Goal: Information Seeking & Learning: Learn about a topic

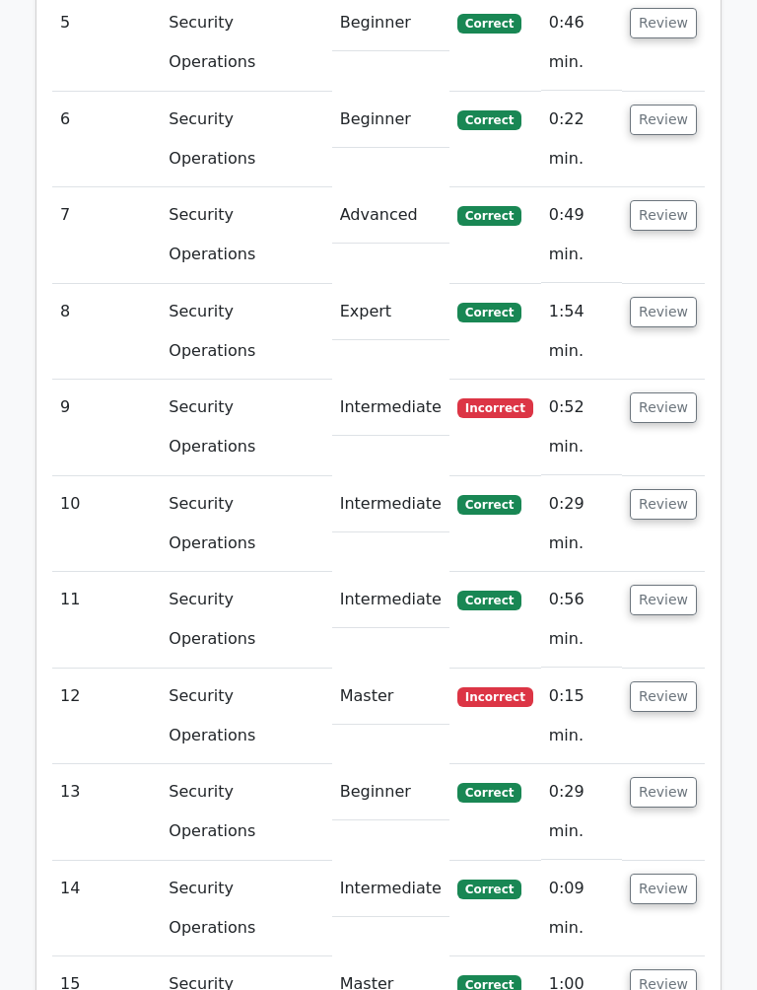
scroll to position [2112, 0]
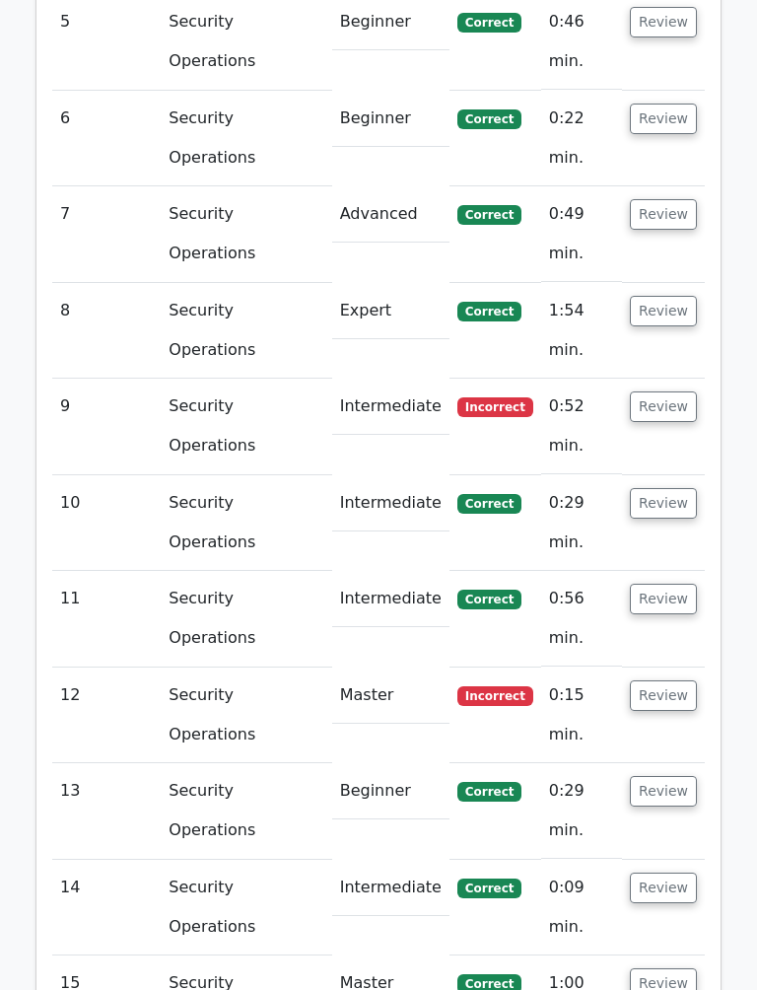
click at [675, 391] on button "Review" at bounding box center [663, 406] width 67 height 31
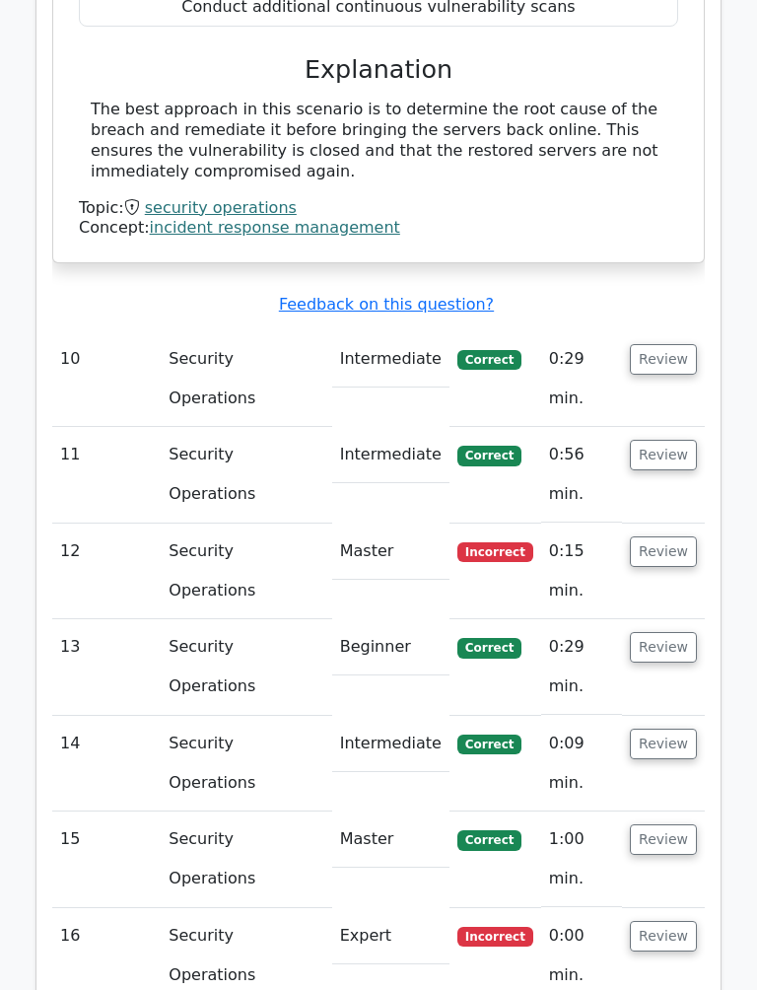
scroll to position [2980, 0]
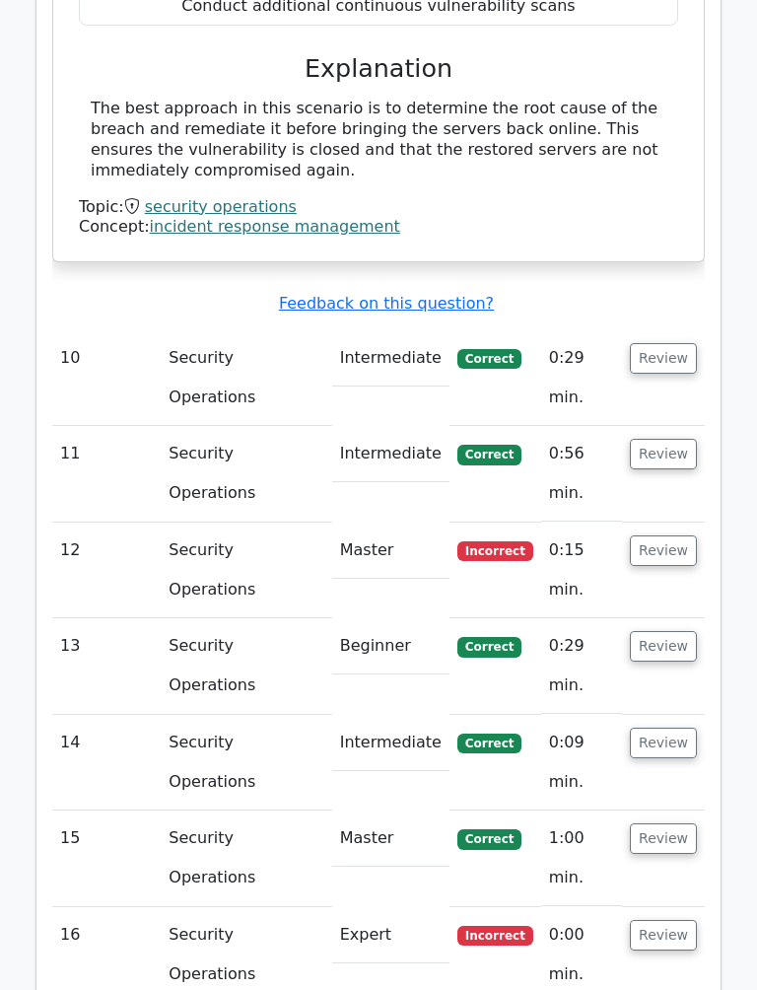
click at [674, 535] on button "Review" at bounding box center [663, 550] width 67 height 31
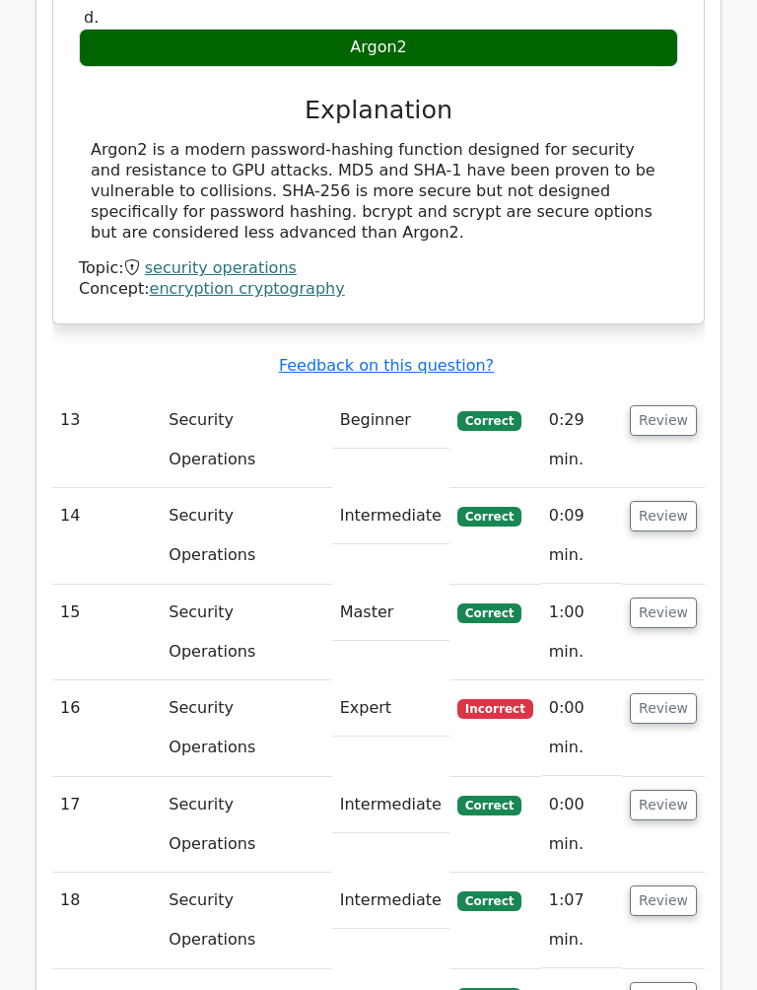
scroll to position [4039, 0]
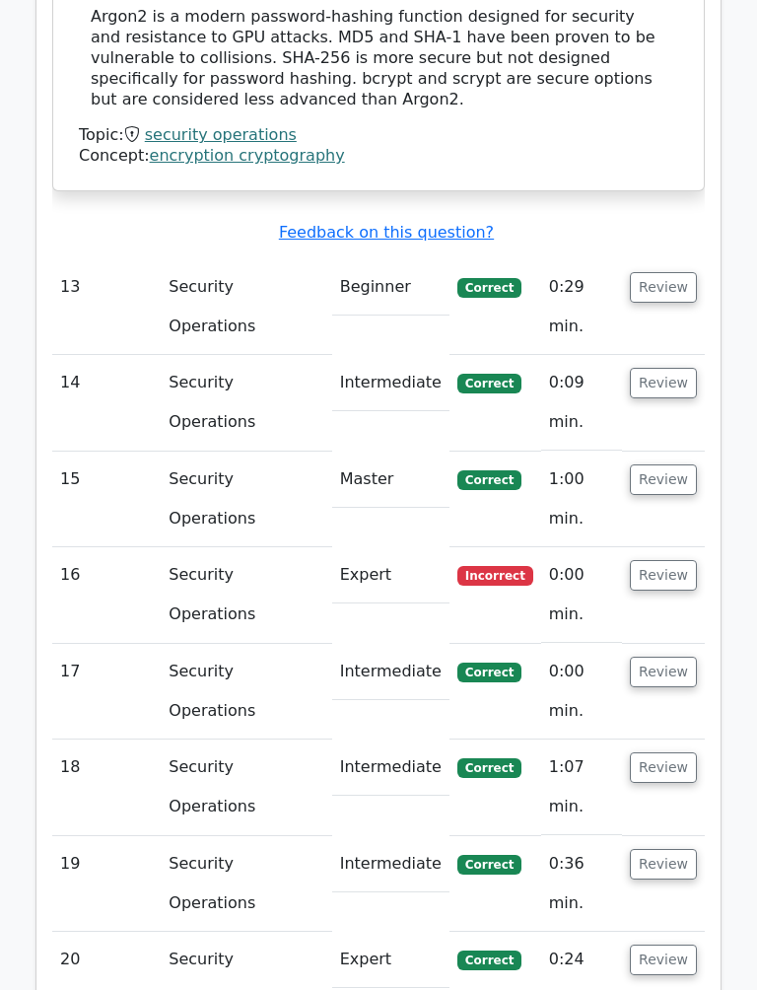
click at [667, 560] on button "Review" at bounding box center [663, 575] width 67 height 31
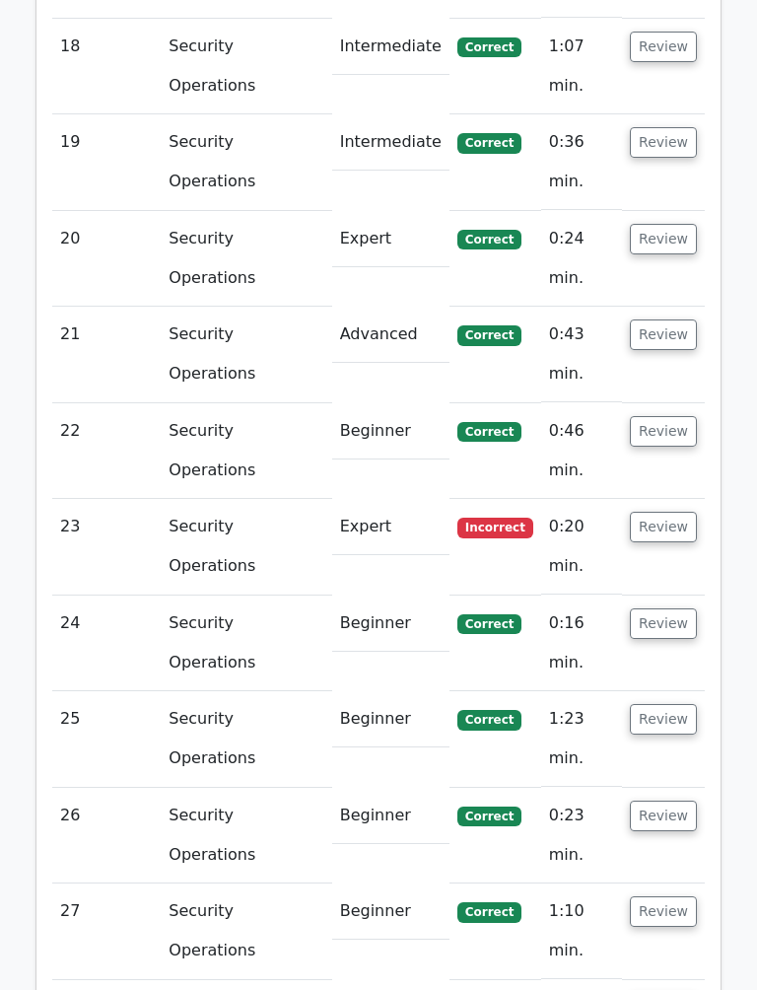
scroll to position [5556, 0]
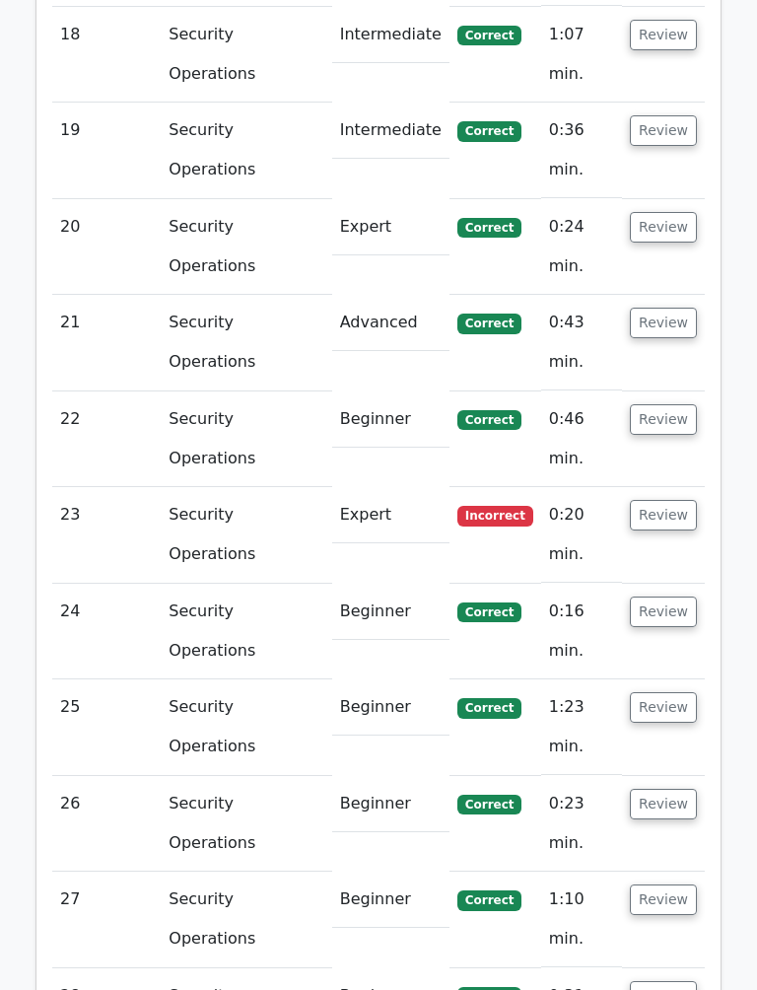
click at [674, 500] on button "Review" at bounding box center [663, 515] width 67 height 31
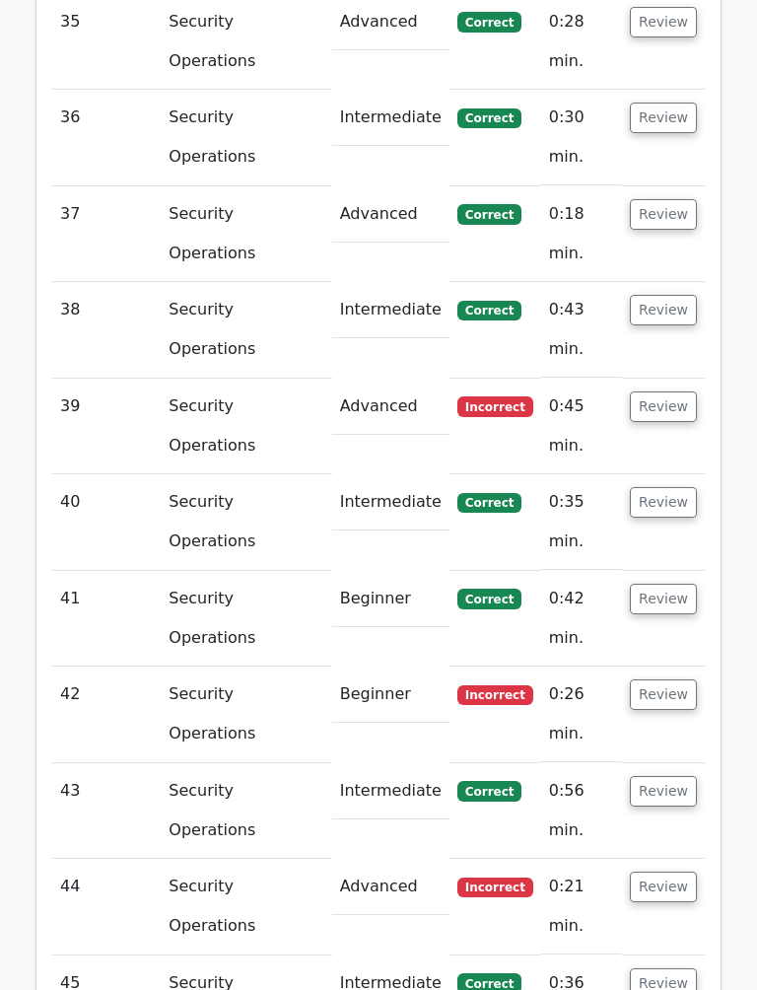
scroll to position [7904, 0]
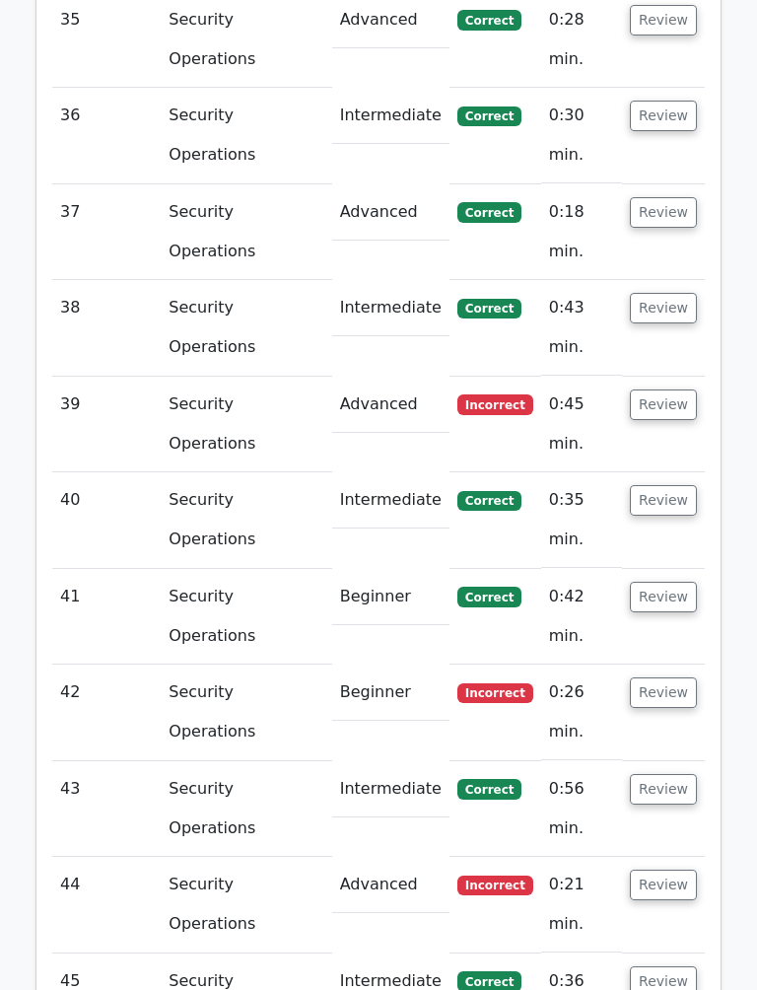
click at [671, 389] on button "Review" at bounding box center [663, 404] width 67 height 31
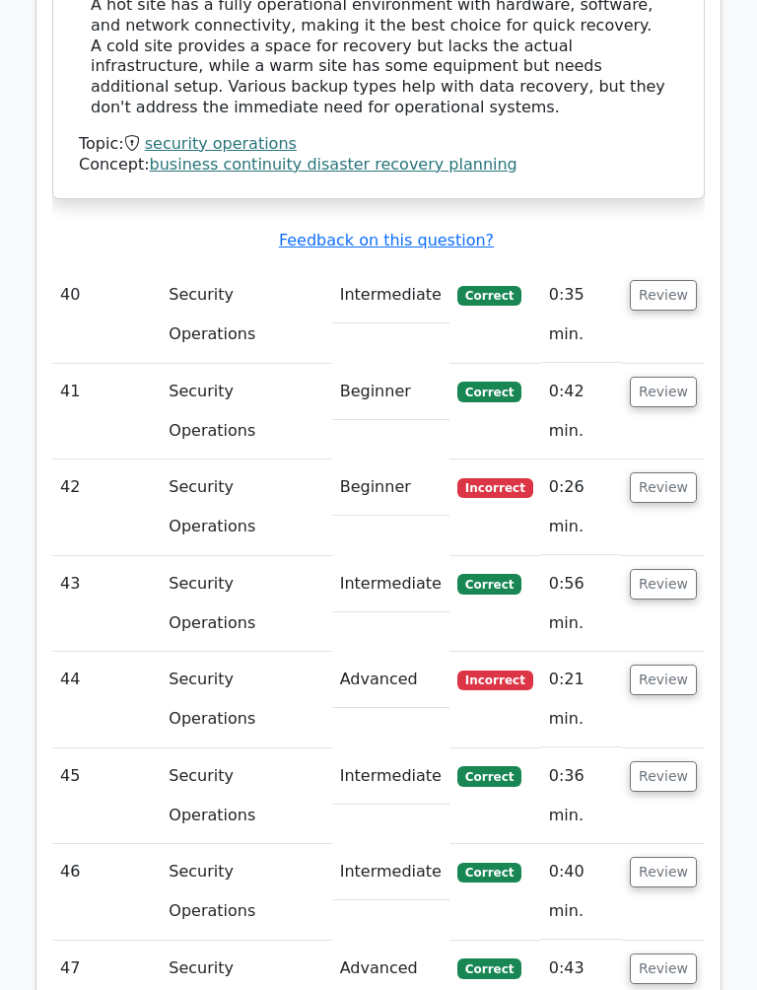
scroll to position [8922, 0]
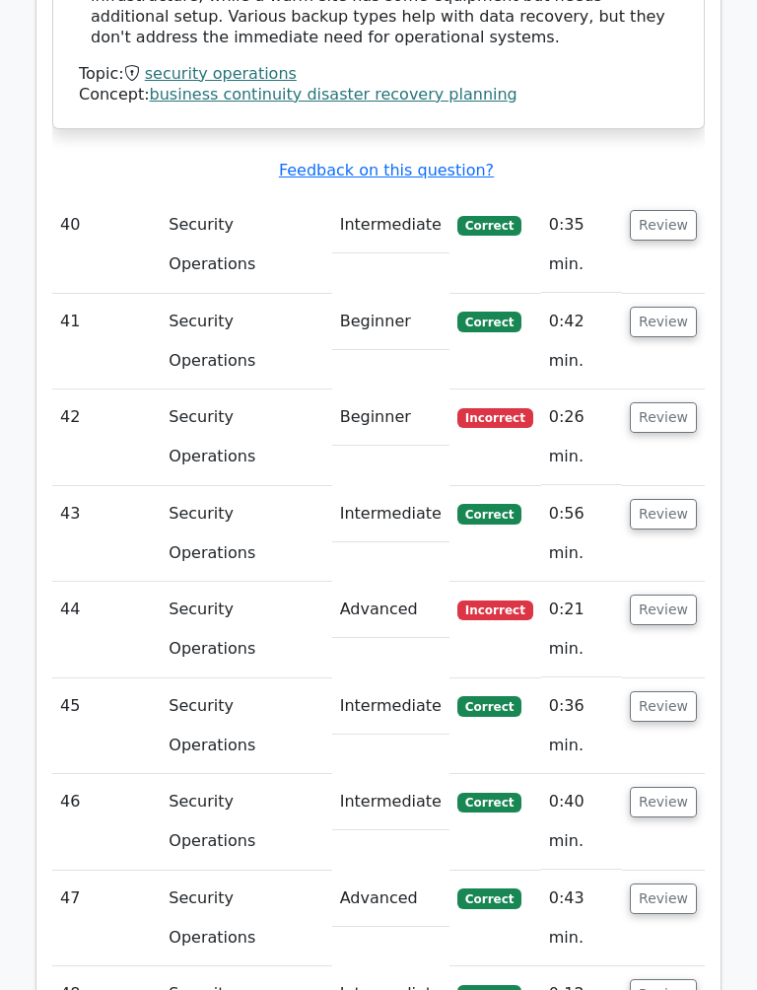
click at [667, 402] on button "Review" at bounding box center [663, 417] width 67 height 31
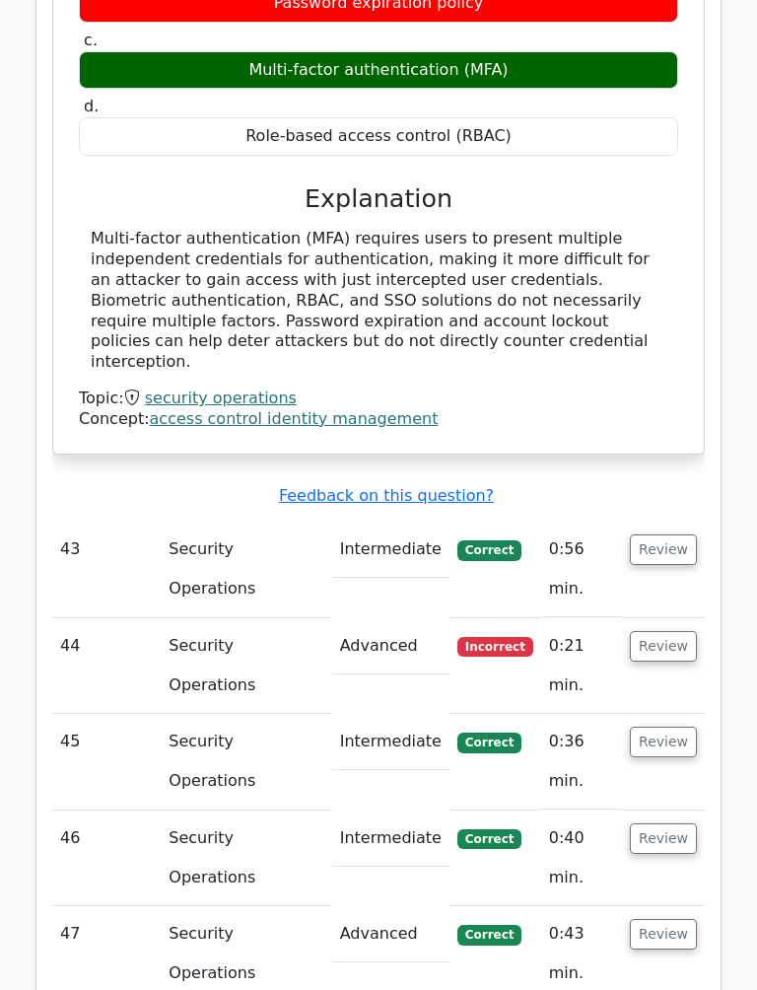
scroll to position [9654, 0]
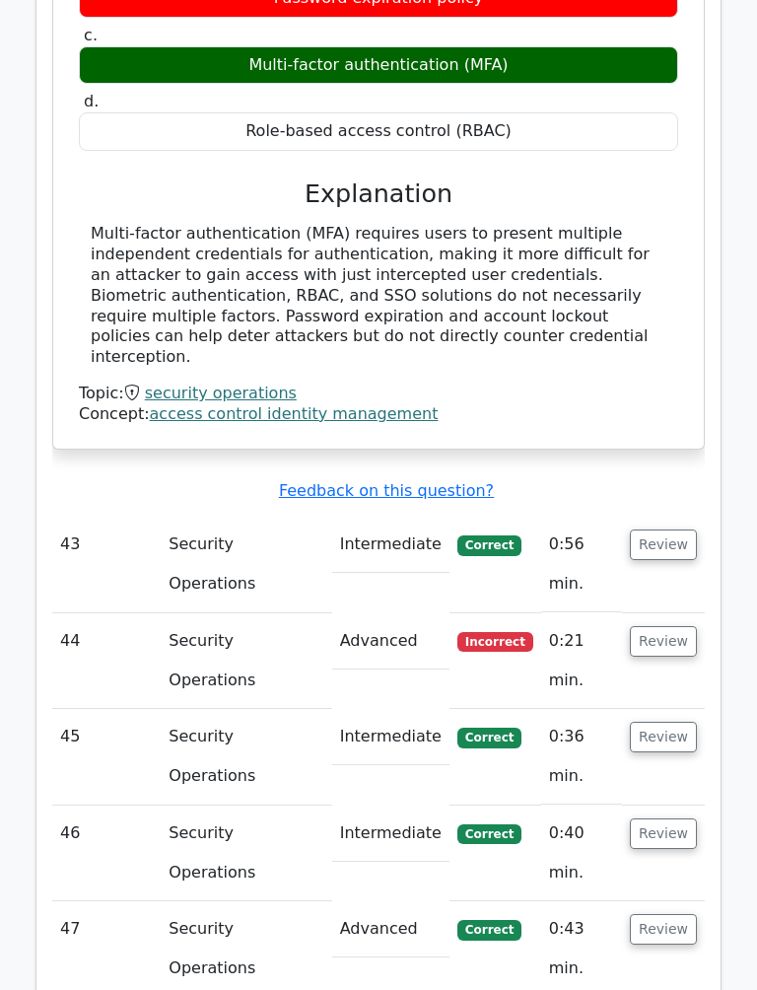
click at [666, 626] on button "Review" at bounding box center [663, 641] width 67 height 31
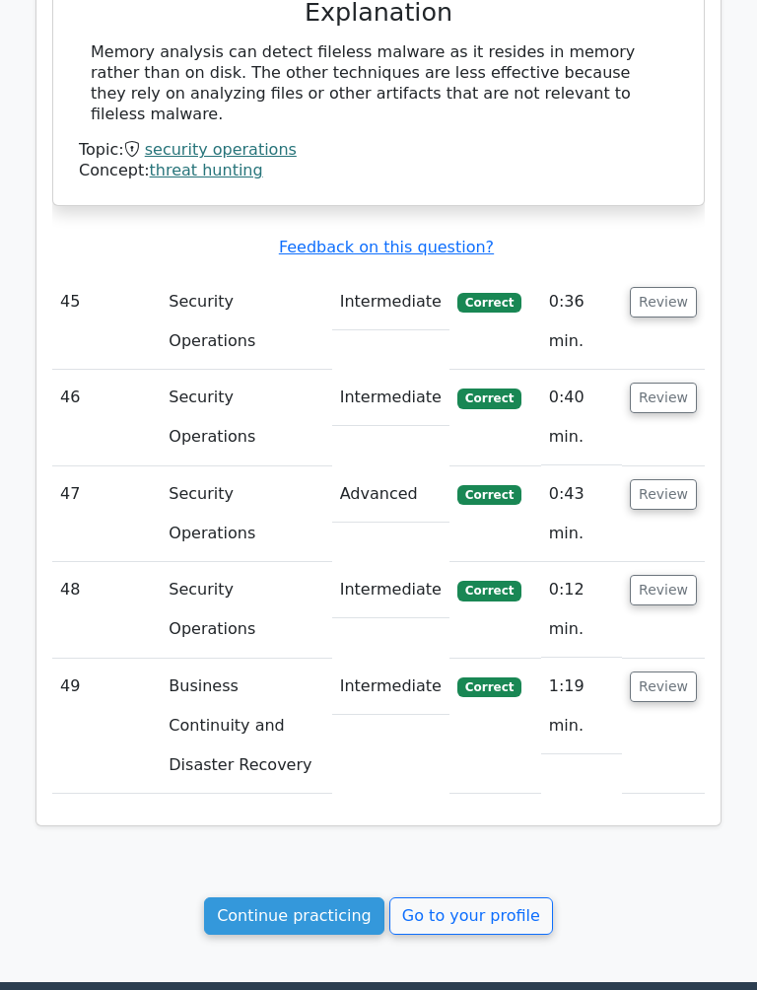
scroll to position [10745, 0]
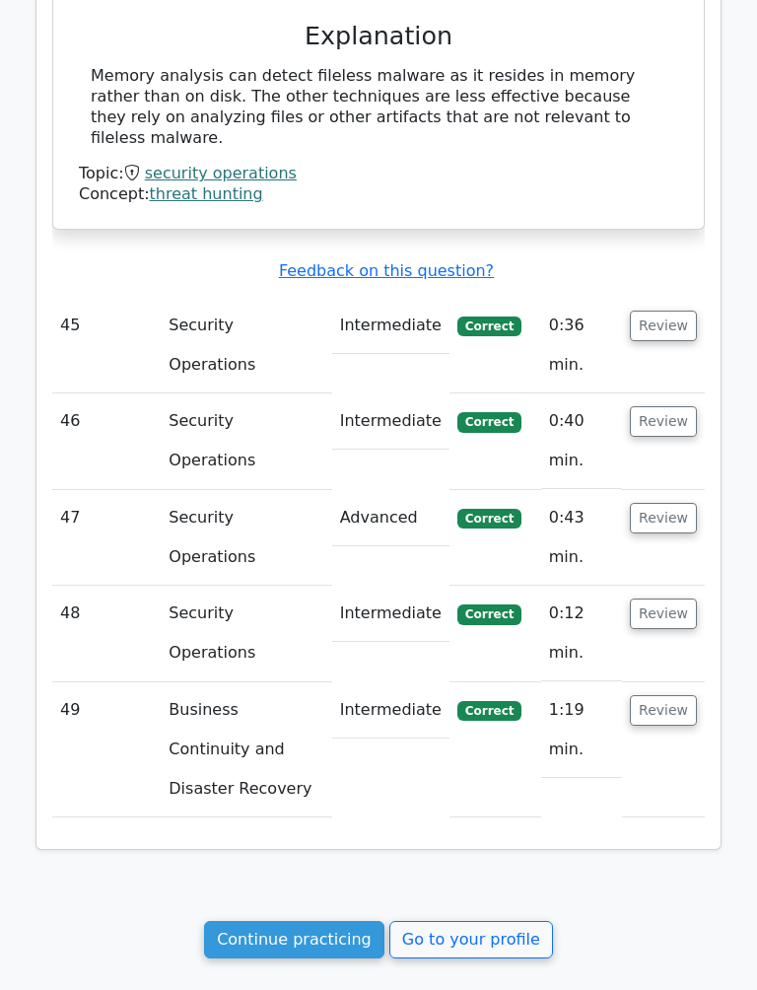
click at [677, 695] on button "Review" at bounding box center [663, 710] width 67 height 31
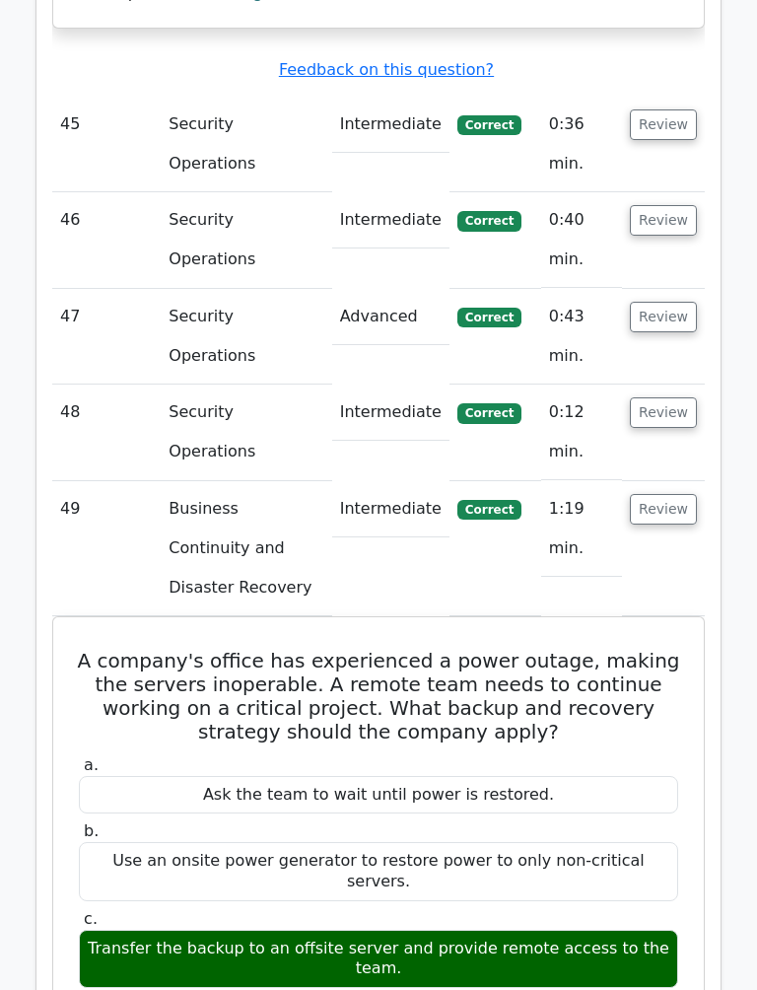
scroll to position [10945, 0]
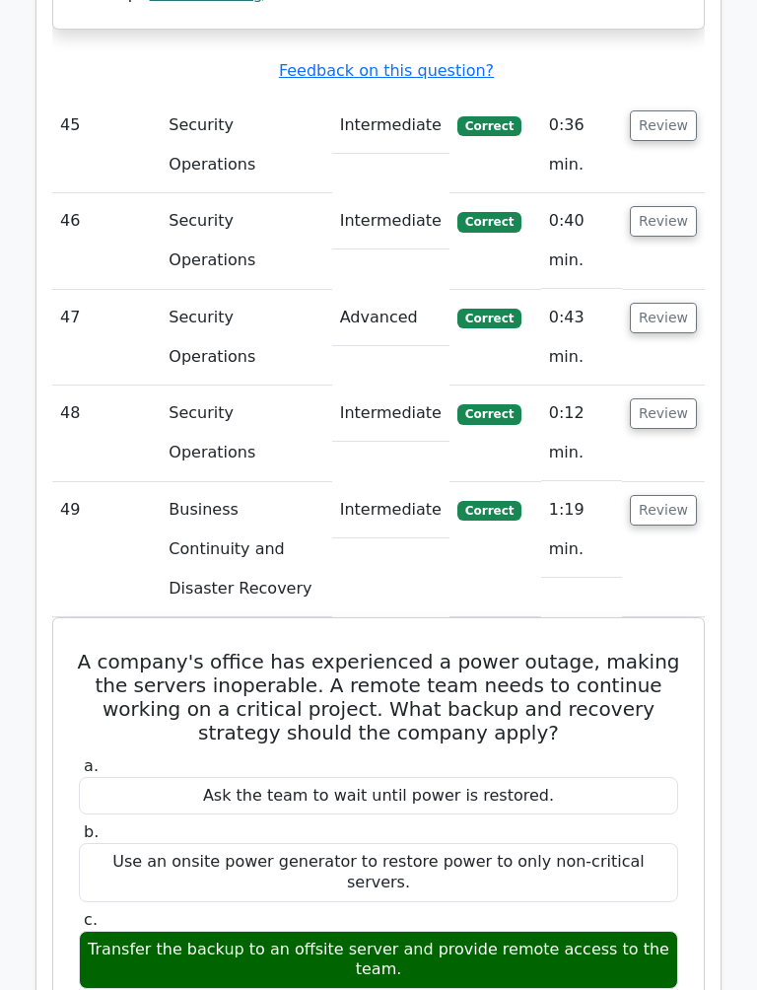
click at [614, 650] on h5 "A company's office has experienced a power outage, making the servers inoperabl…" at bounding box center [378, 697] width 603 height 95
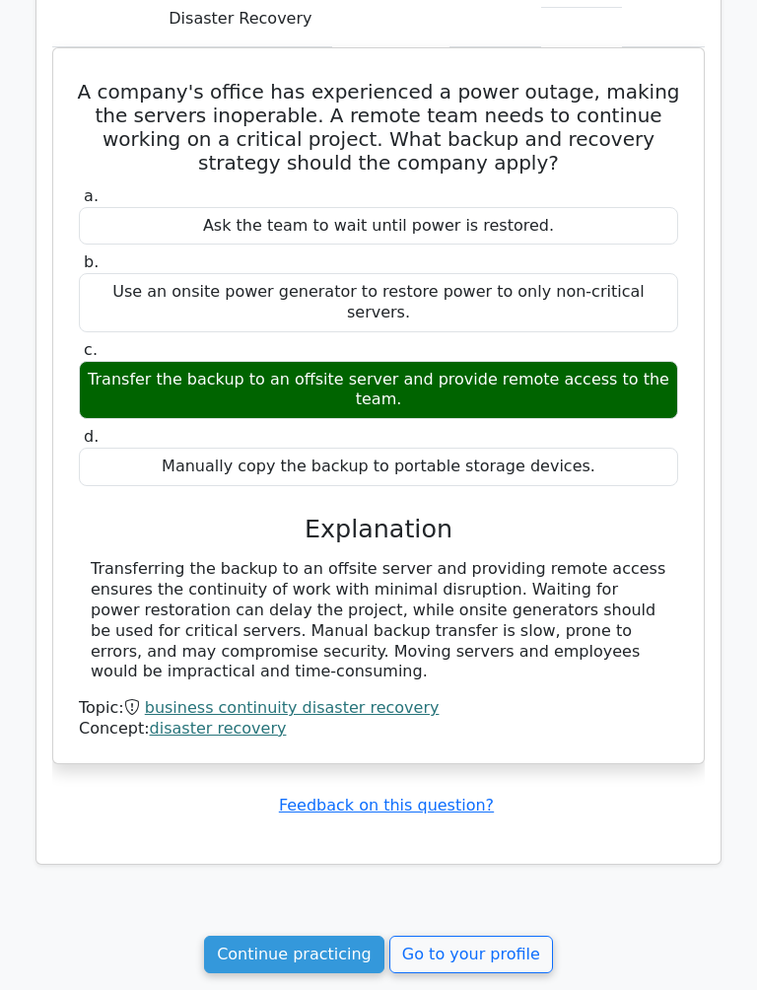
scroll to position [11513, 0]
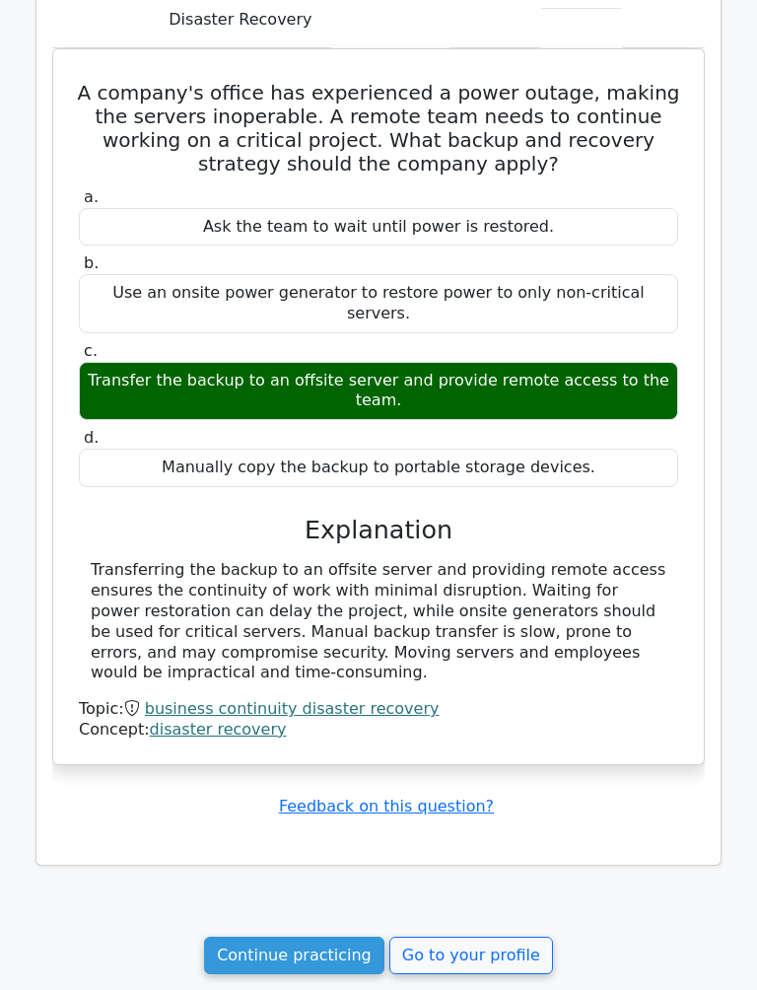
click at [339, 895] on link "Continue practicing" at bounding box center [294, 954] width 180 height 37
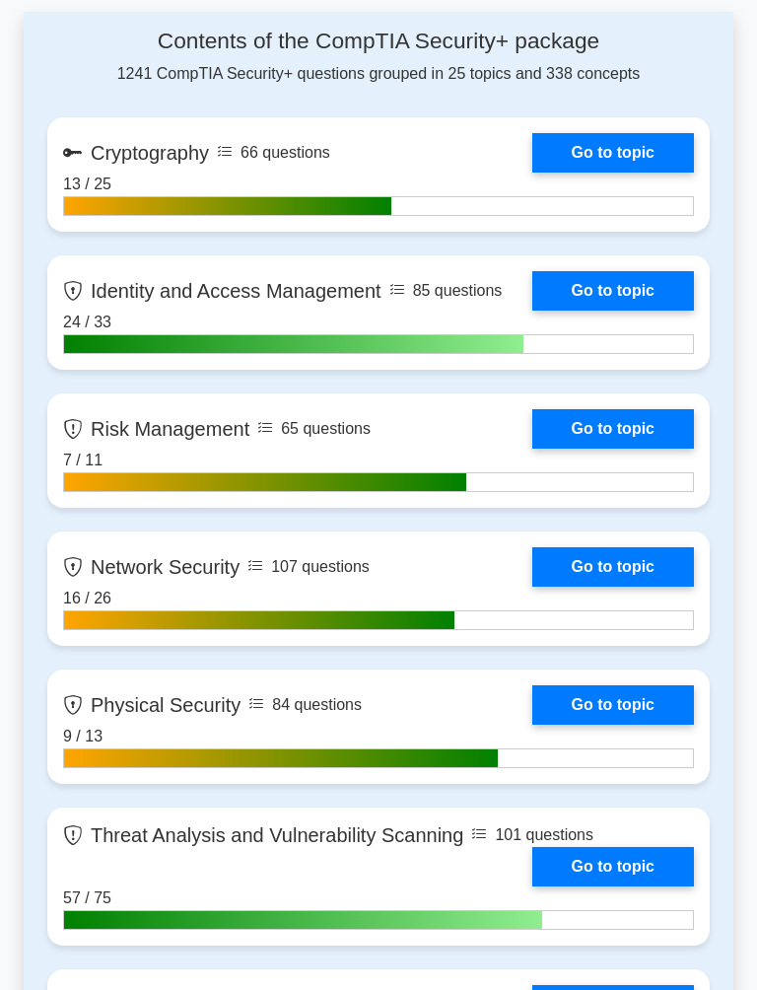
scroll to position [828, 0]
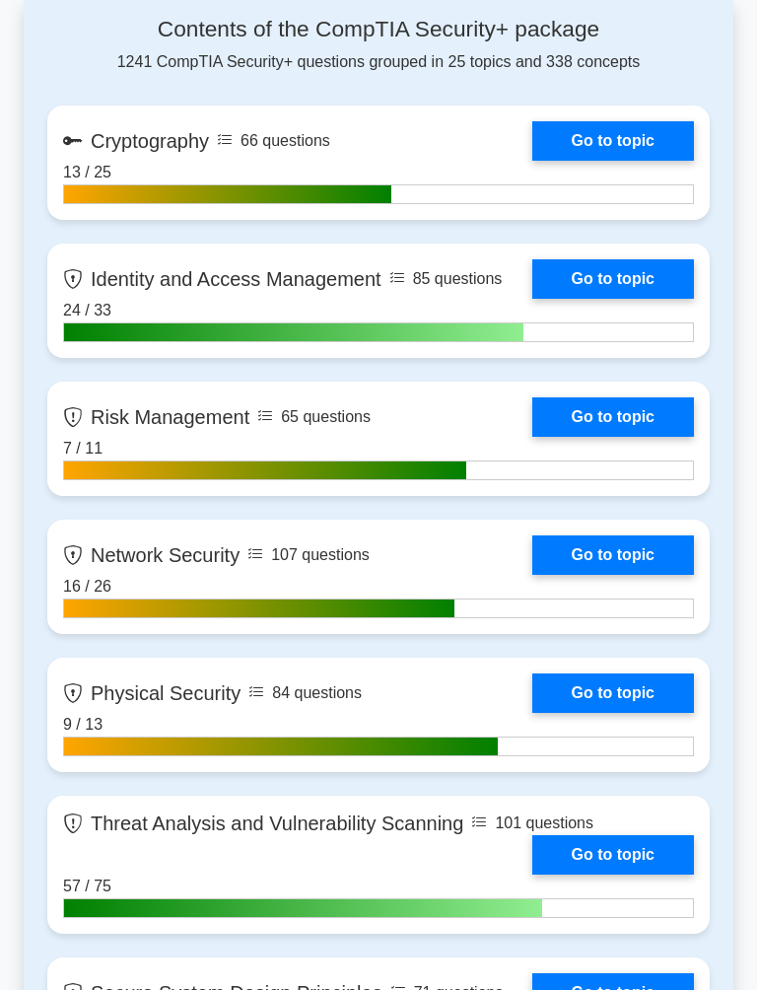
click at [644, 292] on link "Go to topic" at bounding box center [613, 278] width 162 height 39
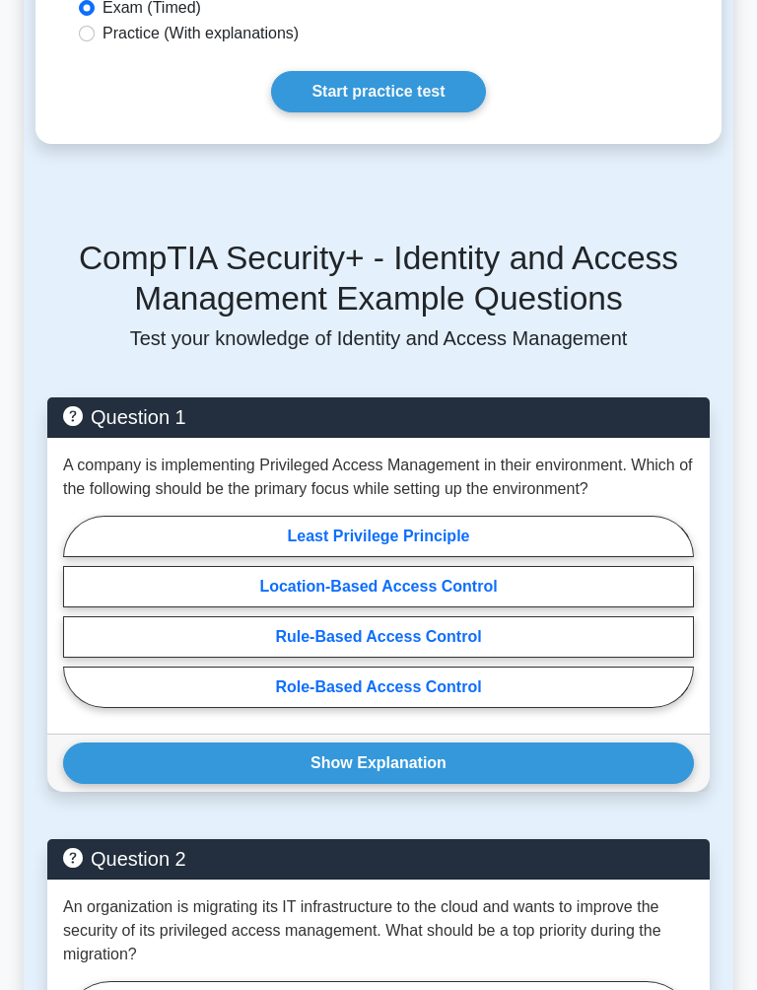
scroll to position [770, 0]
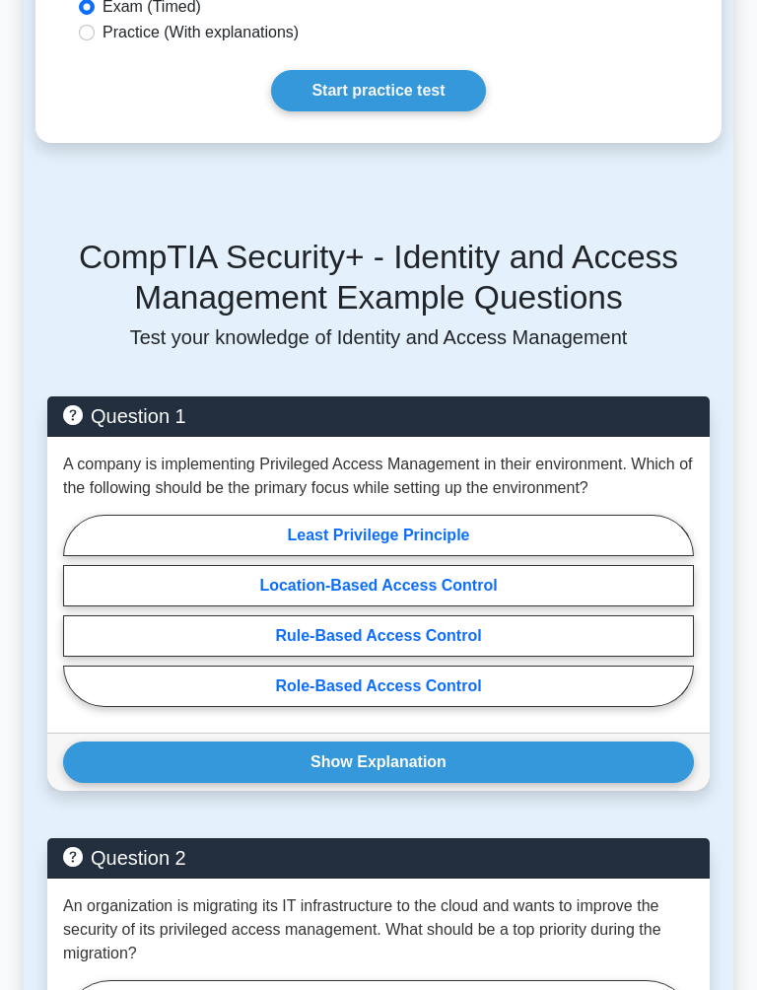
click at [253, 556] on label "Least Privilege Principle" at bounding box center [378, 535] width 631 height 41
click at [76, 611] on input "Least Privilege Principle" at bounding box center [69, 615] width 13 height 13
radio input "true"
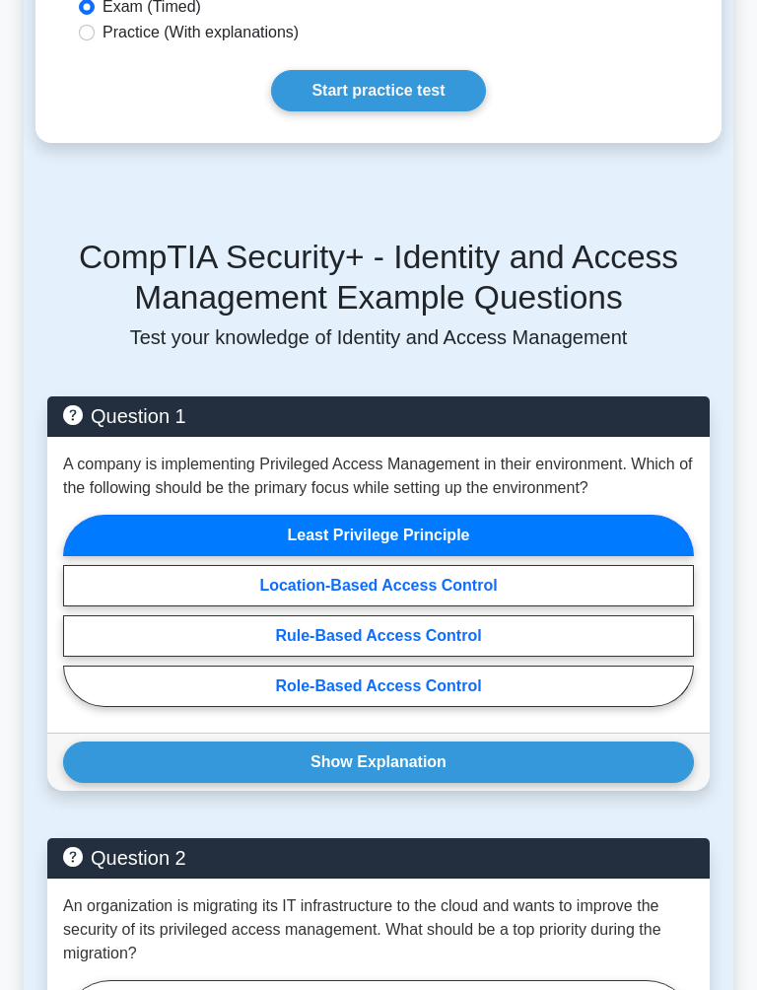
click at [266, 783] on button "Show Explanation" at bounding box center [378, 761] width 631 height 41
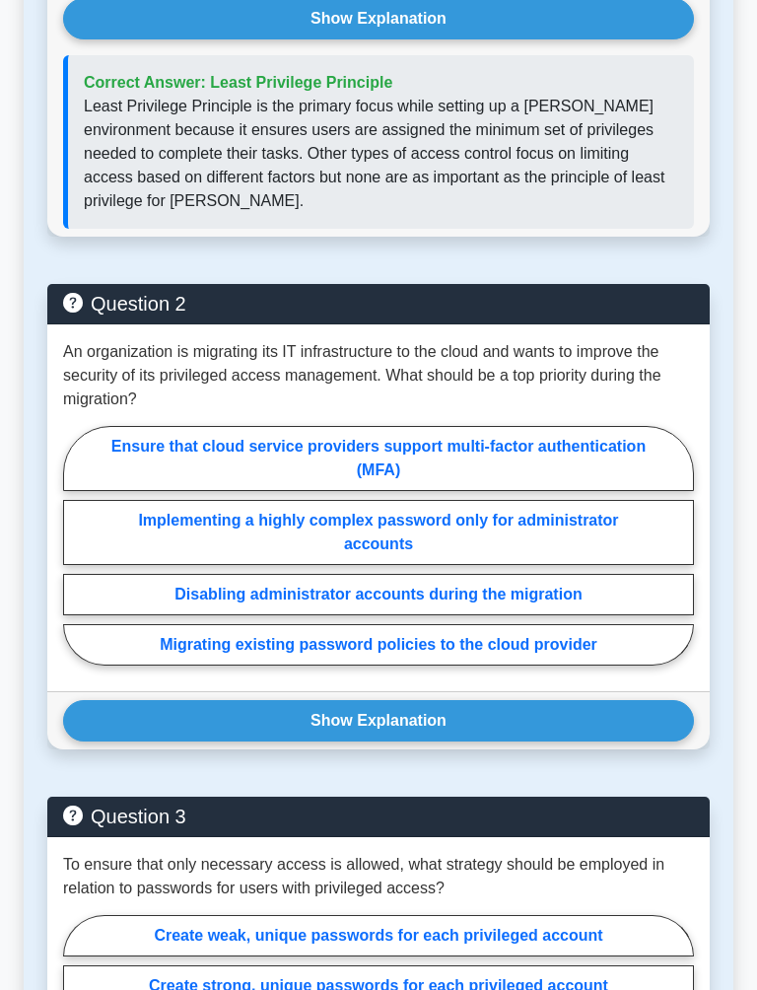
scroll to position [1515, 0]
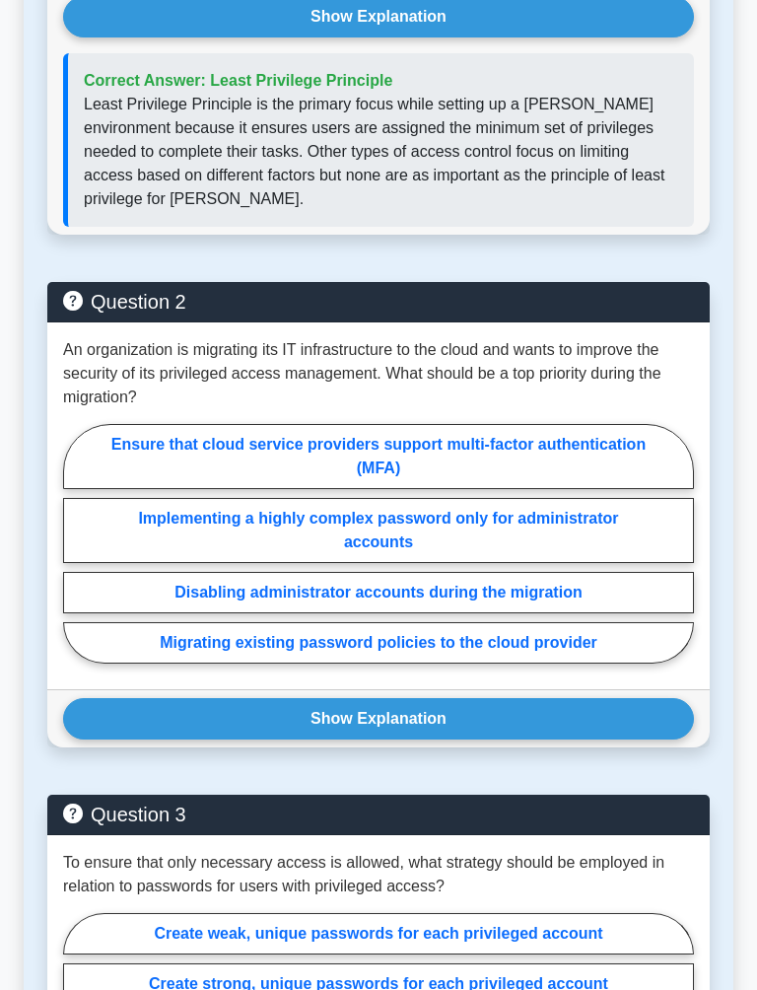
click at [592, 489] on label "Ensure that cloud service providers support multi-factor authentication (MFA)" at bounding box center [378, 456] width 631 height 65
click at [76, 542] on input "Ensure that cloud service providers support multi-factor authentication (MFA)" at bounding box center [69, 548] width 13 height 13
radio input "true"
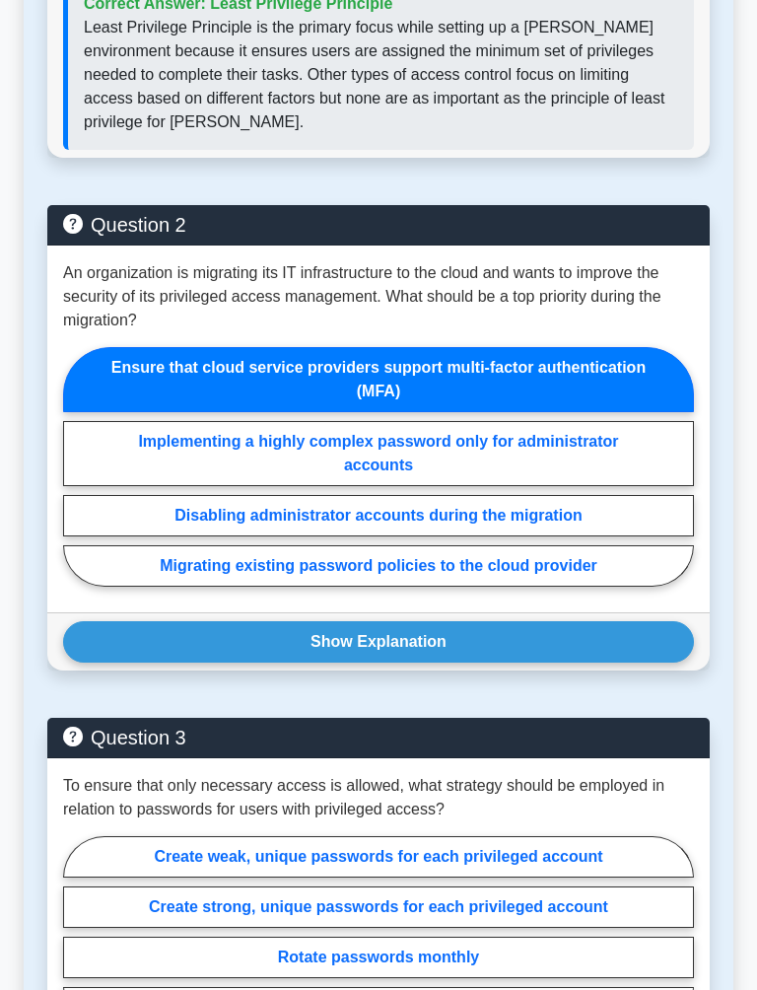
scroll to position [1591, 0]
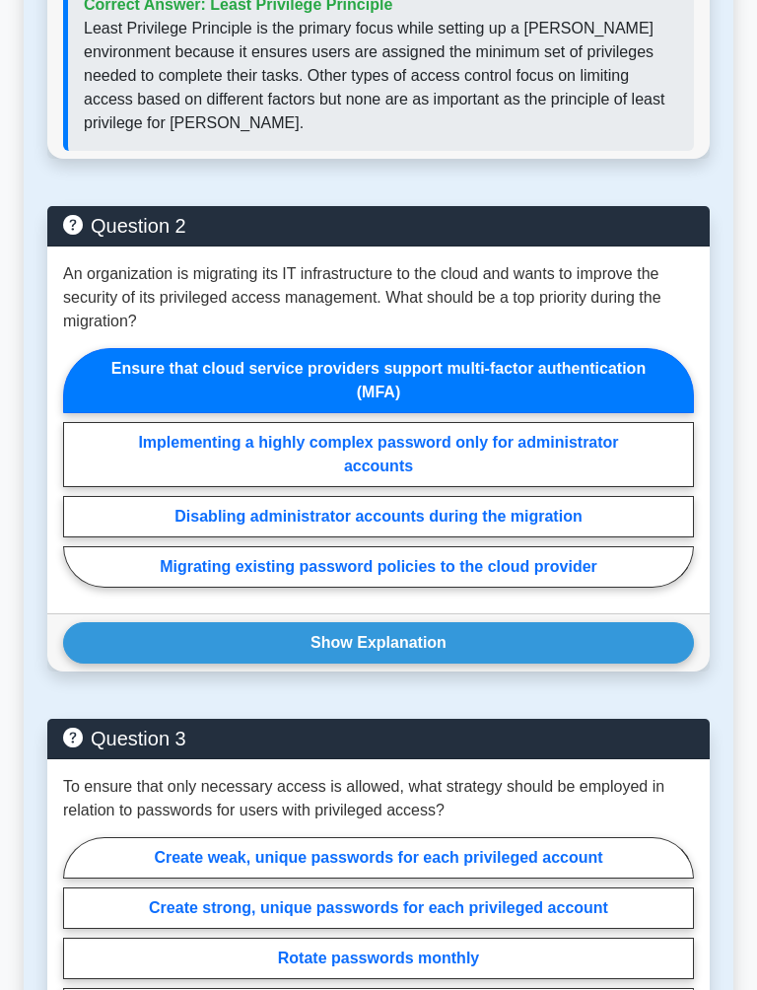
click at [526, 663] on button "Show Explanation" at bounding box center [378, 642] width 631 height 41
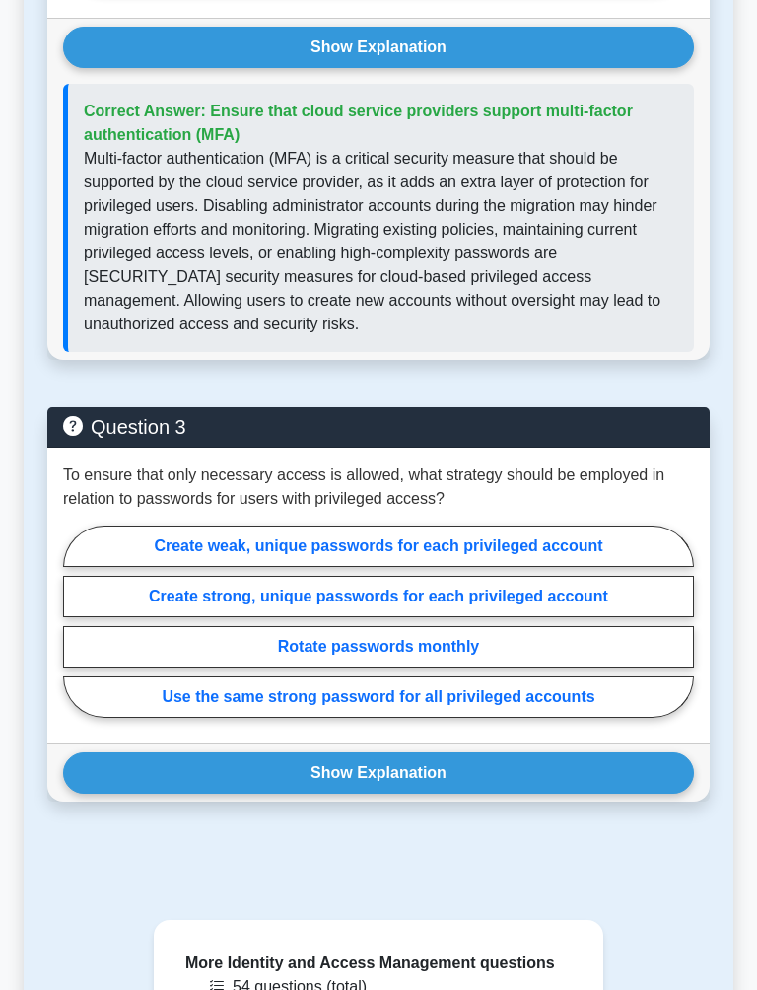
scroll to position [2191, 0]
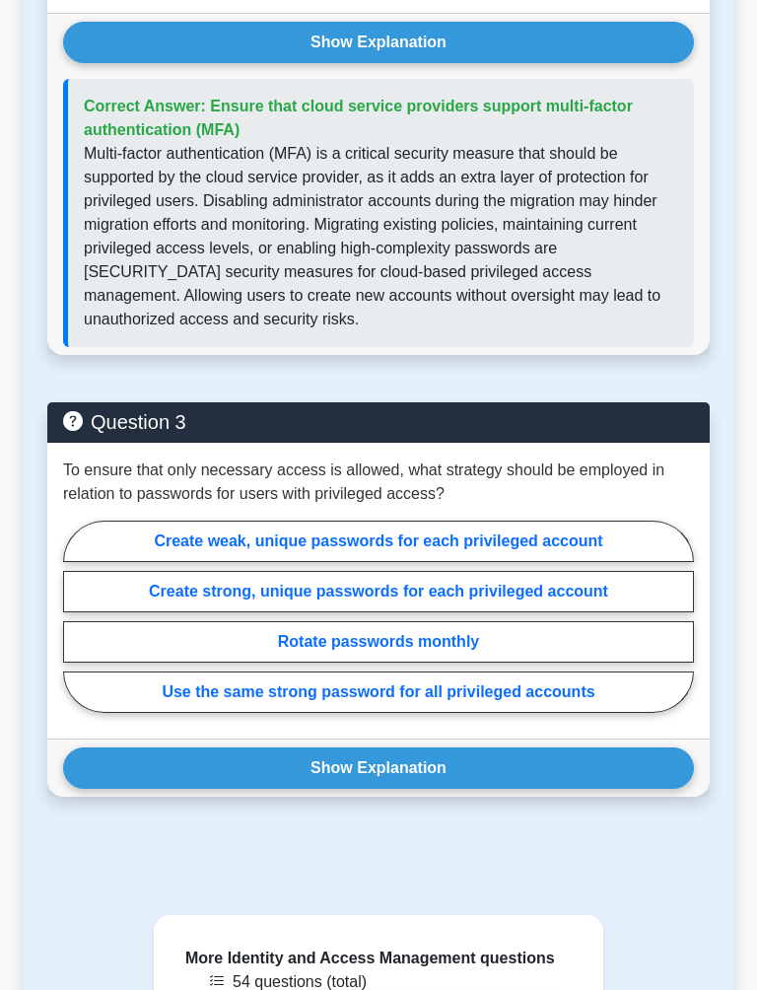
click at [536, 789] on button "Show Explanation" at bounding box center [378, 767] width 631 height 41
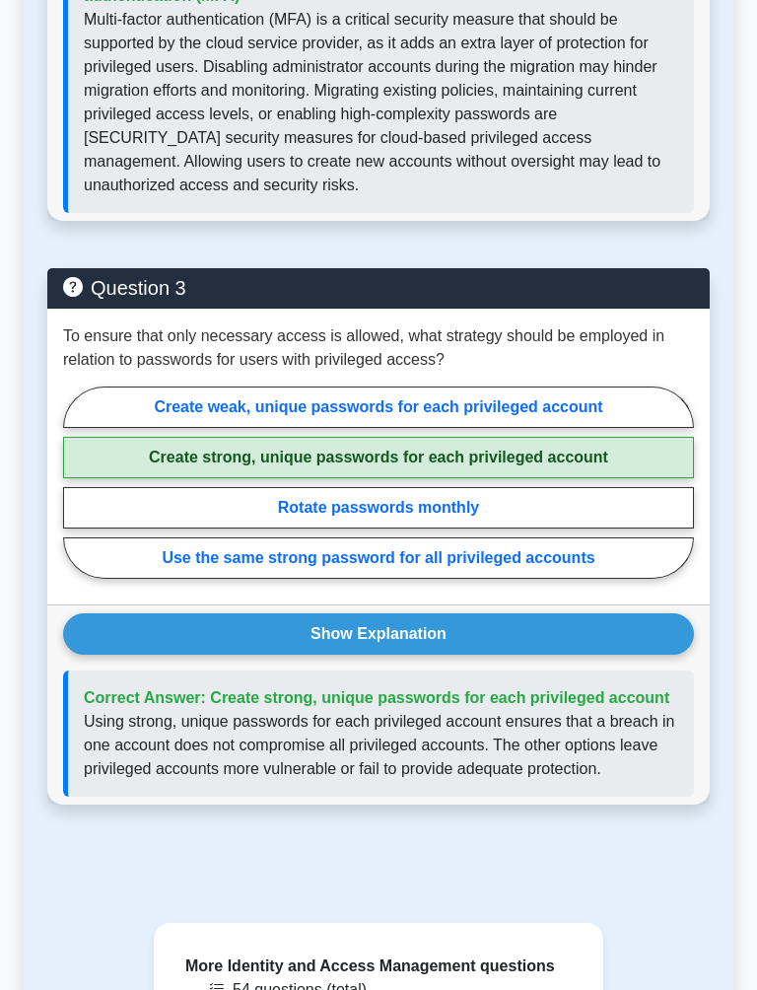
scroll to position [2328, 0]
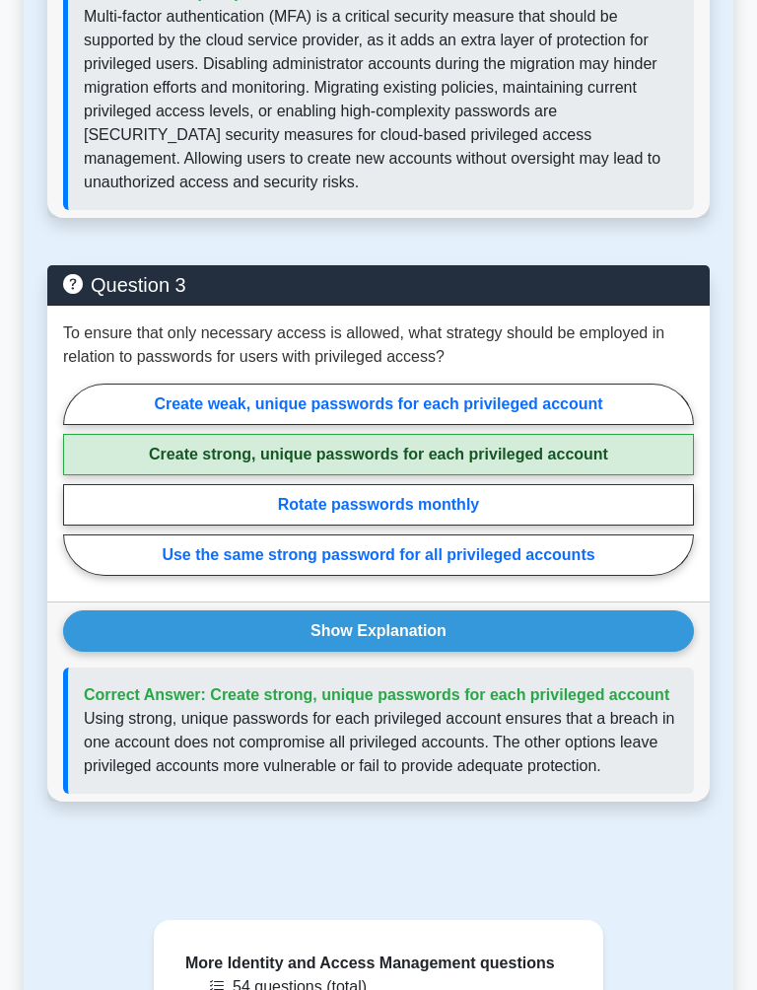
click at [588, 652] on button "Show Explanation" at bounding box center [378, 630] width 631 height 41
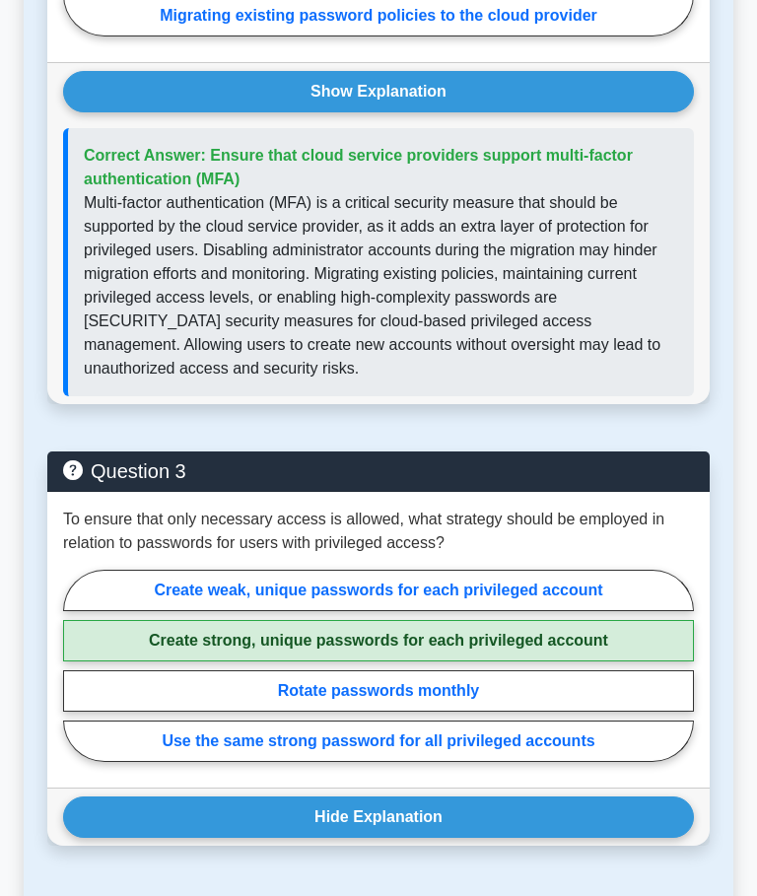
scroll to position [2121, 0]
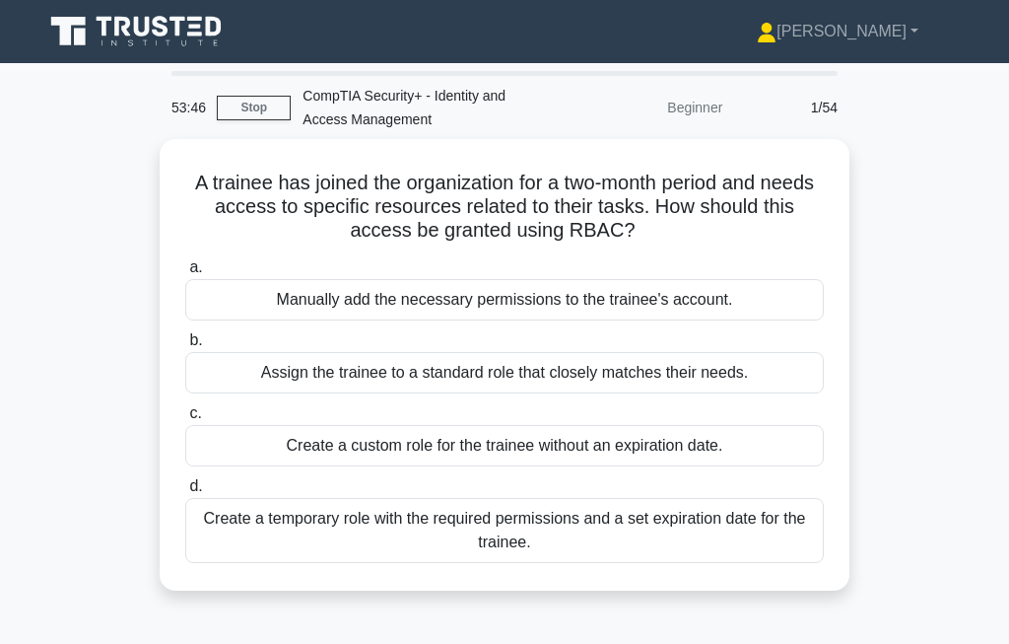
click at [916, 18] on link "[PERSON_NAME]" at bounding box center [838, 31] width 256 height 39
click at [928, 186] on div "A trainee has joined the organization for a two-month period and needs access t…" at bounding box center [505, 376] width 946 height 475
click at [428, 362] on div "Assign the trainee to a standard role that closely matches their needs." at bounding box center [504, 372] width 639 height 41
click at [185, 347] on input "b. Assign the trainee to a standard role that closely matches their needs." at bounding box center [185, 340] width 0 height 13
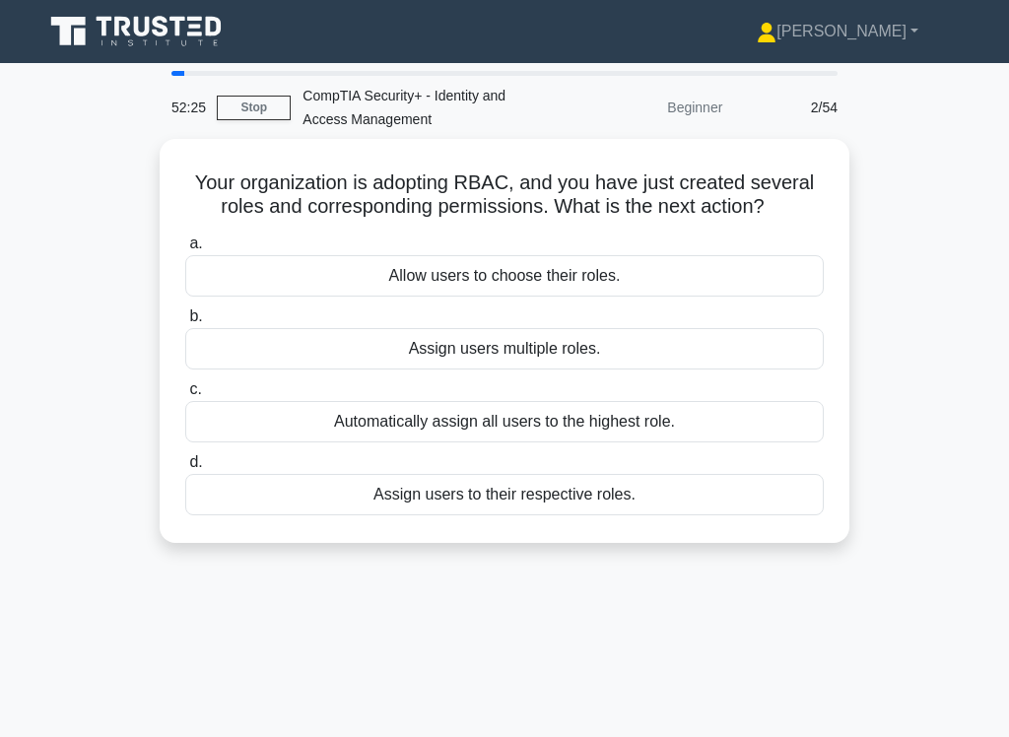
click at [490, 510] on div "Assign users to their respective roles." at bounding box center [504, 494] width 639 height 41
click at [185, 469] on input "d. Assign users to their respective roles." at bounding box center [185, 462] width 0 height 13
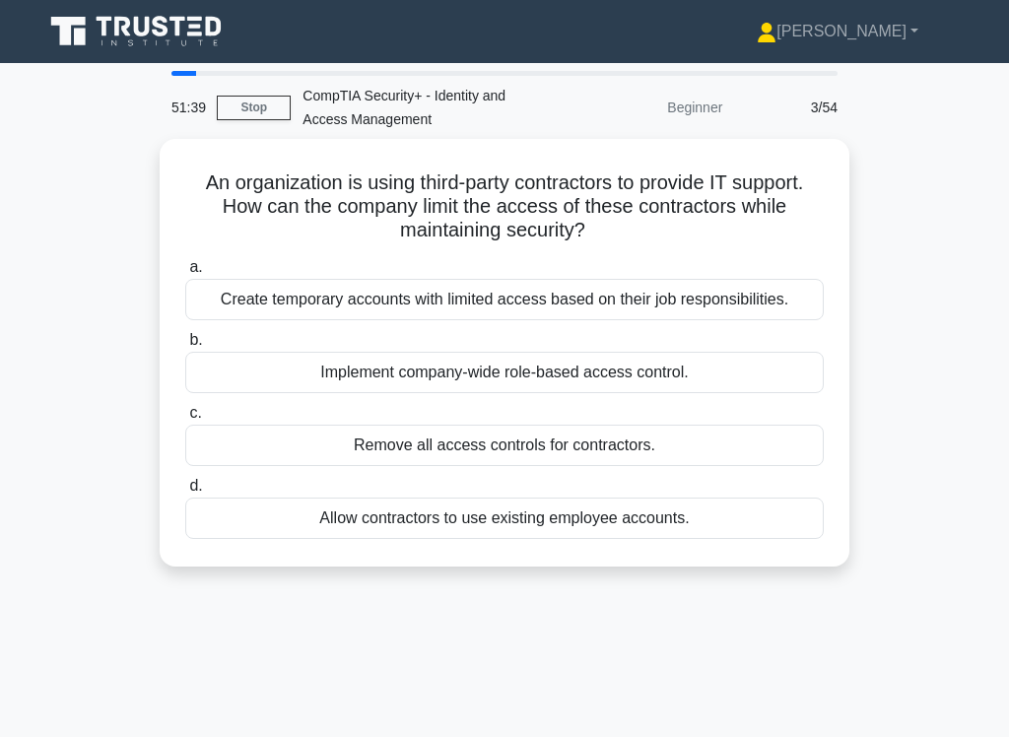
click at [609, 315] on div "Create temporary accounts with limited access based on their job responsibiliti…" at bounding box center [504, 299] width 639 height 41
click at [185, 274] on input "a. Create temporary accounts with limited access based on their job responsibil…" at bounding box center [185, 267] width 0 height 13
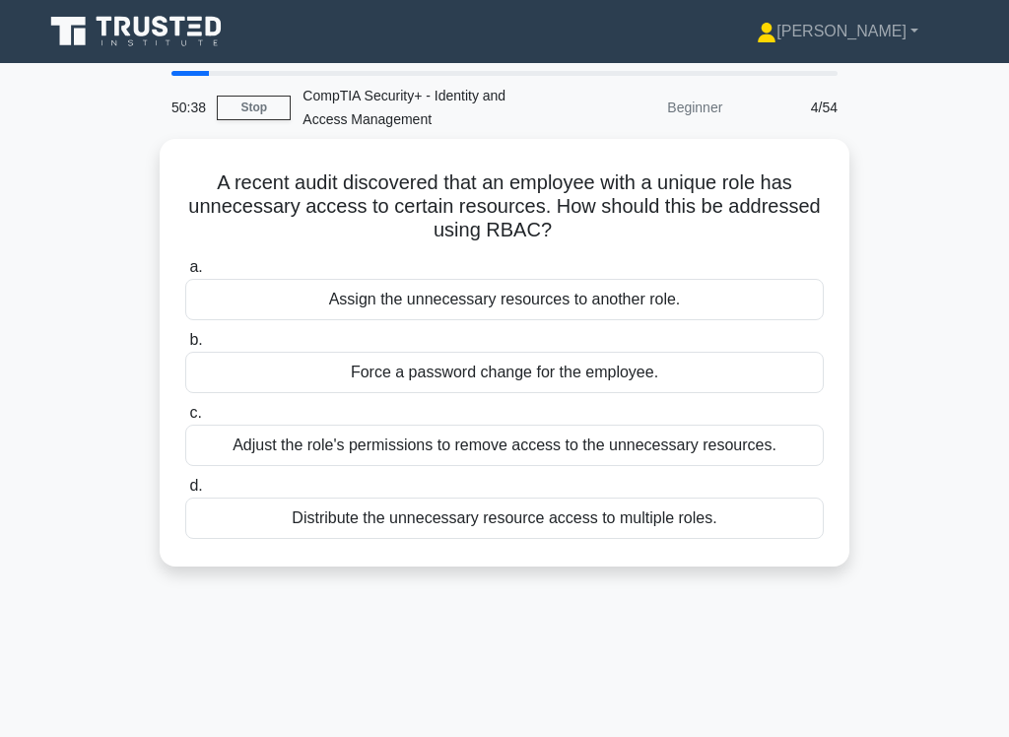
click at [588, 448] on div "Adjust the role's permissions to remove access to the unnecessary resources." at bounding box center [504, 445] width 639 height 41
click at [185, 420] on input "c. Adjust the role's permissions to remove access to the unnecessary resources." at bounding box center [185, 413] width 0 height 13
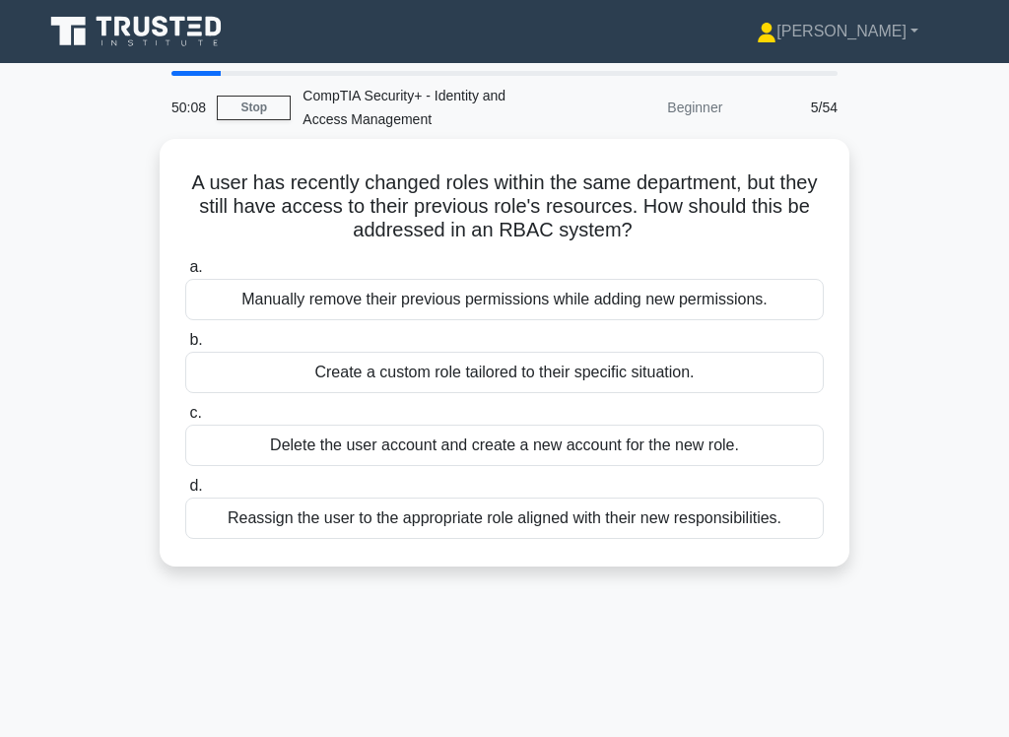
click at [518, 530] on div "Reassign the user to the appropriate role aligned with their new responsibiliti…" at bounding box center [504, 518] width 639 height 41
click at [185, 493] on input "d. Reassign the user to the appropriate role aligned with their new responsibil…" at bounding box center [185, 486] width 0 height 13
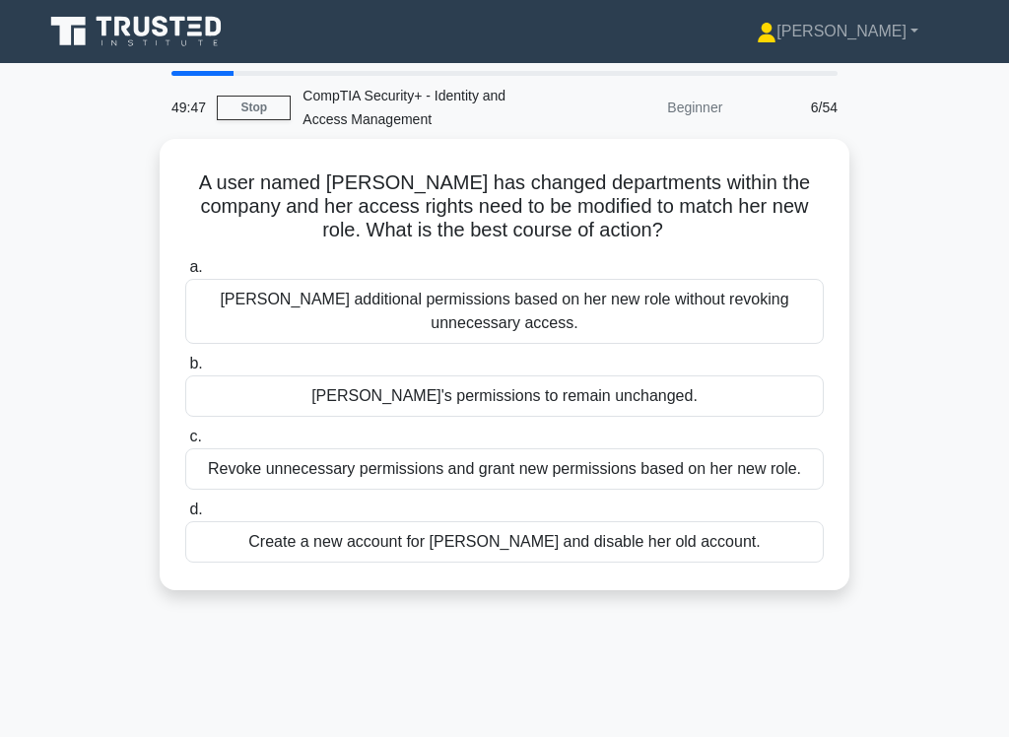
click at [486, 490] on div "Revoke unnecessary permissions and grant new permissions based on her new role." at bounding box center [504, 469] width 639 height 41
click at [185, 444] on input "c. Revoke unnecessary permissions and grant new permissions based on her new ro…" at bounding box center [185, 437] width 0 height 13
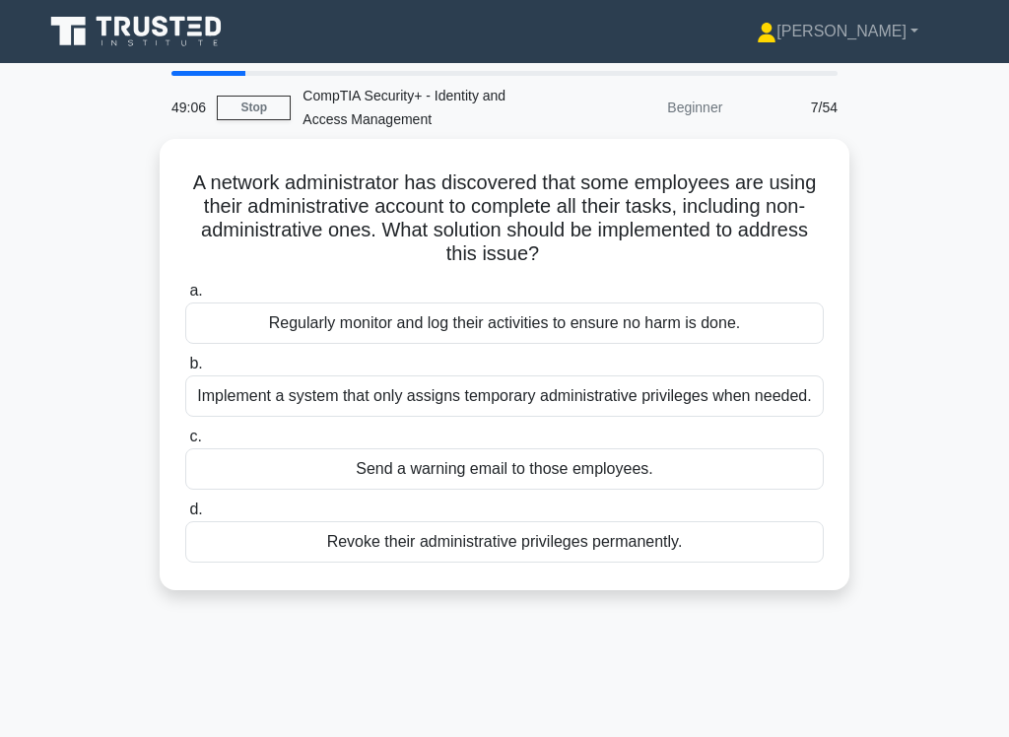
click at [507, 416] on div "Implement a system that only assigns temporary administrative privileges when n…" at bounding box center [504, 396] width 639 height 41
click at [185, 371] on input "b. Implement a system that only assigns temporary administrative privileges whe…" at bounding box center [185, 364] width 0 height 13
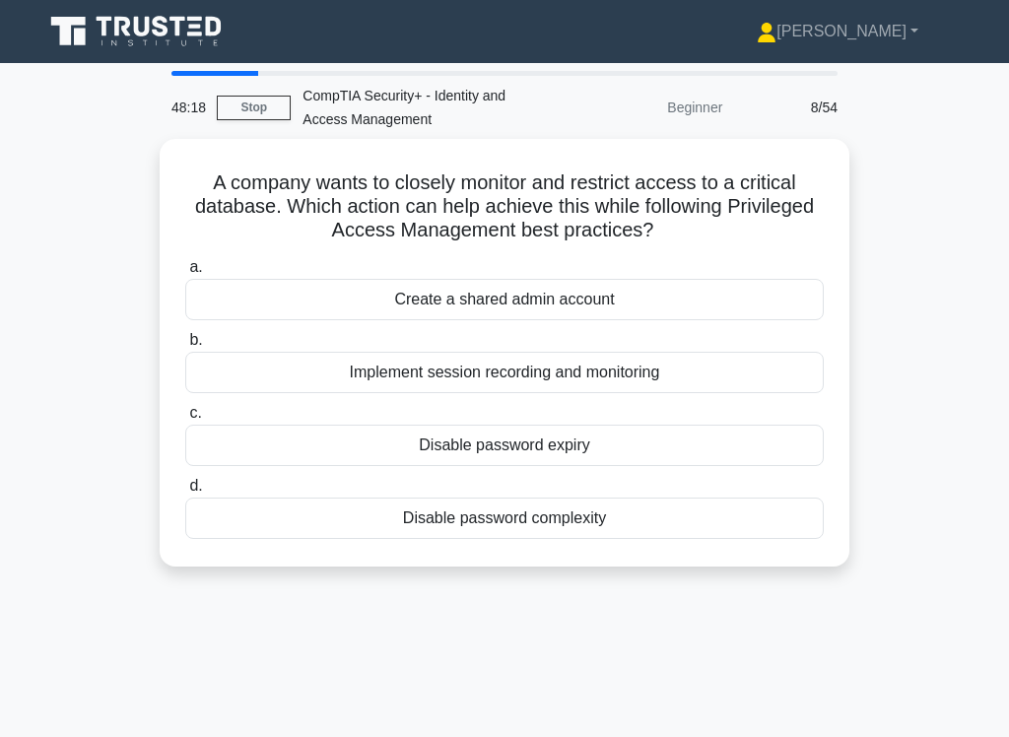
click at [585, 352] on div "Implement session recording and monitoring" at bounding box center [504, 372] width 639 height 41
click at [185, 347] on input "b. Implement session recording and monitoring" at bounding box center [185, 340] width 0 height 13
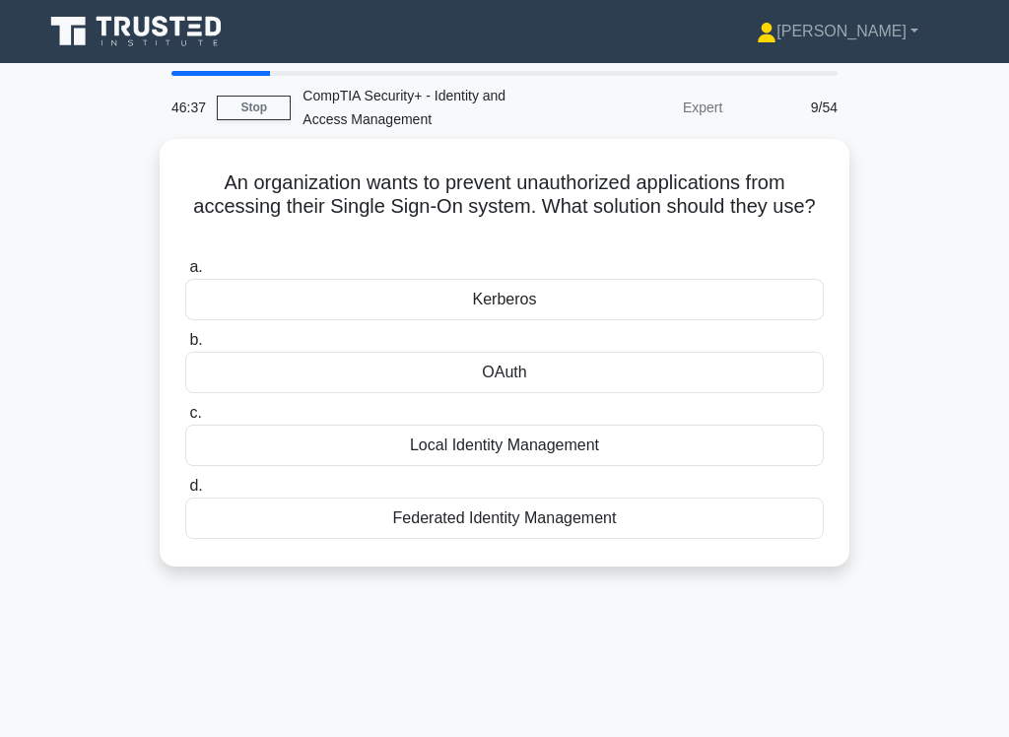
scroll to position [2, 0]
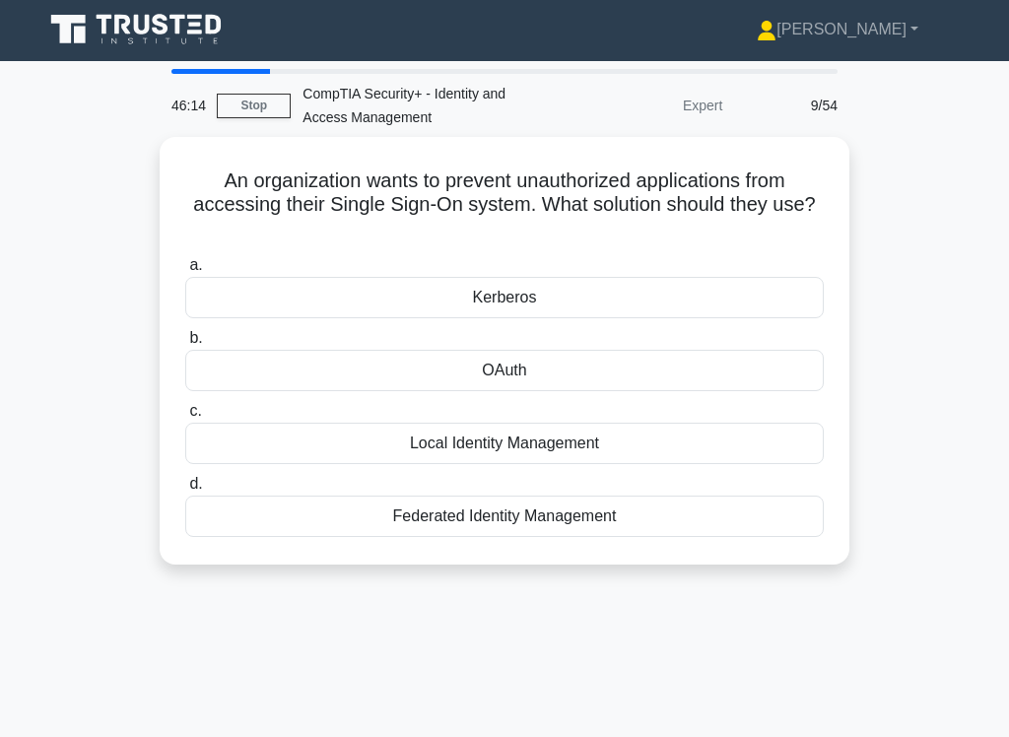
click at [575, 376] on div "OAuth" at bounding box center [504, 370] width 639 height 41
click at [185, 345] on input "b. OAuth" at bounding box center [185, 338] width 0 height 13
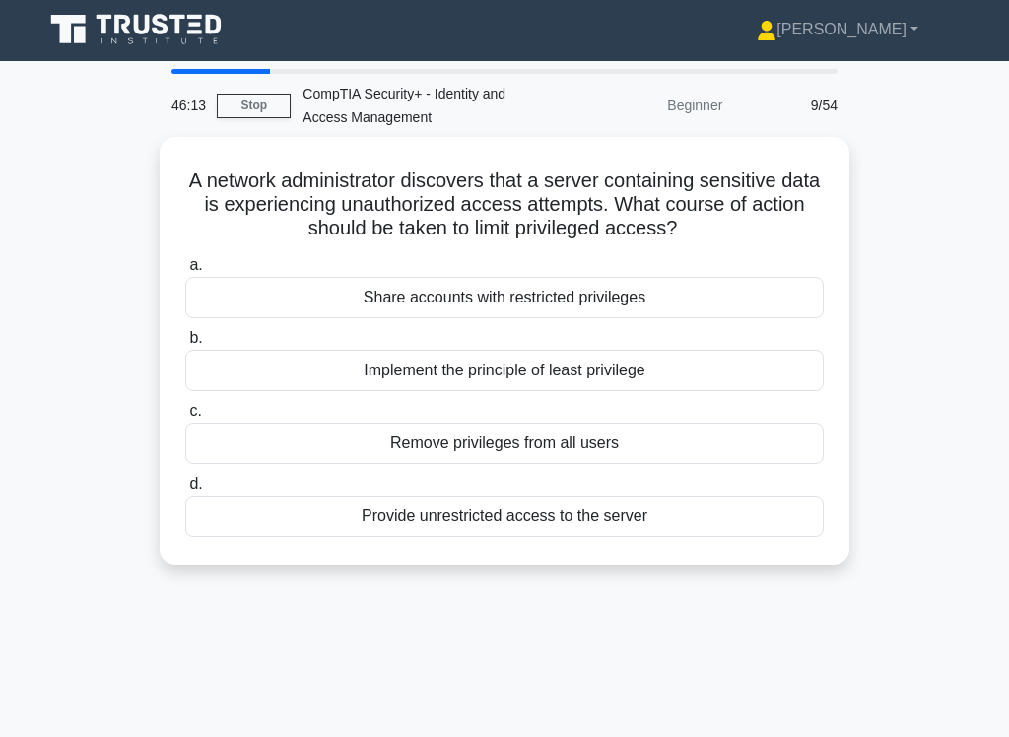
scroll to position [0, 0]
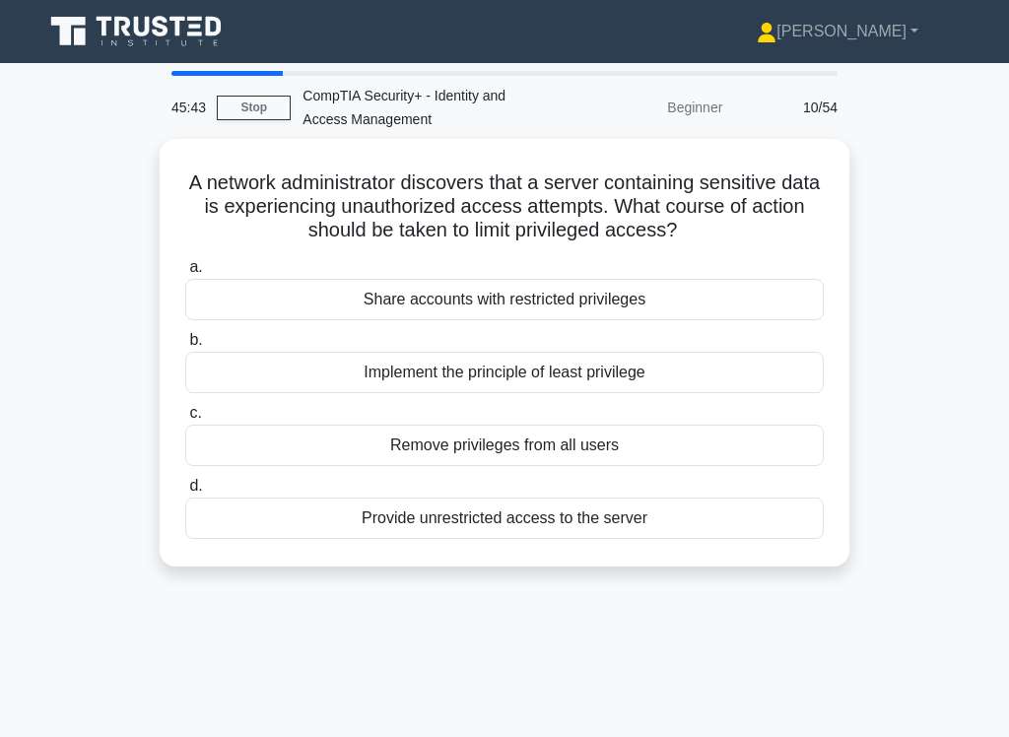
click at [567, 393] on div "Implement the principle of least privilege" at bounding box center [504, 372] width 639 height 41
click at [185, 347] on input "b. Implement the principle of least privilege" at bounding box center [185, 340] width 0 height 13
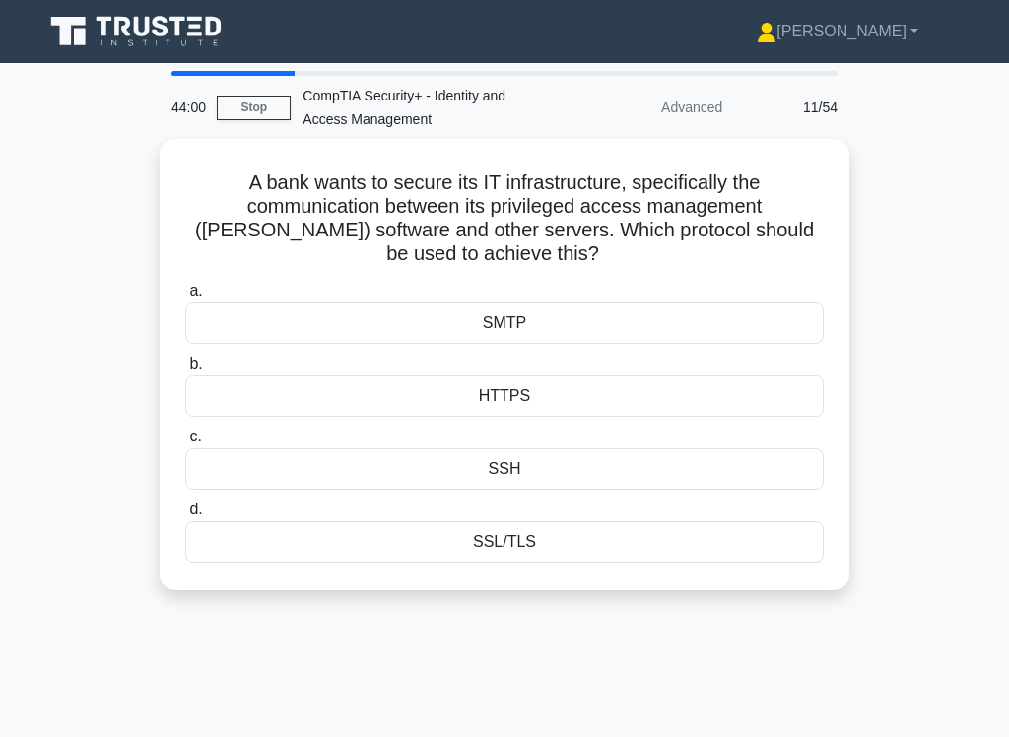
click at [536, 540] on div "SSL/TLS" at bounding box center [504, 541] width 639 height 41
click at [185, 517] on input "d. SSL/TLS" at bounding box center [185, 510] width 0 height 13
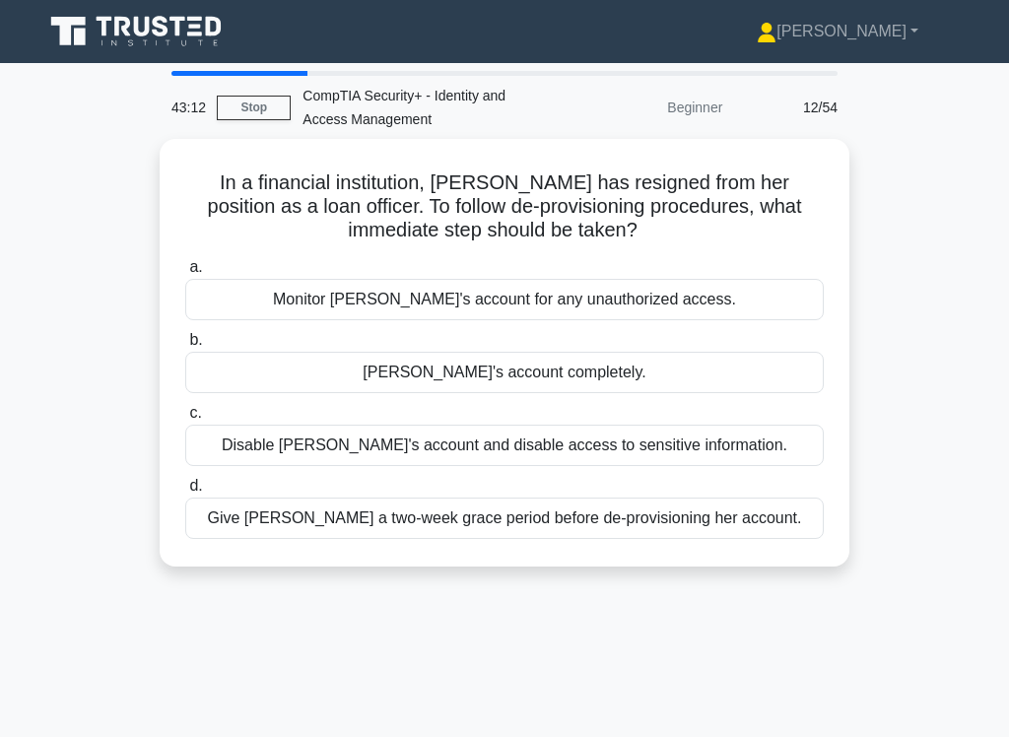
click at [523, 441] on div "Disable Alice's account and disable access to sensitive information." at bounding box center [504, 445] width 639 height 41
click at [185, 420] on input "c. Disable Alice's account and disable access to sensitive information." at bounding box center [185, 413] width 0 height 13
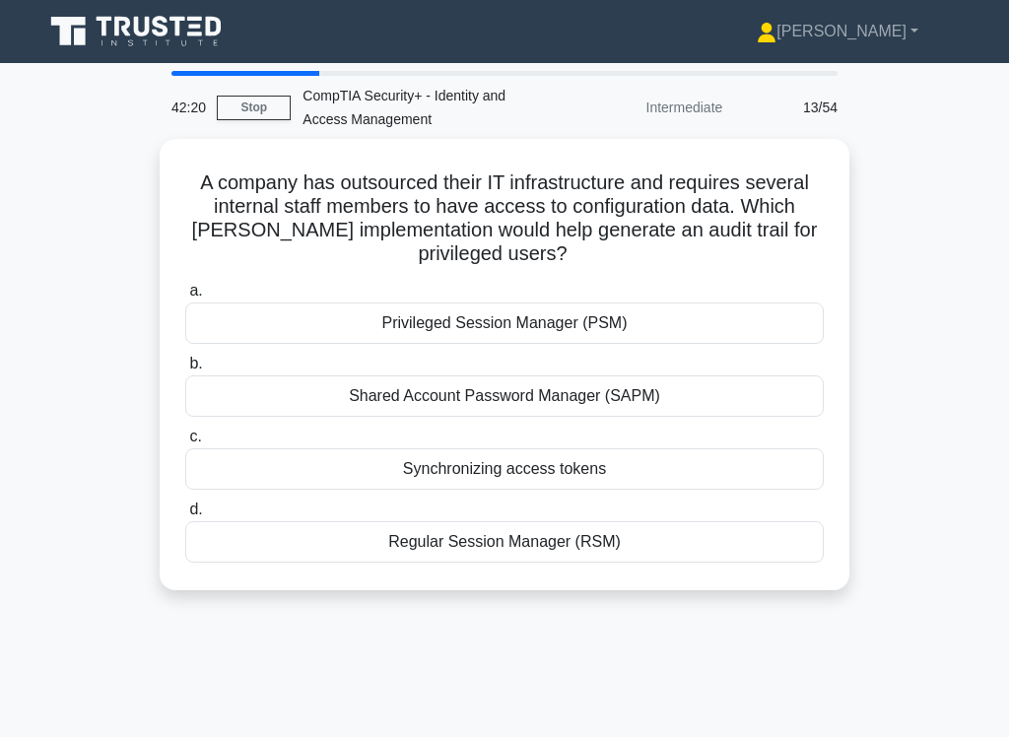
click at [576, 327] on div "Privileged Session Manager (PSM)" at bounding box center [504, 323] width 639 height 41
click at [185, 298] on input "a. Privileged Session Manager (PSM)" at bounding box center [185, 291] width 0 height 13
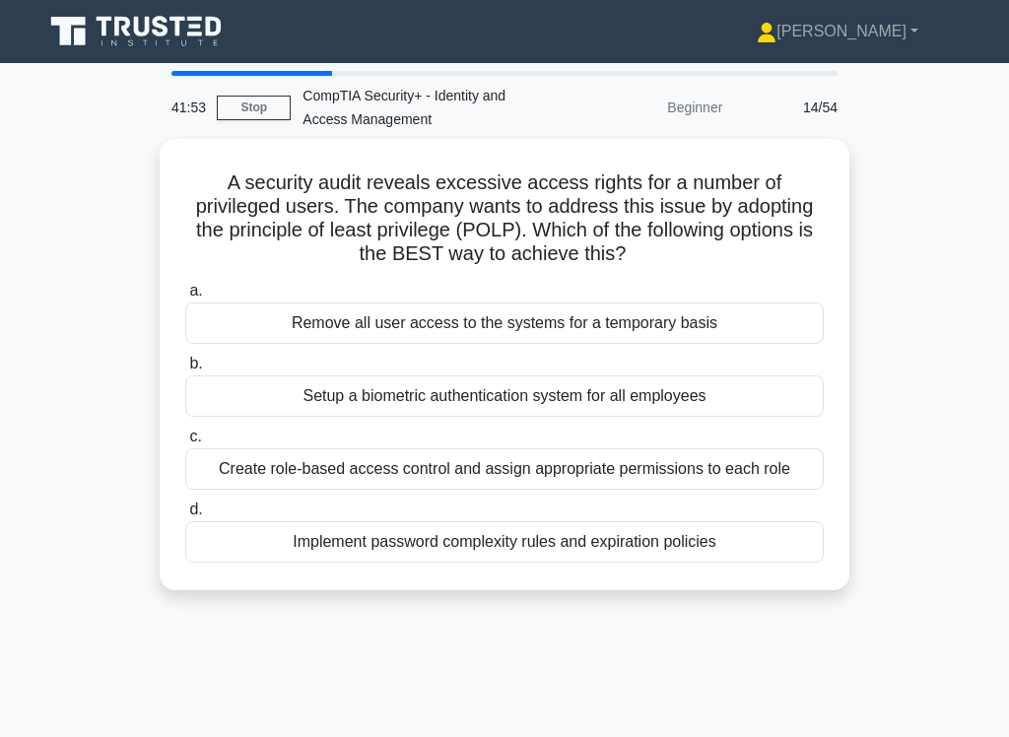
click at [891, 614] on div "A security audit reveals excessive access rights for a number of privileged use…" at bounding box center [505, 376] width 946 height 475
click at [449, 479] on div "Create role-based access control and assign appropriate permissions to each role" at bounding box center [504, 469] width 639 height 41
click at [185, 444] on input "c. Create role-based access control and assign appropriate permissions to each …" at bounding box center [185, 437] width 0 height 13
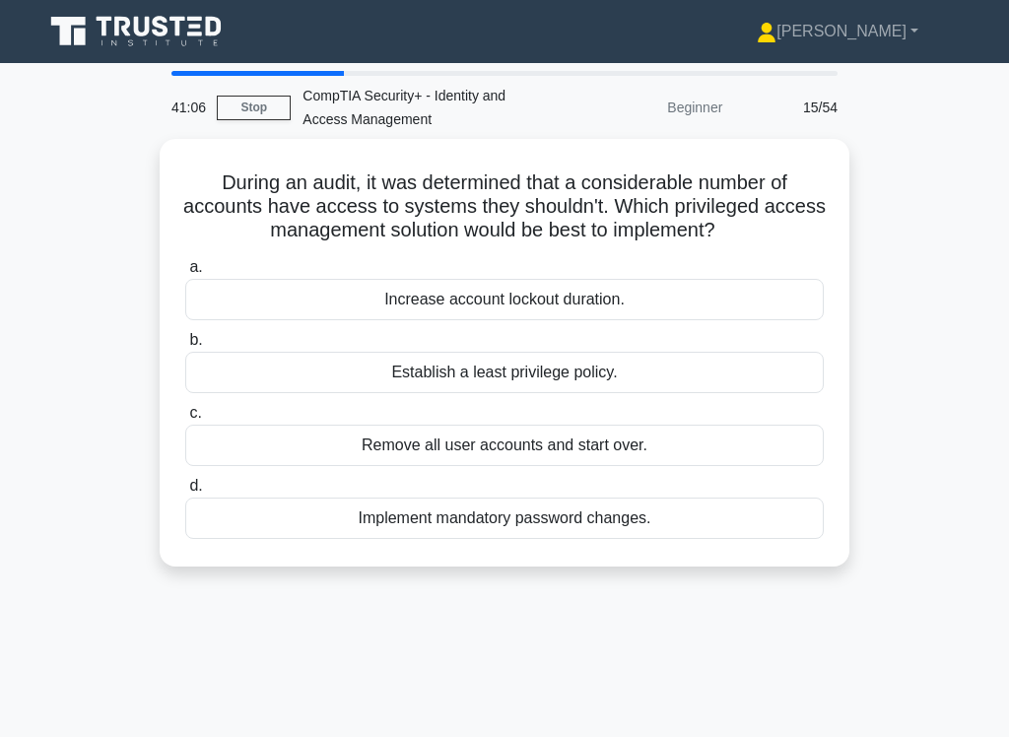
click at [501, 393] on div "Establish a least privilege policy." at bounding box center [504, 372] width 639 height 41
click at [185, 347] on input "b. Establish a least privilege policy." at bounding box center [185, 340] width 0 height 13
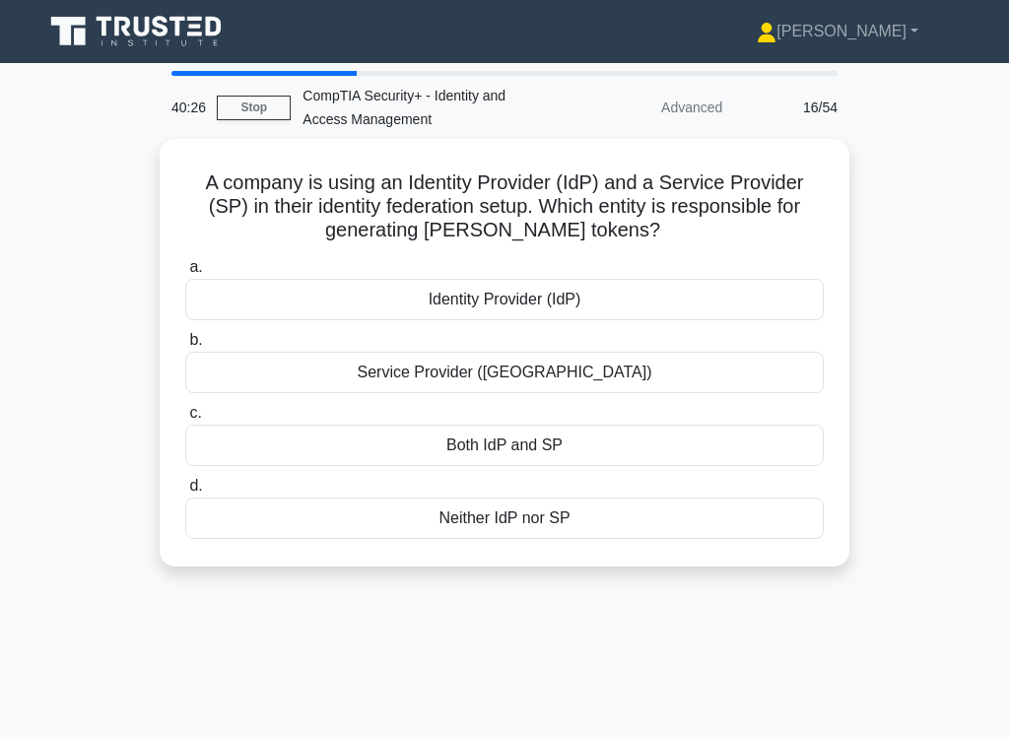
click at [543, 392] on div "Service Provider (SP)" at bounding box center [504, 372] width 639 height 41
click at [185, 347] on input "b. Service Provider (SP)" at bounding box center [185, 340] width 0 height 13
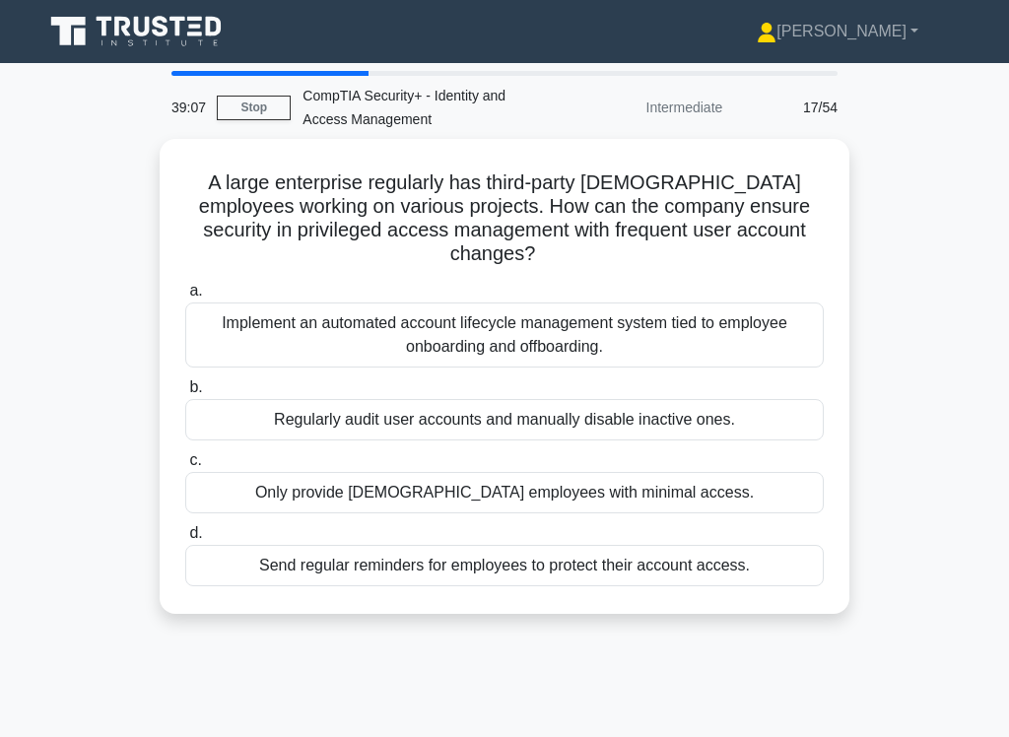
click at [490, 420] on div "Regularly audit user accounts and manually disable inactive ones." at bounding box center [504, 419] width 639 height 41
click at [185, 394] on input "b. Regularly audit user accounts and manually disable inactive ones." at bounding box center [185, 387] width 0 height 13
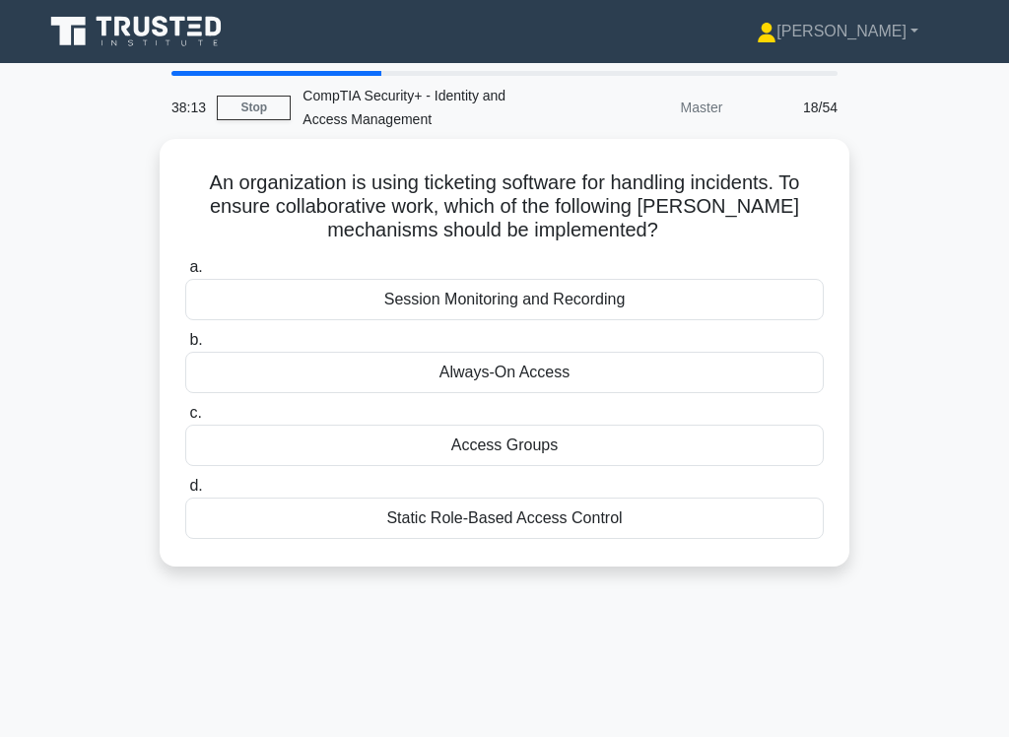
click at [657, 297] on div "Session Monitoring and Recording" at bounding box center [504, 299] width 639 height 41
click at [185, 274] on input "a. Session Monitoring and Recording" at bounding box center [185, 267] width 0 height 13
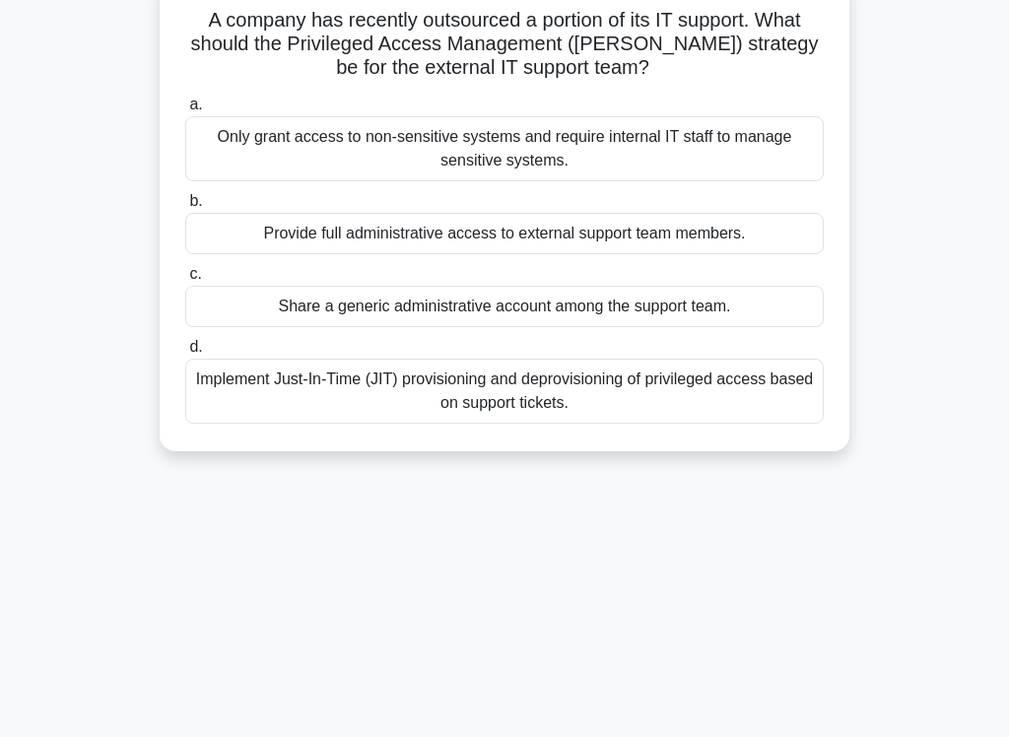
scroll to position [167, 0]
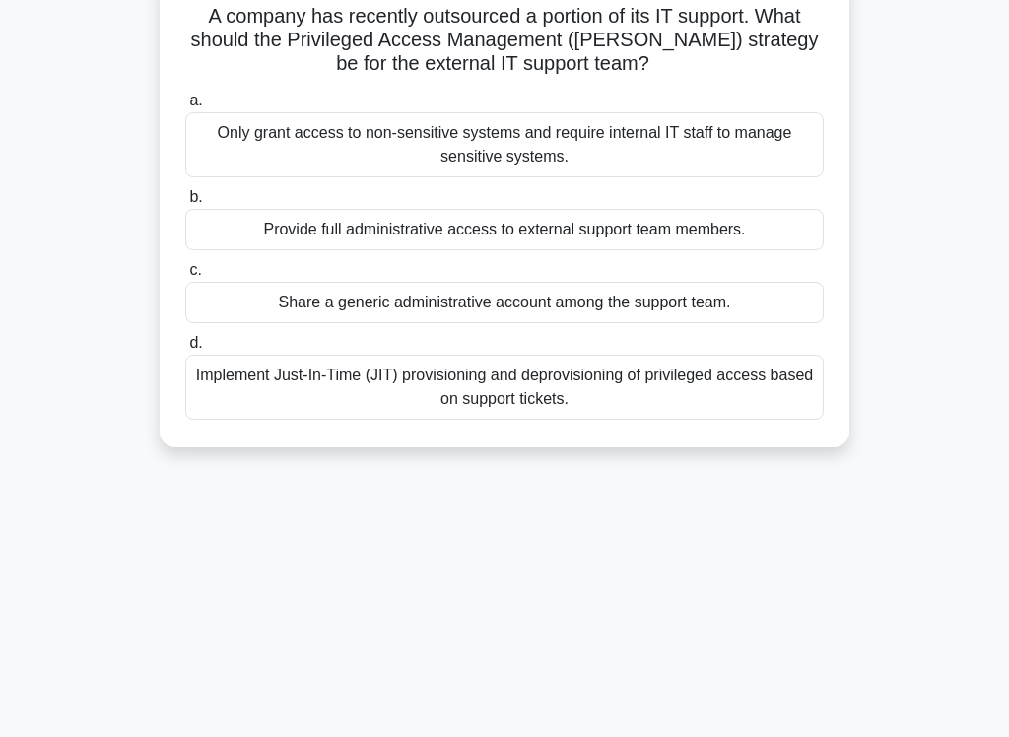
click at [778, 378] on div "Implement Just-In-Time (JIT) provisioning and deprovisioning of privileged acce…" at bounding box center [504, 387] width 639 height 65
click at [185, 350] on input "d. Implement Just-In-Time (JIT) provisioning and deprovisioning of privileged a…" at bounding box center [185, 343] width 0 height 13
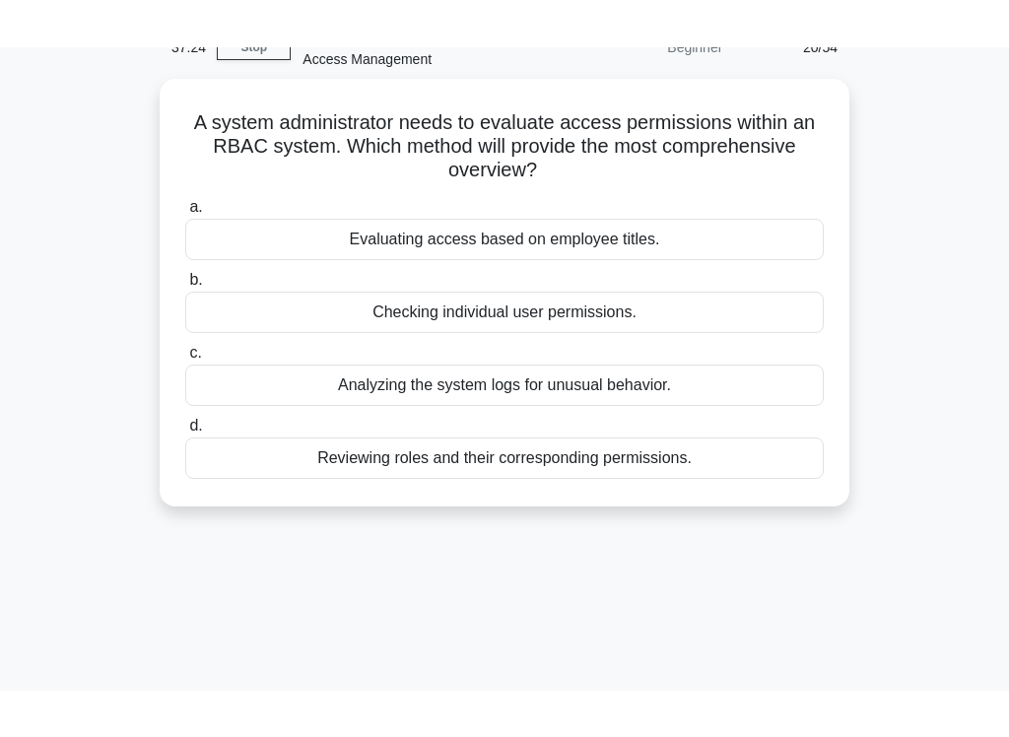
scroll to position [1, 0]
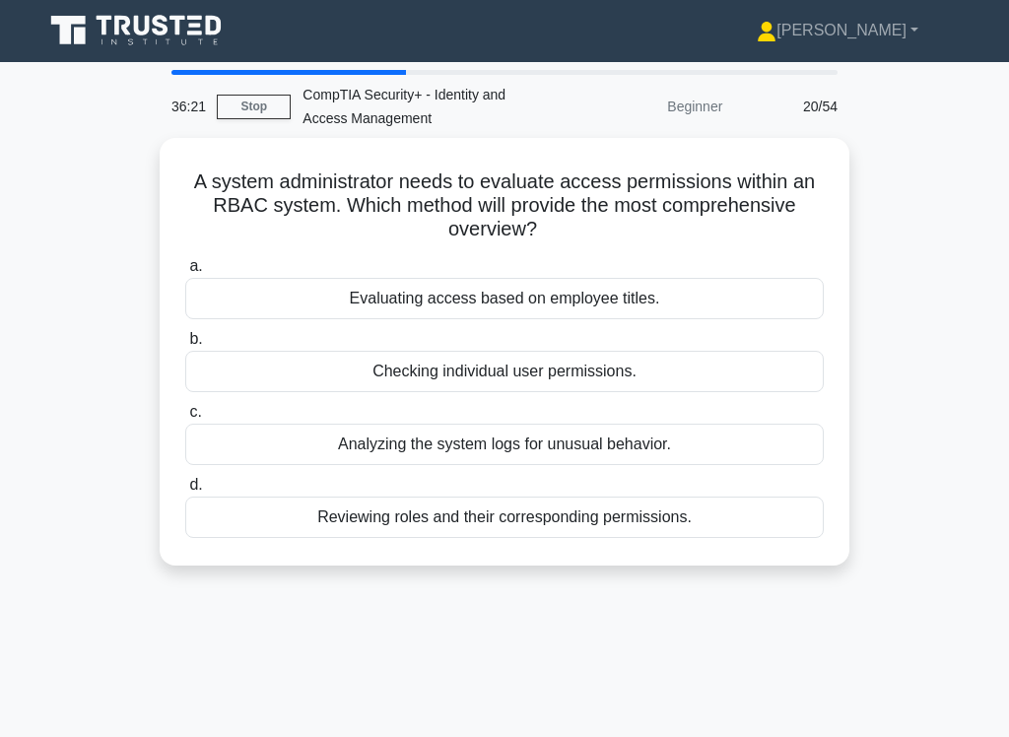
click at [678, 284] on div "Evaluating access based on employee titles." at bounding box center [504, 298] width 639 height 41
click at [185, 273] on input "a. Evaluating access based on employee titles." at bounding box center [185, 266] width 0 height 13
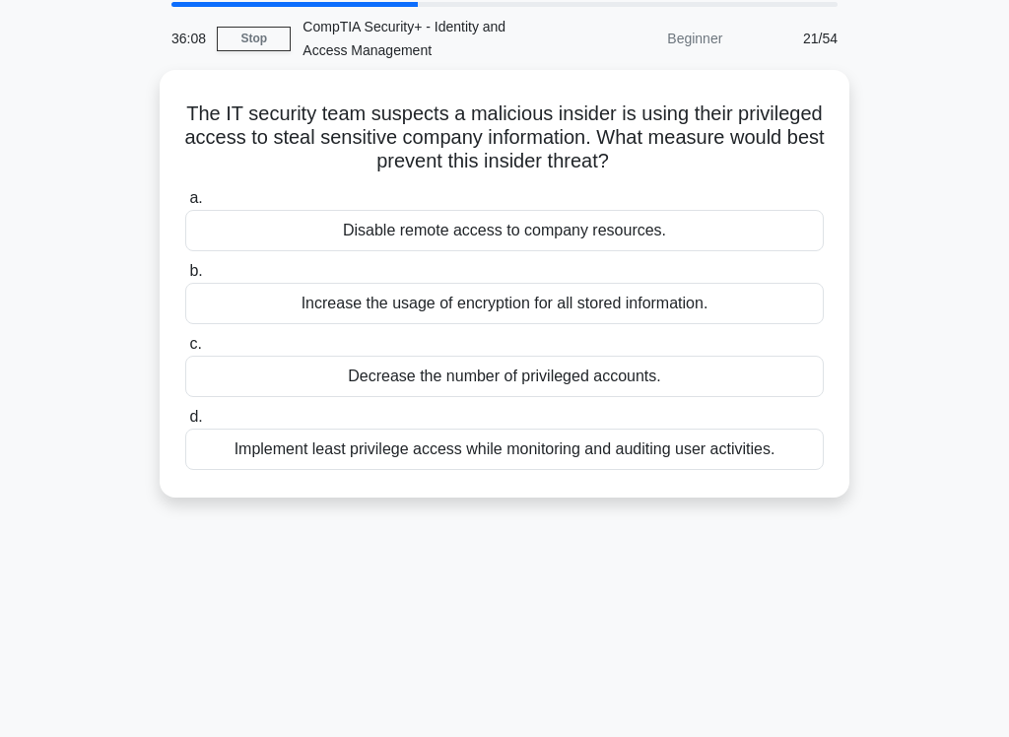
scroll to position [75, 0]
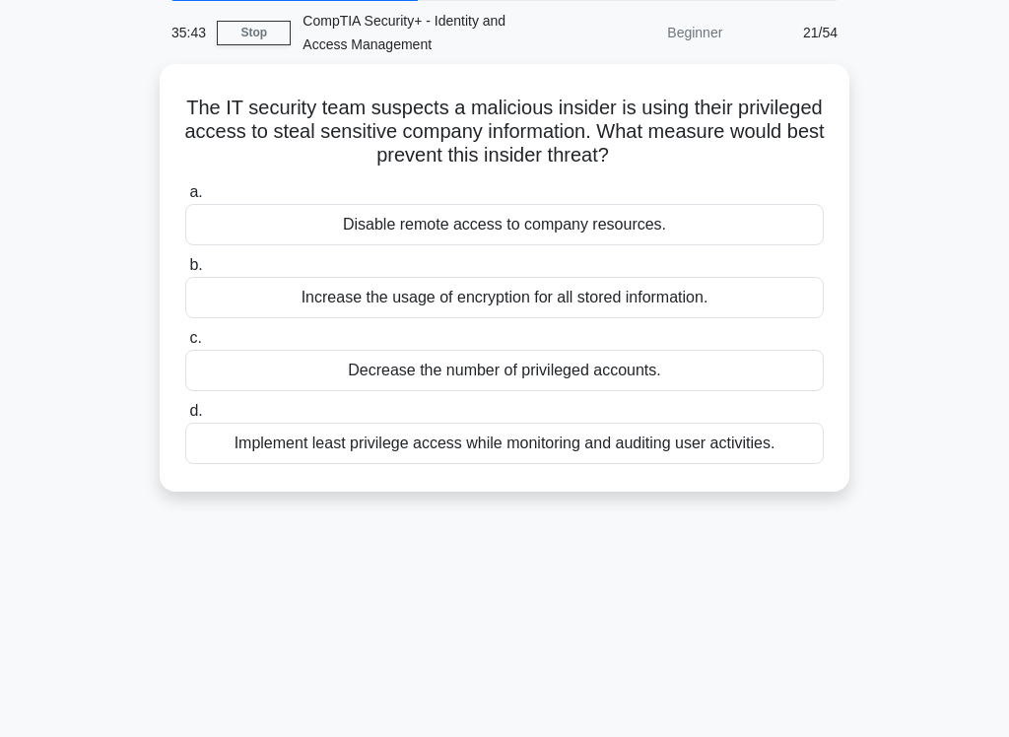
click at [578, 450] on div "Implement least privilege access while monitoring and auditing user activities." at bounding box center [504, 443] width 639 height 41
click at [185, 418] on input "d. Implement least privilege access while monitoring and auditing user activiti…" at bounding box center [185, 411] width 0 height 13
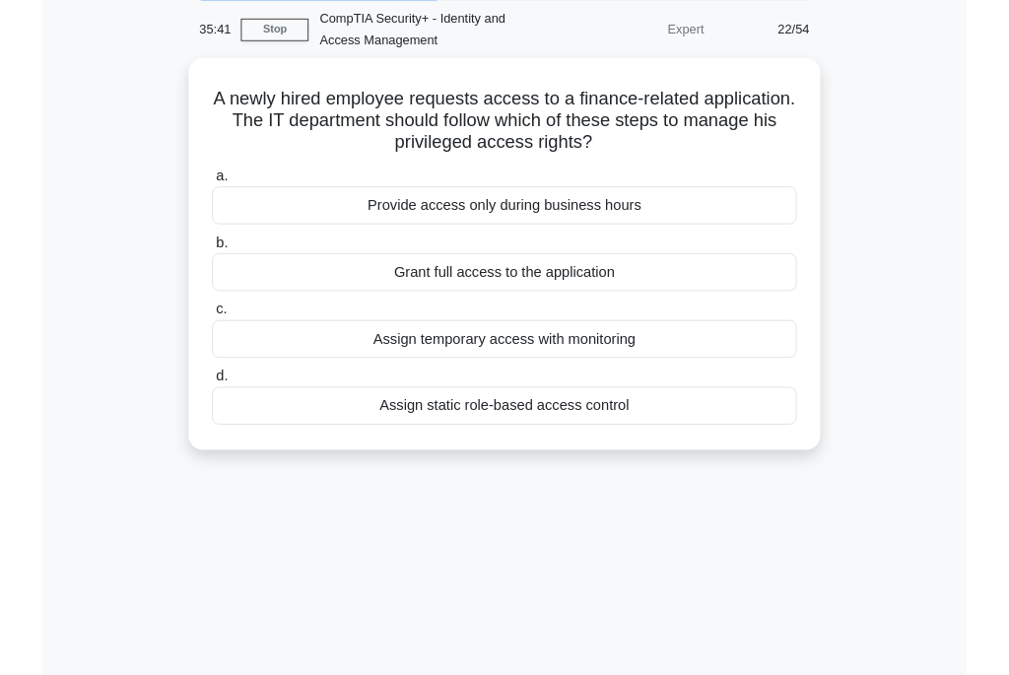
scroll to position [0, 0]
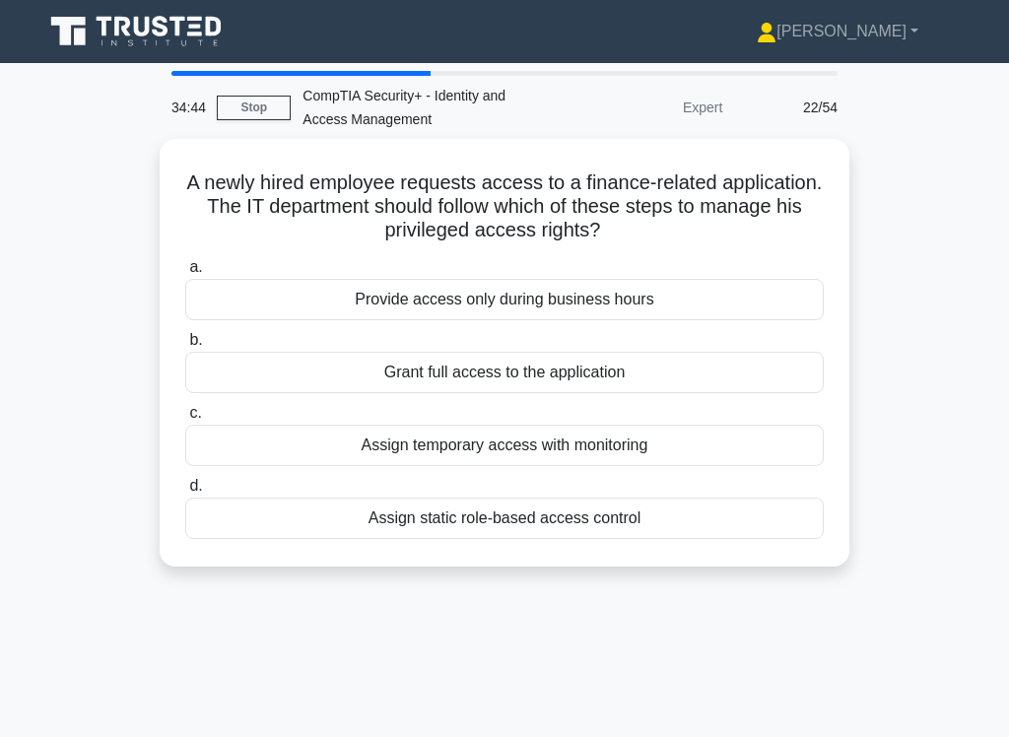
click at [569, 440] on div "Assign temporary access with monitoring" at bounding box center [504, 445] width 639 height 41
click at [185, 420] on input "c. Assign temporary access with monitoring" at bounding box center [185, 413] width 0 height 13
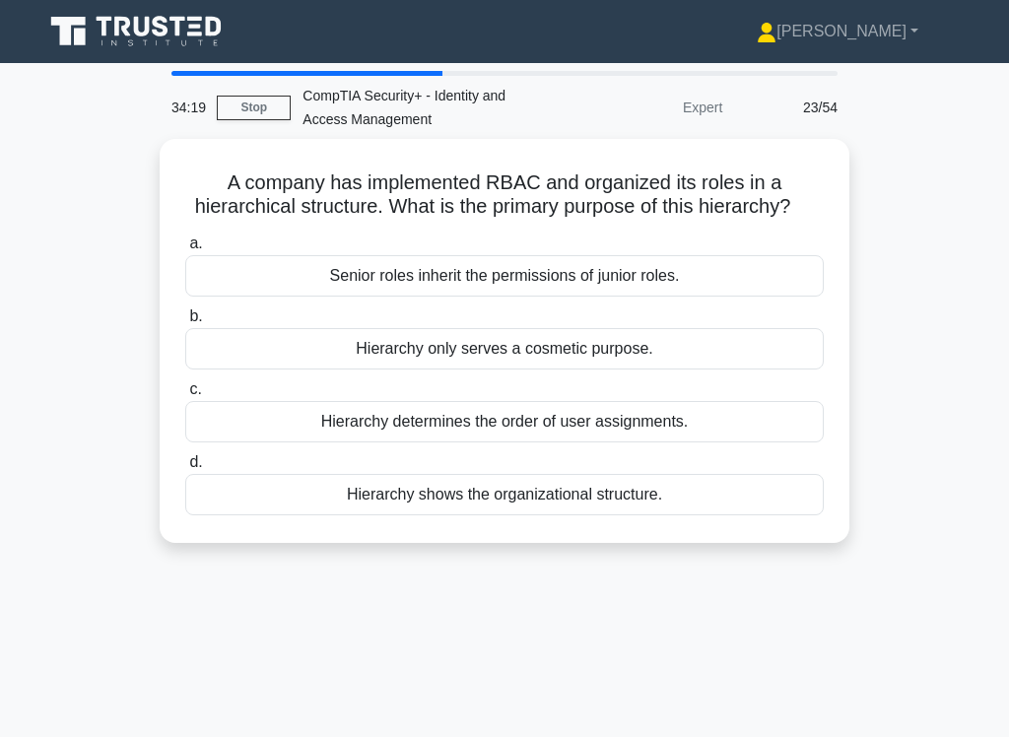
click at [578, 443] on div "Hierarchy determines the order of user assignments." at bounding box center [504, 421] width 639 height 41
click at [185, 396] on input "c. Hierarchy determines the order of user assignments." at bounding box center [185, 389] width 0 height 13
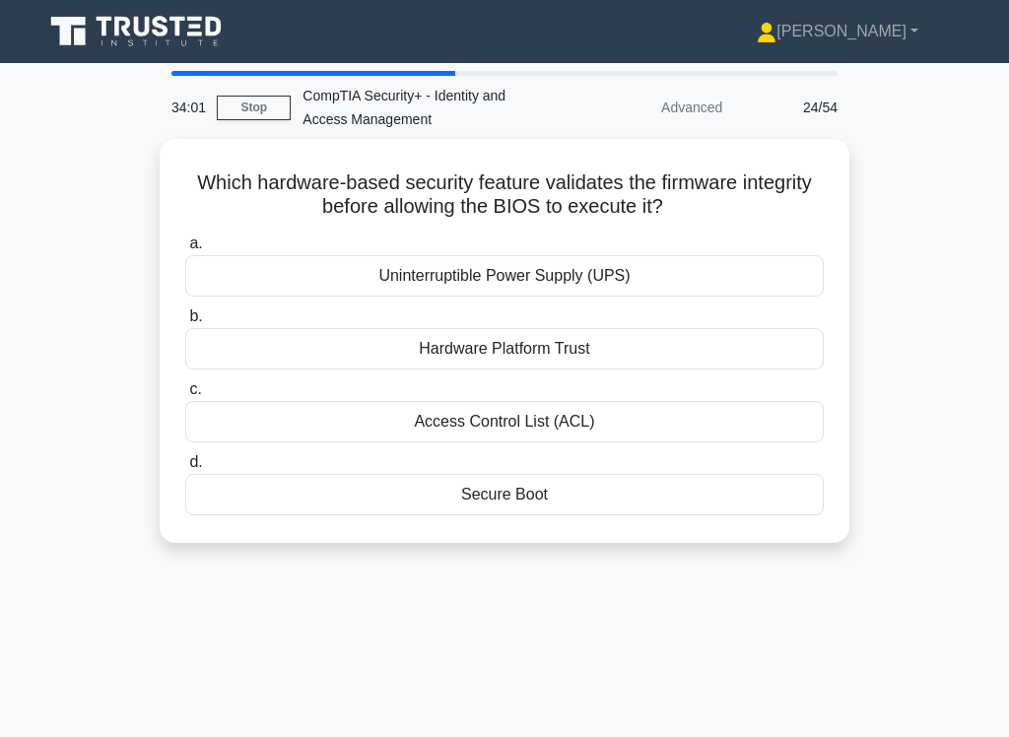
click at [541, 492] on div "Secure Boot" at bounding box center [504, 494] width 639 height 41
click at [185, 469] on input "d. Secure Boot" at bounding box center [185, 462] width 0 height 13
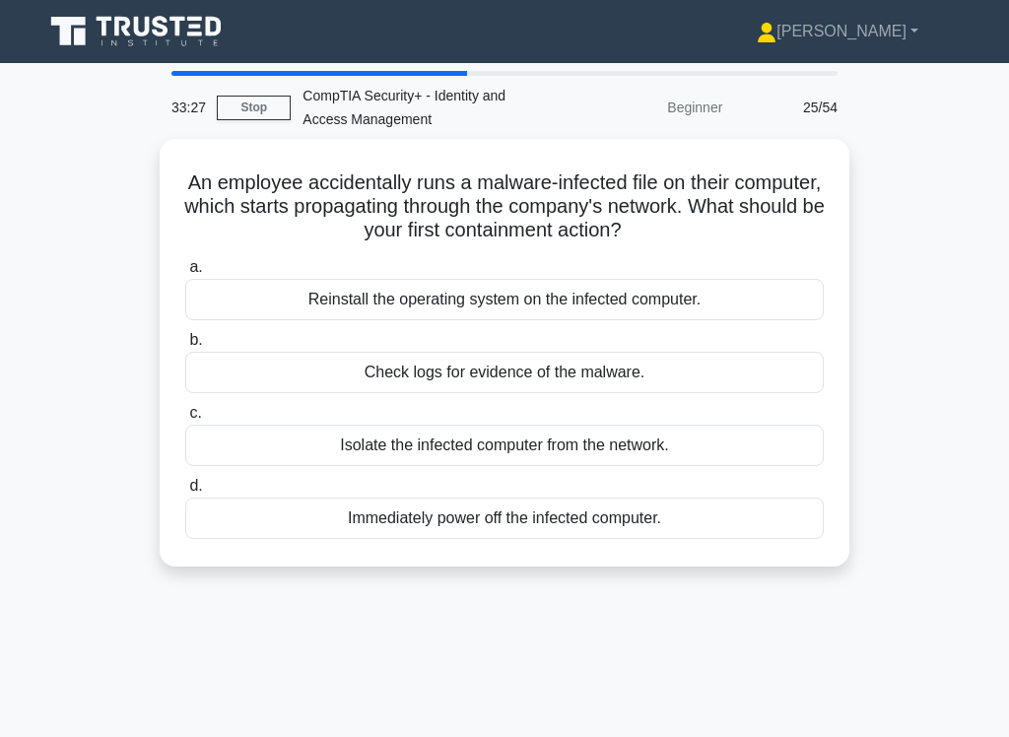
click at [524, 445] on div "Isolate the infected computer from the network." at bounding box center [504, 445] width 639 height 41
click at [185, 420] on input "c. Isolate the infected computer from the network." at bounding box center [185, 413] width 0 height 13
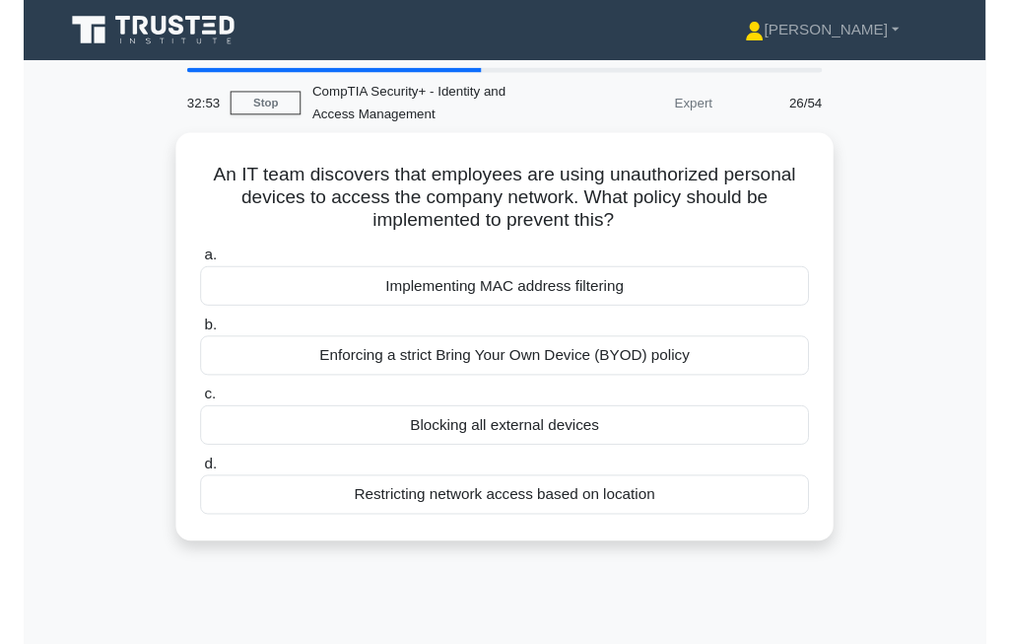
scroll to position [32, 0]
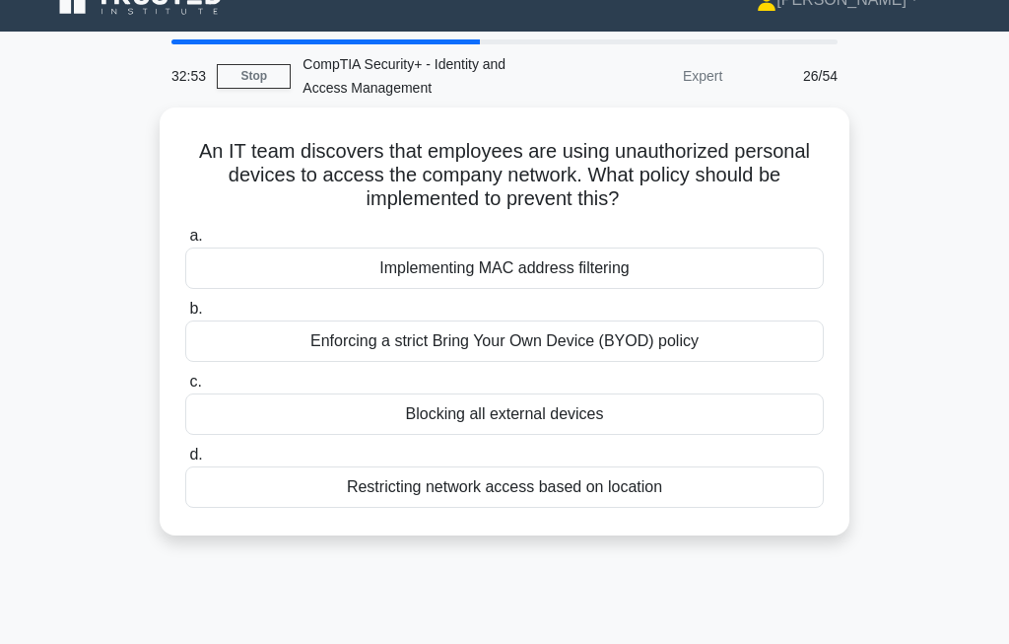
click at [596, 258] on div "Implementing MAC address filtering" at bounding box center [504, 267] width 639 height 41
click at [185, 242] on input "a. Implementing MAC address filtering" at bounding box center [185, 236] width 0 height 13
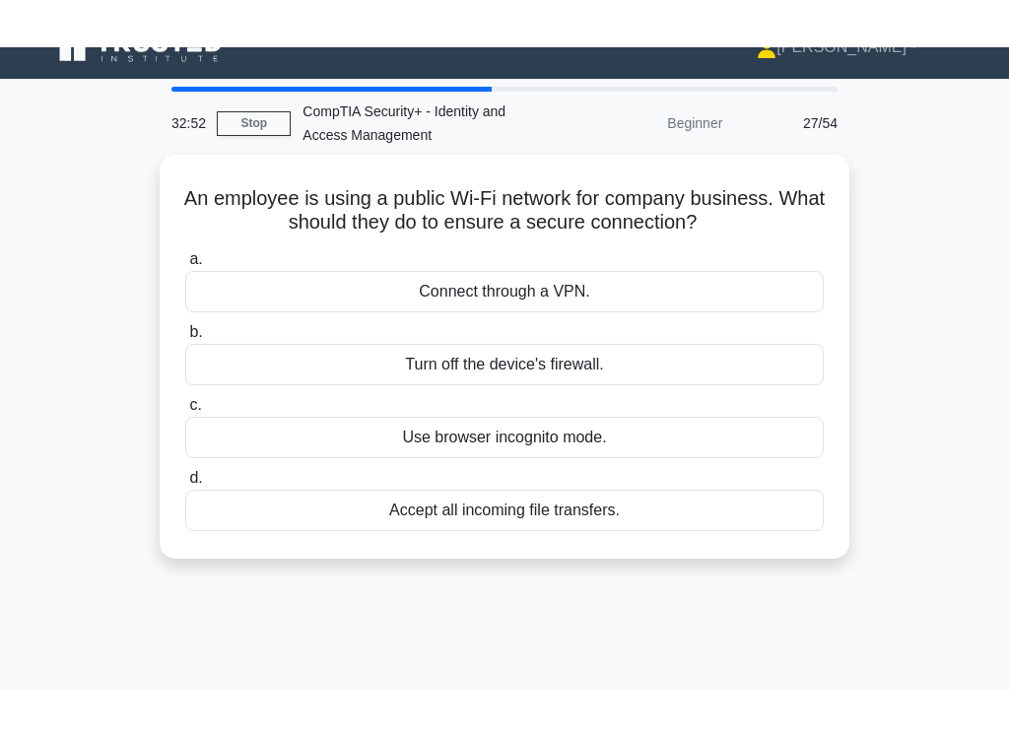
scroll to position [0, 0]
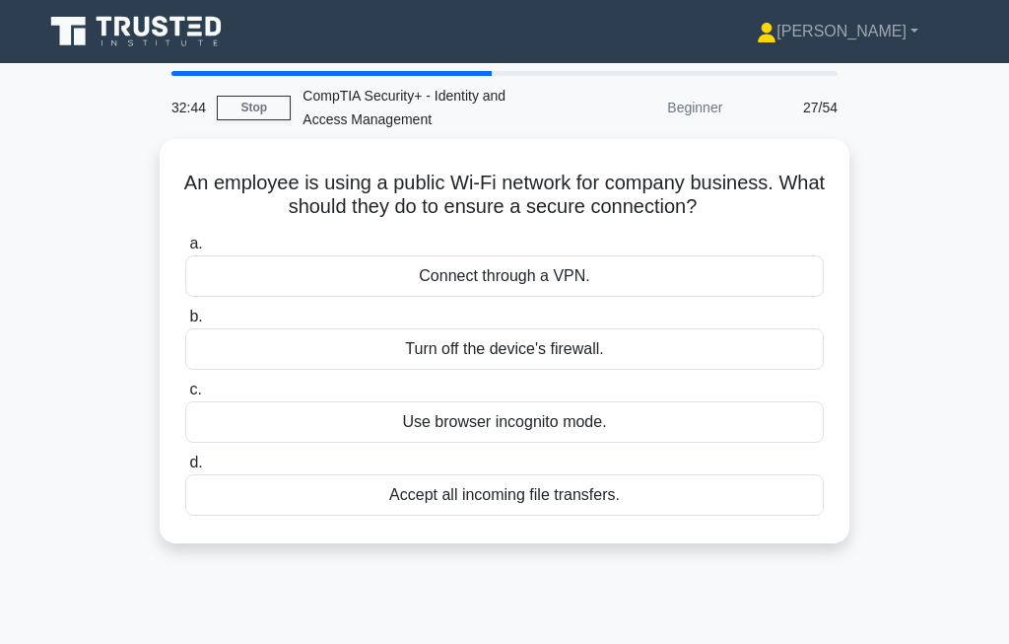
click at [628, 292] on div "Connect through a VPN." at bounding box center [504, 275] width 639 height 41
click at [185, 250] on input "a. Connect through a VPN." at bounding box center [185, 244] width 0 height 13
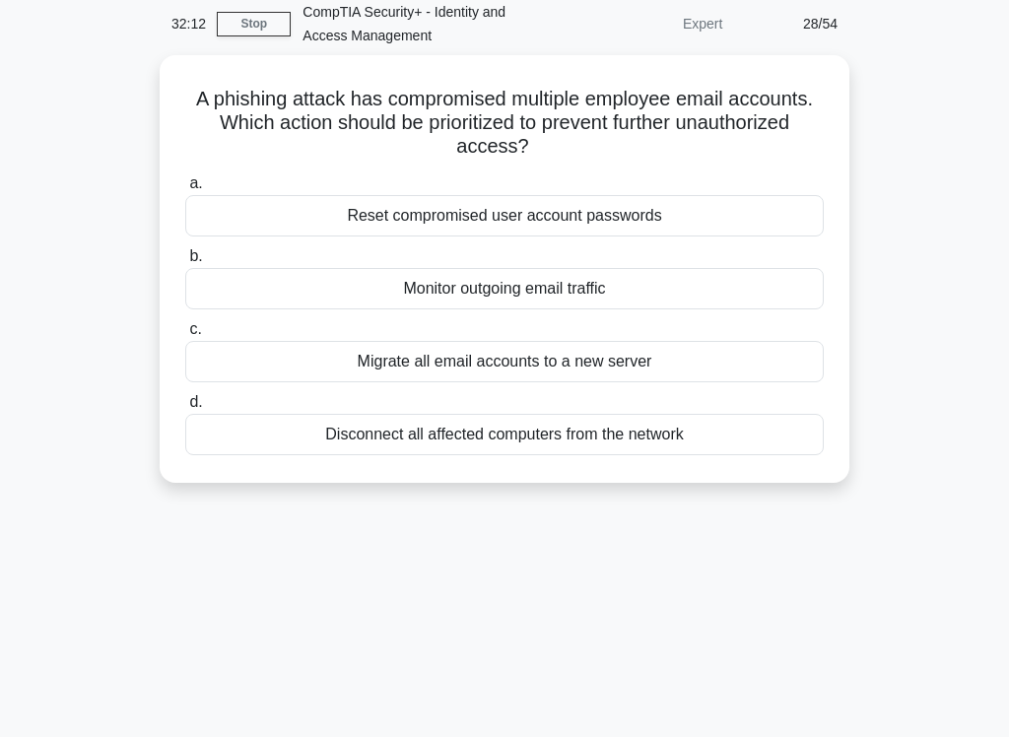
scroll to position [83, 0]
click at [582, 212] on div "Reset compromised user account passwords" at bounding box center [504, 216] width 639 height 41
click at [185, 191] on input "a. Reset compromised user account passwords" at bounding box center [185, 184] width 0 height 13
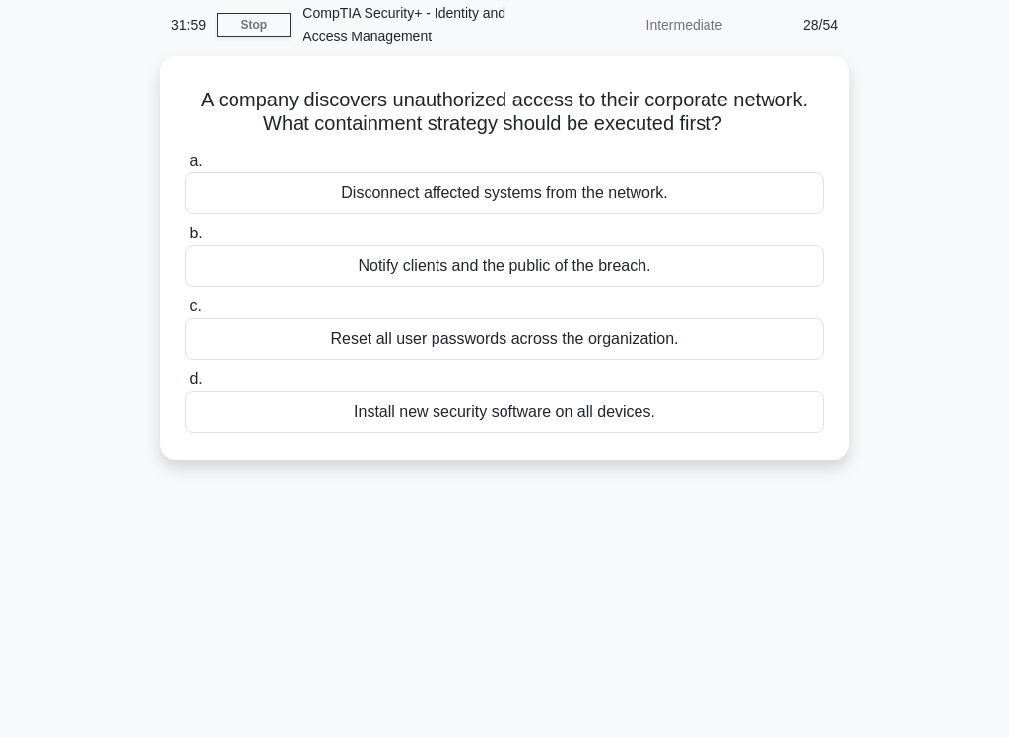
scroll to position [0, 0]
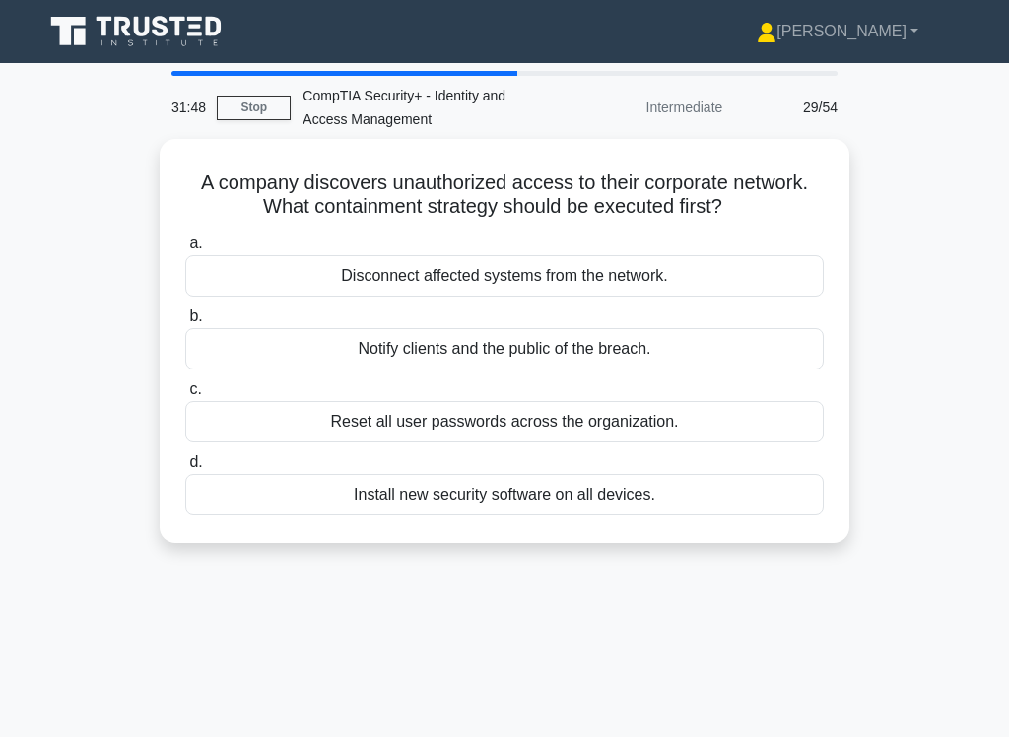
click at [623, 287] on div "Disconnect affected systems from the network." at bounding box center [504, 275] width 639 height 41
click at [185, 250] on input "a. Disconnect affected systems from the network." at bounding box center [185, 244] width 0 height 13
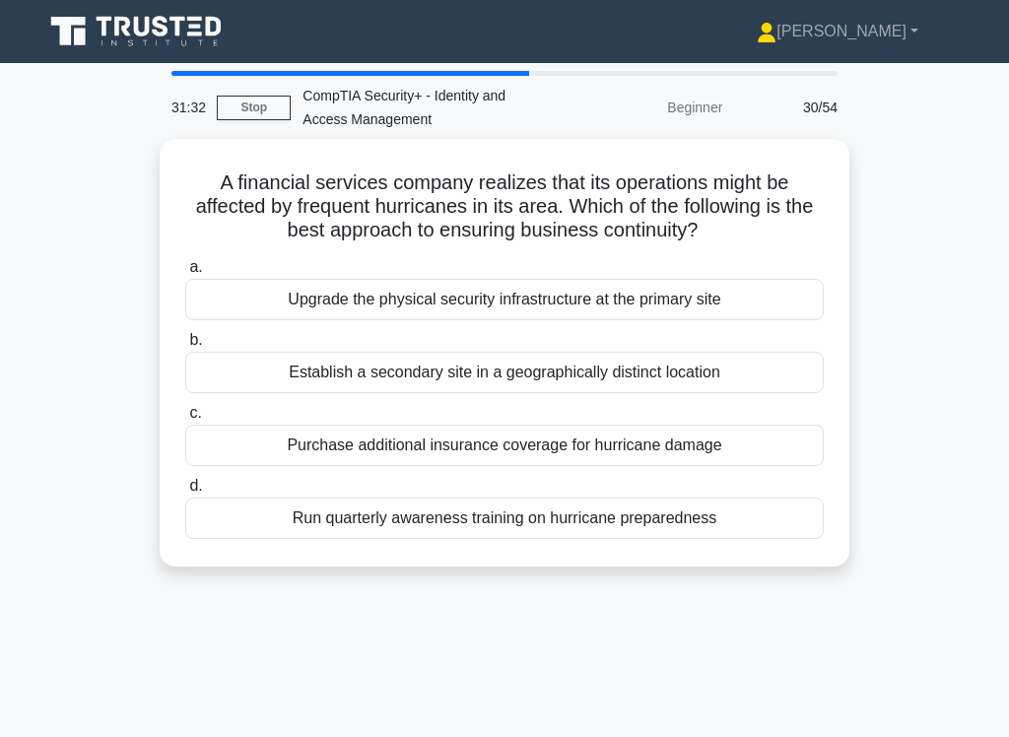
click at [632, 393] on div "Establish a secondary site in a geographically distinct location" at bounding box center [504, 372] width 639 height 41
click at [185, 347] on input "b. Establish a secondary site in a geographically distinct location" at bounding box center [185, 340] width 0 height 13
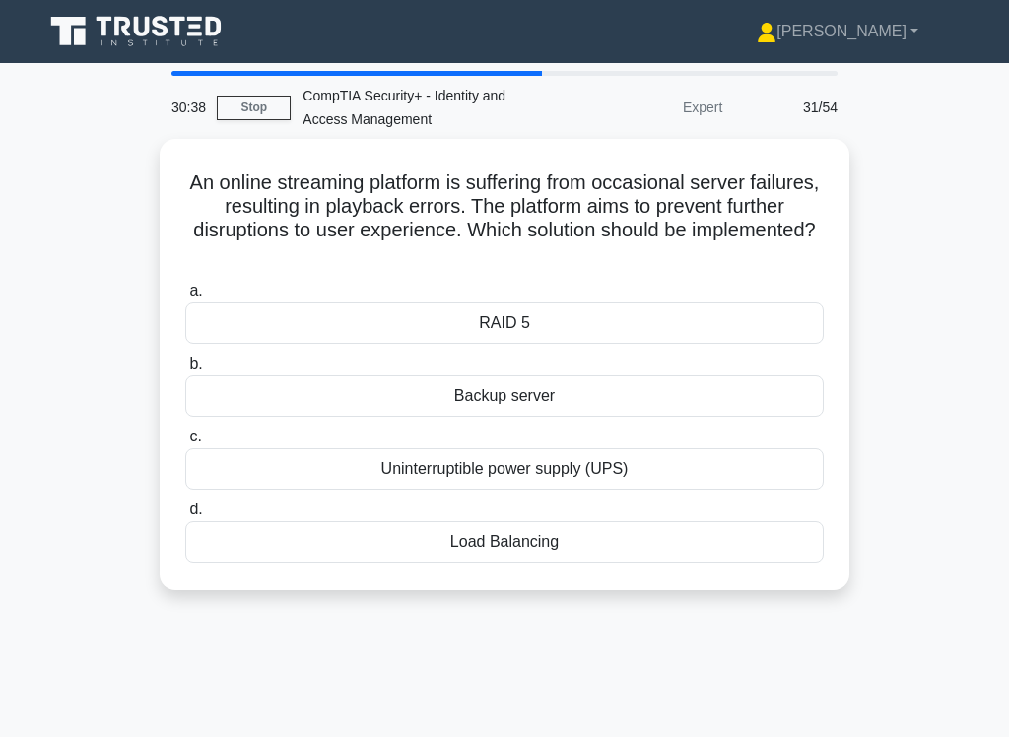
click at [556, 404] on div "Backup server" at bounding box center [504, 396] width 639 height 41
click at [185, 371] on input "b. Backup server" at bounding box center [185, 364] width 0 height 13
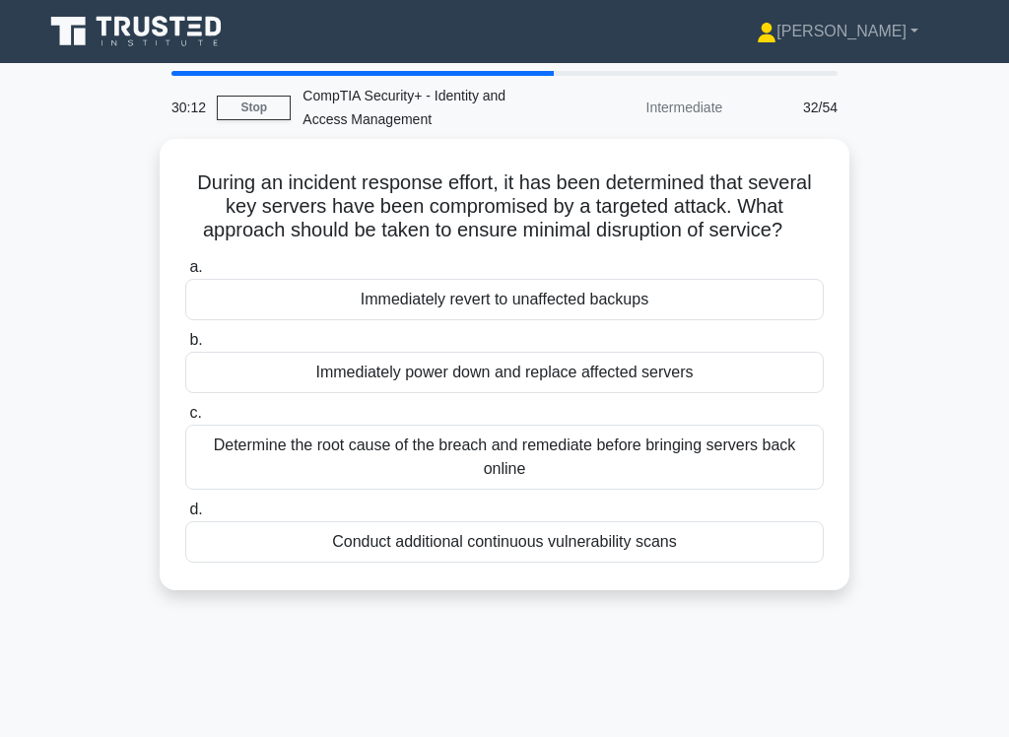
click at [509, 481] on div "Determine the root cause of the breach and remediate before bringing servers ba…" at bounding box center [504, 457] width 639 height 65
click at [185, 420] on input "c. Determine the root cause of the breach and remediate before bringing servers…" at bounding box center [185, 413] width 0 height 13
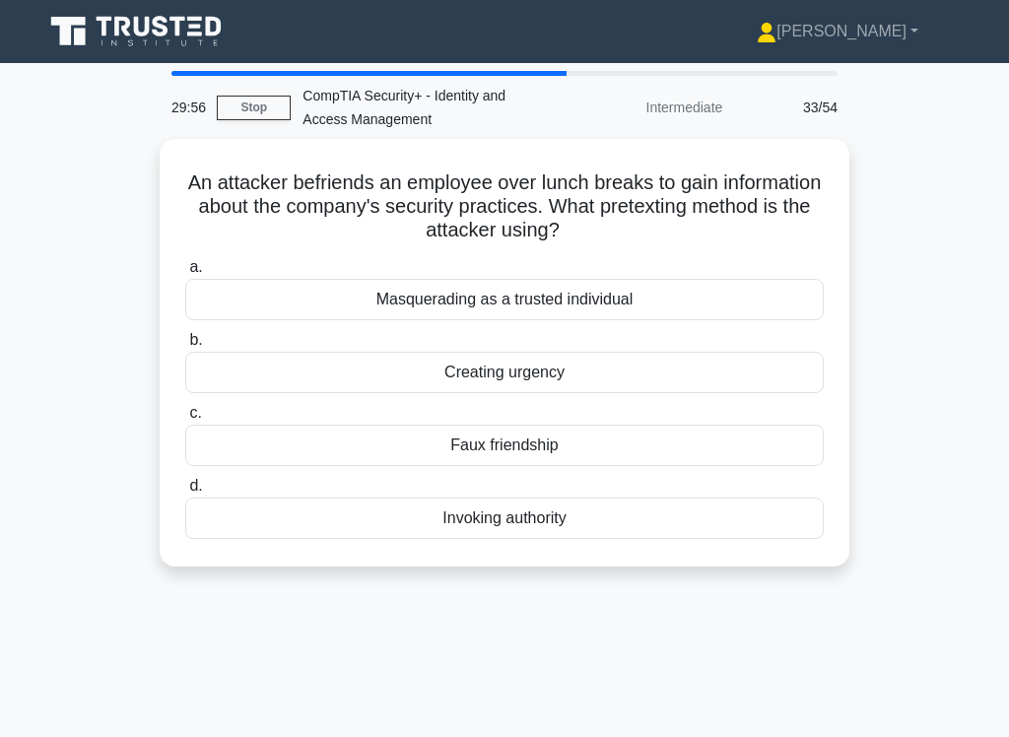
click at [635, 294] on div "Masquerading as a trusted individual" at bounding box center [504, 299] width 639 height 41
click at [185, 274] on input "a. Masquerading as a trusted individual" at bounding box center [185, 267] width 0 height 13
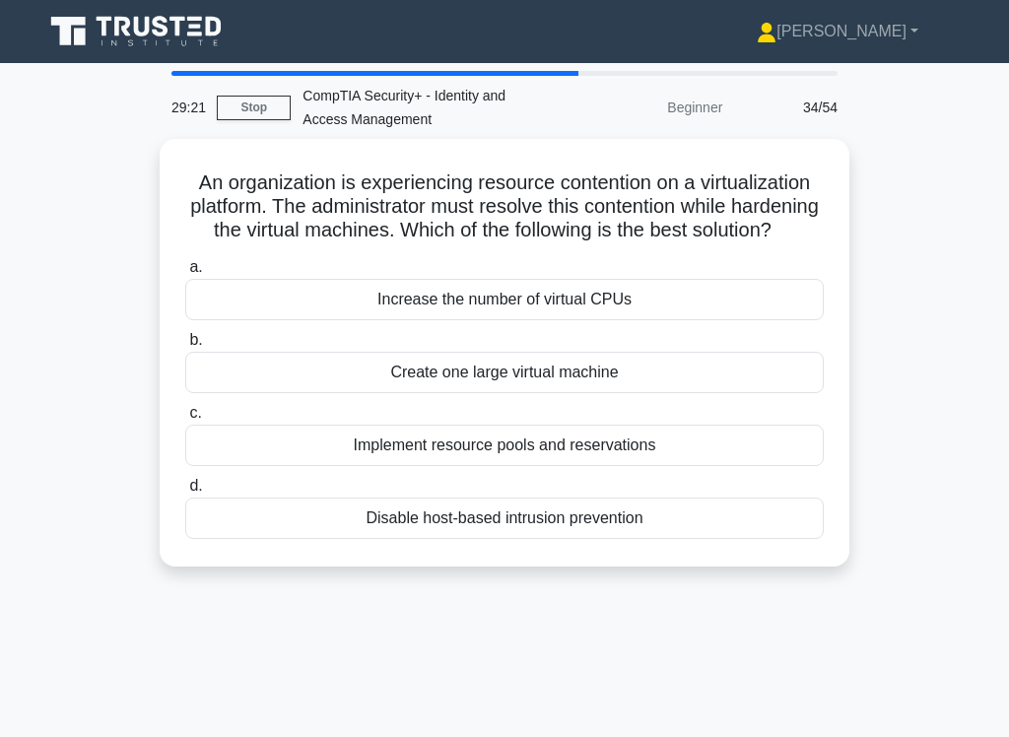
click at [658, 319] on div "Increase the number of virtual CPUs" at bounding box center [504, 299] width 639 height 41
click at [185, 274] on input "a. Increase the number of virtual CPUs" at bounding box center [185, 267] width 0 height 13
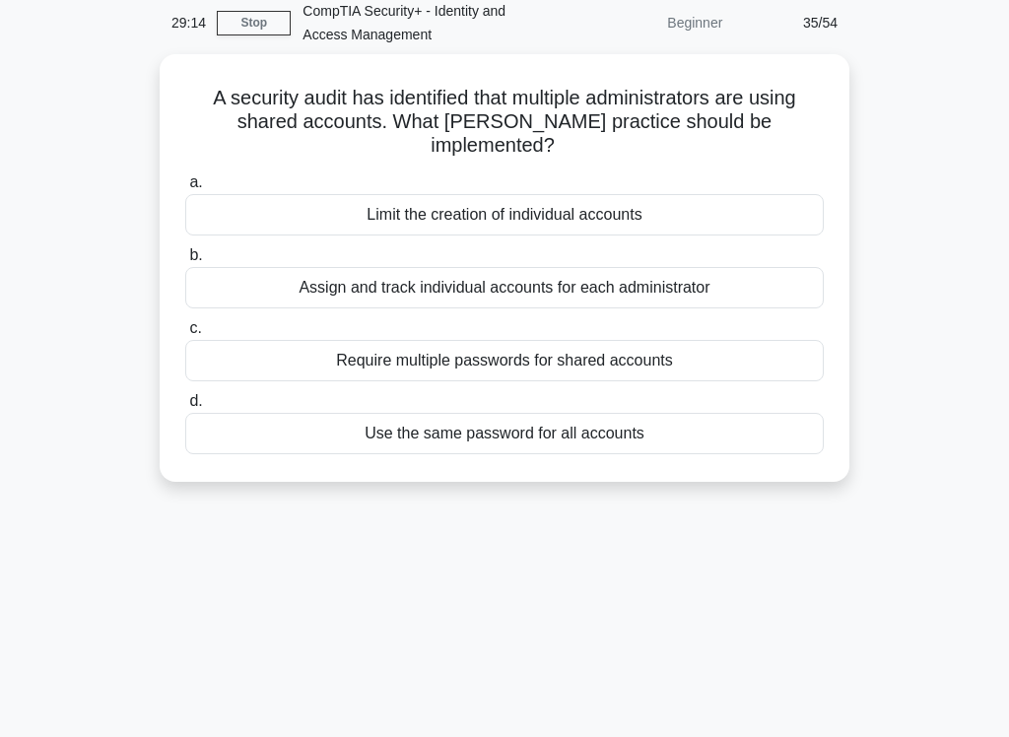
scroll to position [93, 0]
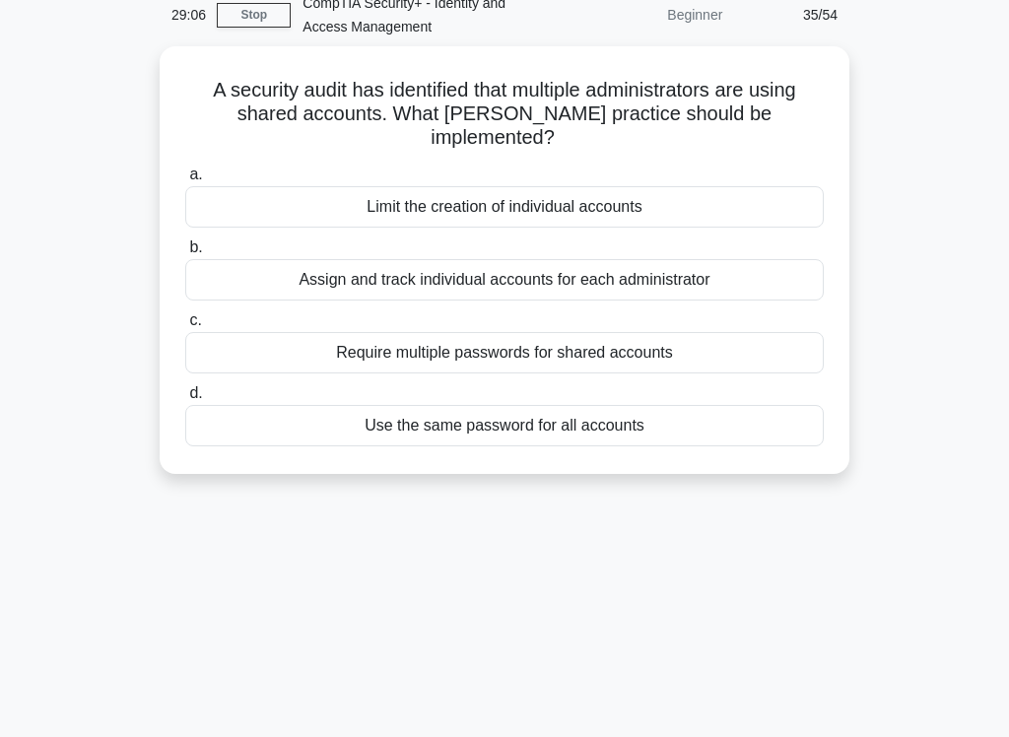
click at [727, 272] on div "Assign and track individual accounts for each administrator" at bounding box center [504, 279] width 639 height 41
click at [185, 254] on input "b. Assign and track individual accounts for each administrator" at bounding box center [185, 248] width 0 height 13
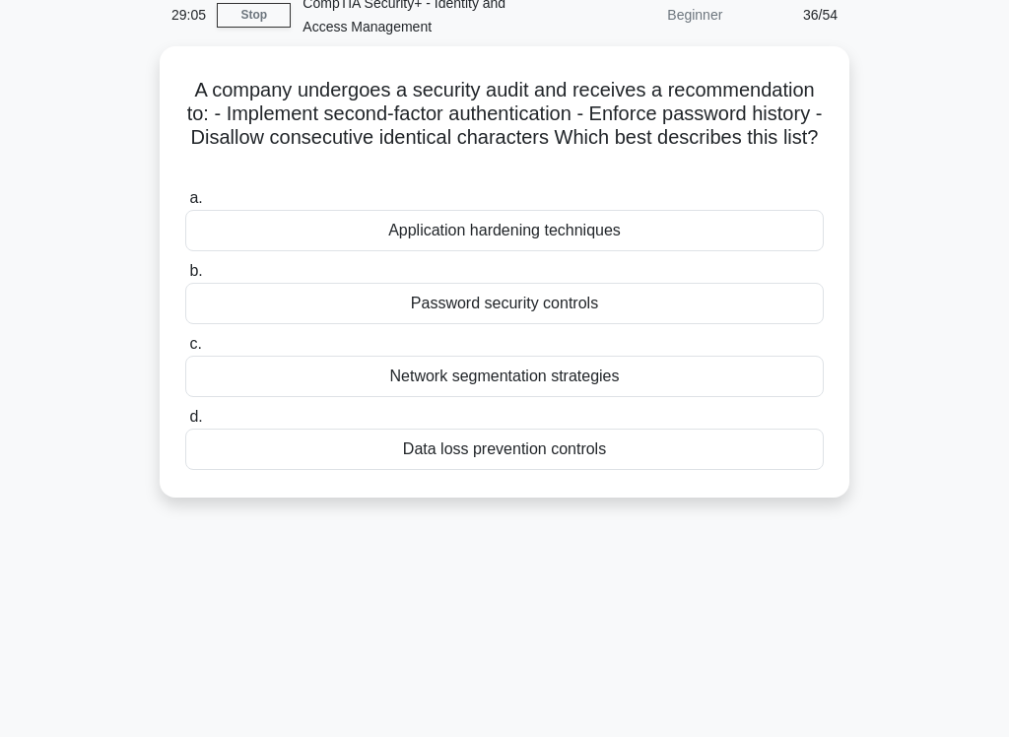
scroll to position [0, 0]
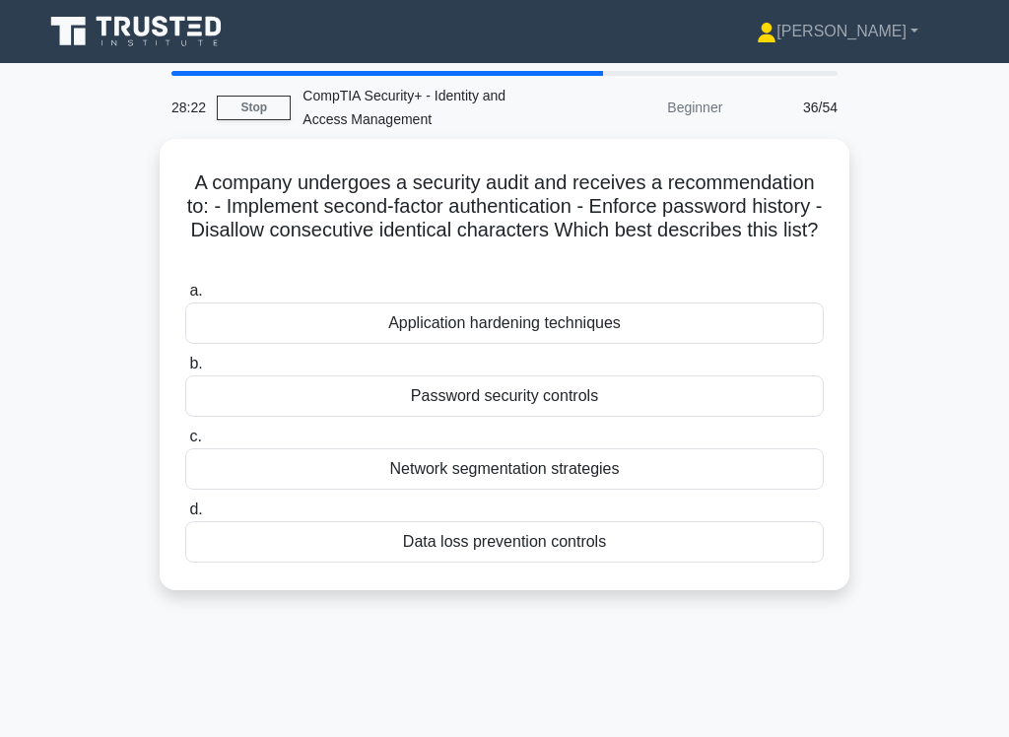
click at [587, 392] on div "Password security controls" at bounding box center [504, 396] width 639 height 41
click at [185, 371] on input "b. Password security controls" at bounding box center [185, 364] width 0 height 13
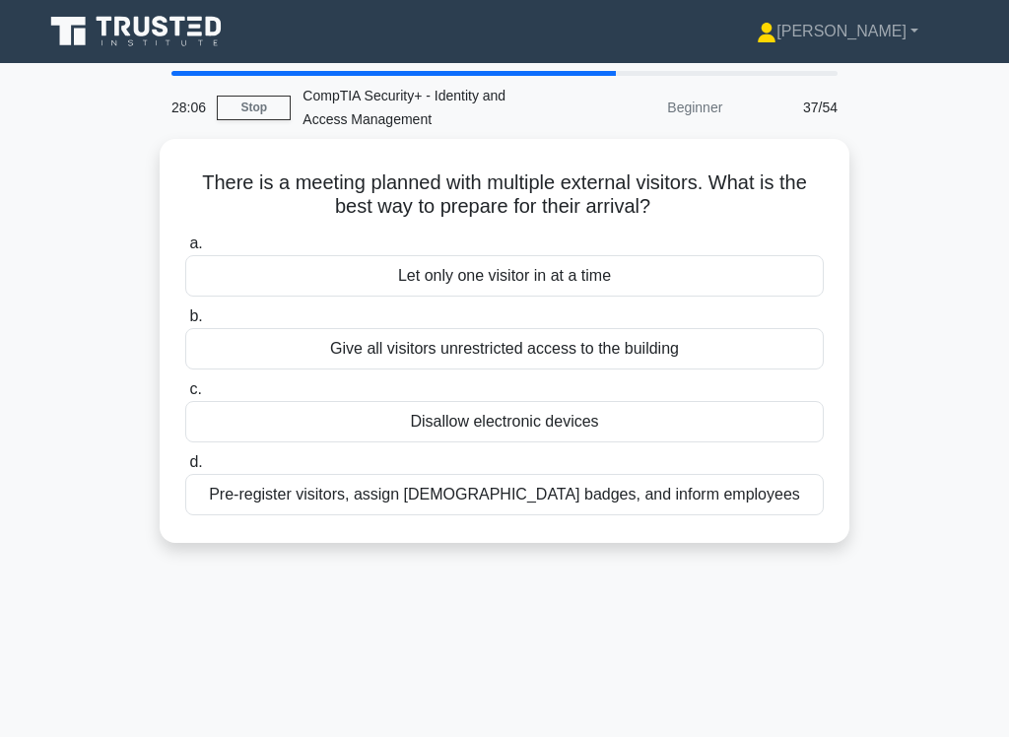
click at [513, 494] on div "Pre-register visitors, assign temporary badges, and inform employees" at bounding box center [504, 494] width 639 height 41
click at [185, 469] on input "d. Pre-register visitors, assign temporary badges, and inform employees" at bounding box center [185, 462] width 0 height 13
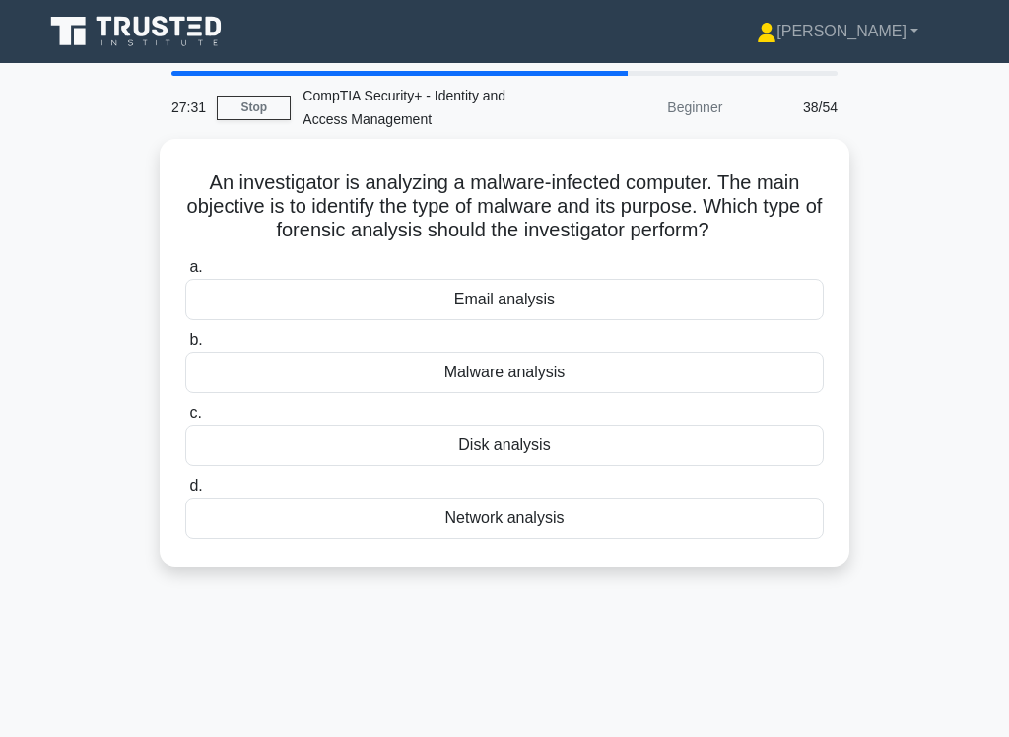
click at [556, 464] on div "Disk analysis" at bounding box center [504, 445] width 639 height 41
click at [185, 420] on input "c. Disk analysis" at bounding box center [185, 413] width 0 height 13
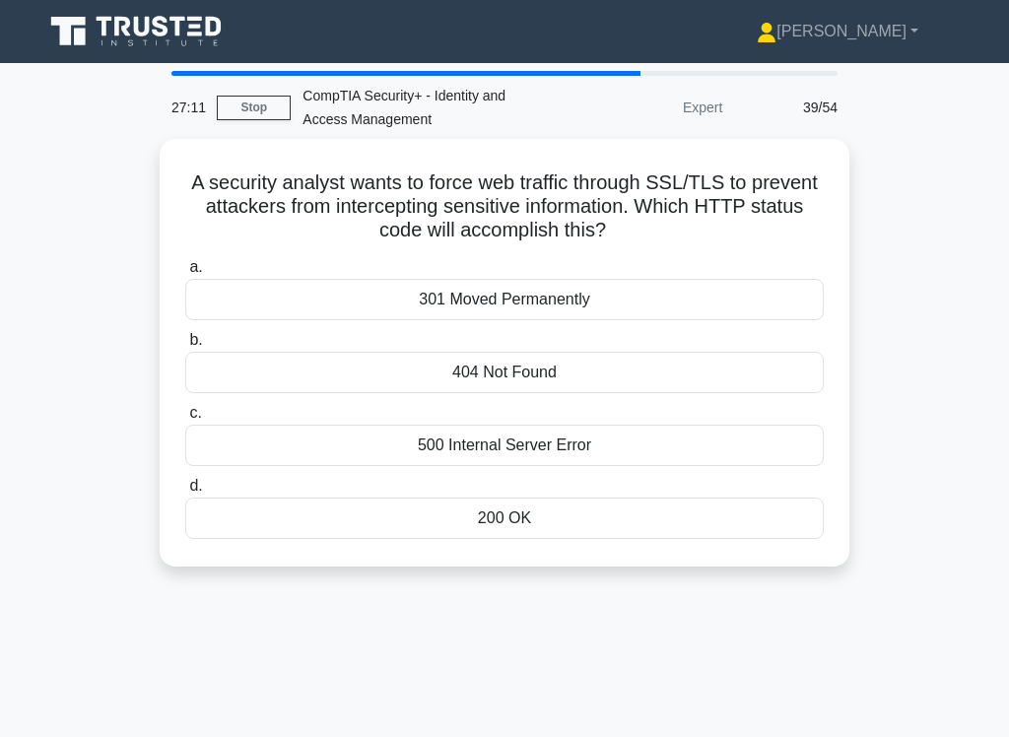
click at [547, 531] on div "200 OK" at bounding box center [504, 518] width 639 height 41
click at [185, 493] on input "d. 200 OK" at bounding box center [185, 486] width 0 height 13
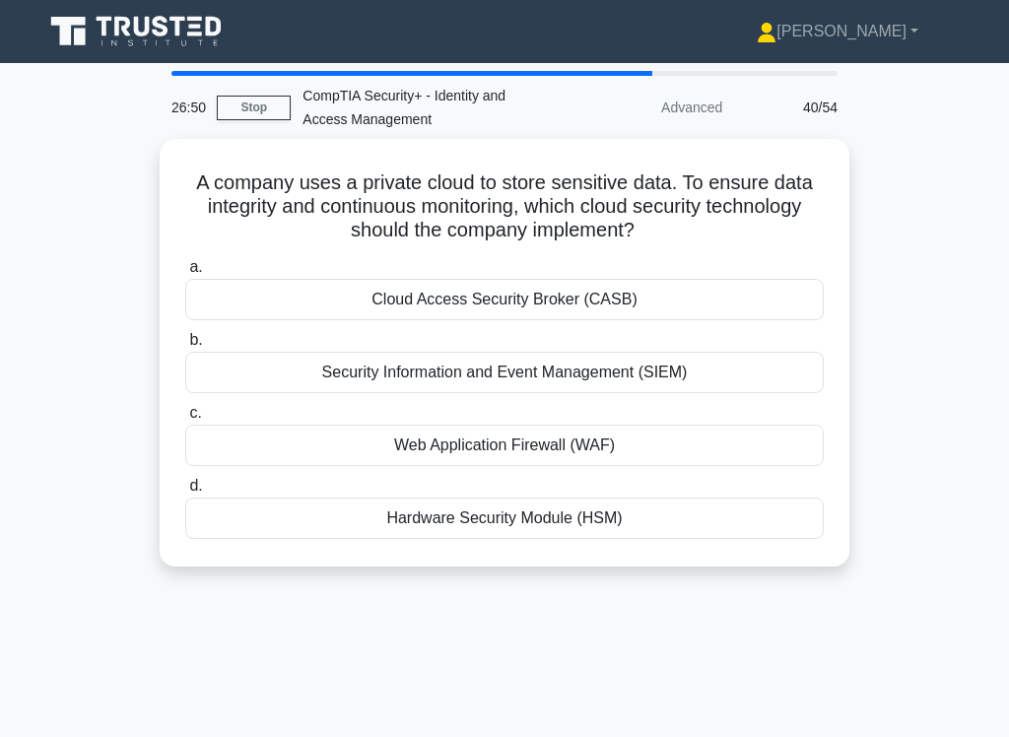
click at [630, 304] on div "Cloud Access Security Broker (CASB)" at bounding box center [504, 299] width 639 height 41
click at [185, 274] on input "a. Cloud Access Security Broker (CASB)" at bounding box center [185, 267] width 0 height 13
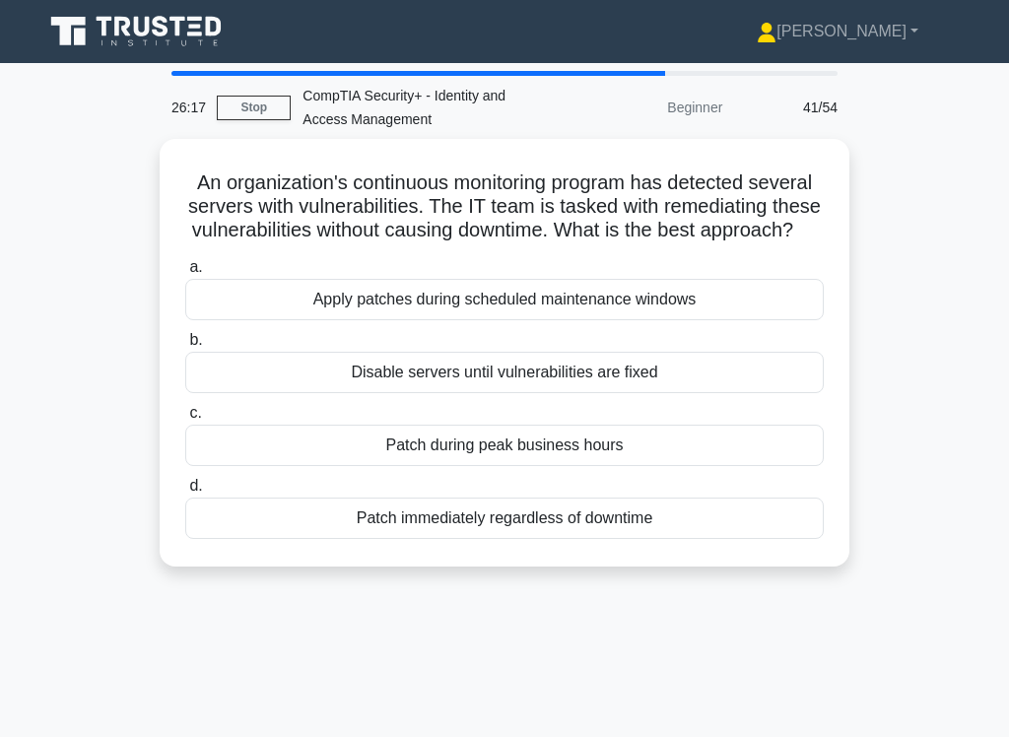
click at [409, 304] on div "Apply patches during scheduled maintenance windows" at bounding box center [504, 299] width 639 height 41
click at [185, 274] on input "a. Apply patches during scheduled maintenance windows" at bounding box center [185, 267] width 0 height 13
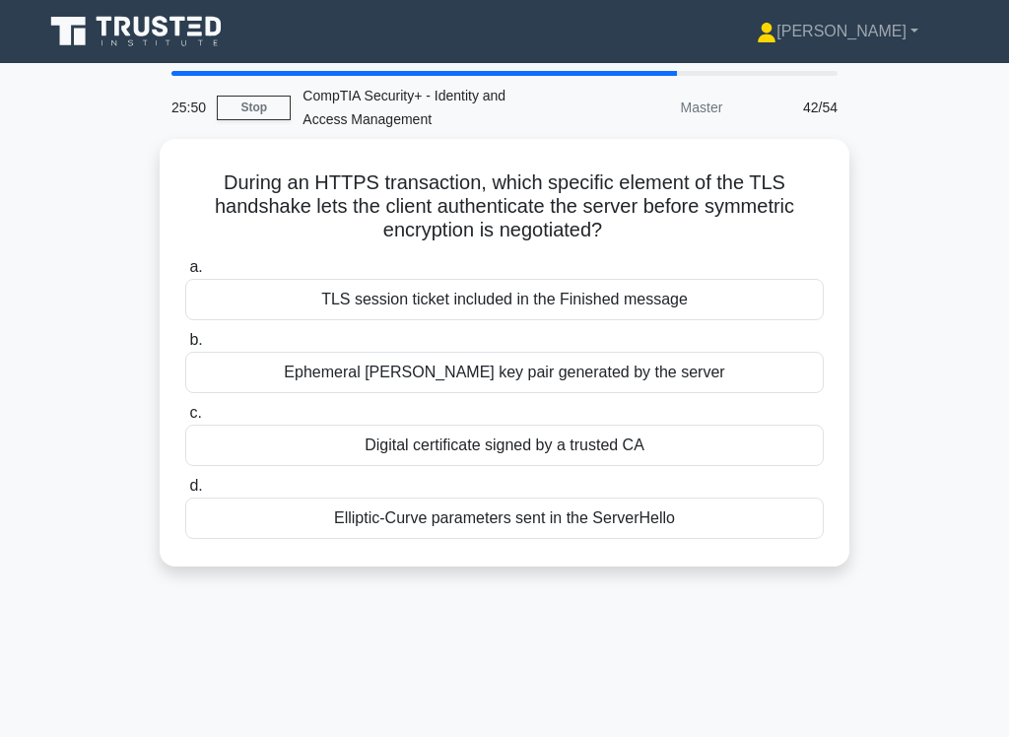
click at [462, 450] on div "Digital certificate signed by a trusted CA" at bounding box center [504, 445] width 639 height 41
click at [185, 420] on input "c. Digital certificate signed by a trusted CA" at bounding box center [185, 413] width 0 height 13
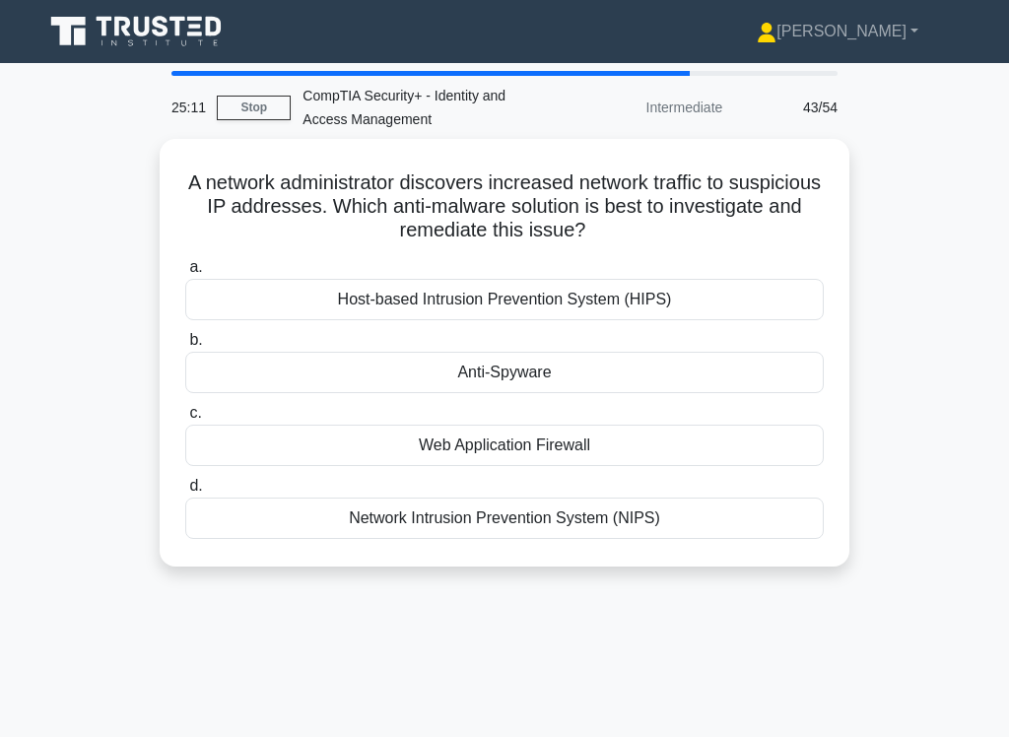
click at [696, 515] on div "Network Intrusion Prevention System (NIPS)" at bounding box center [504, 518] width 639 height 41
click at [185, 493] on input "d. Network Intrusion Prevention System (NIPS)" at bounding box center [185, 486] width 0 height 13
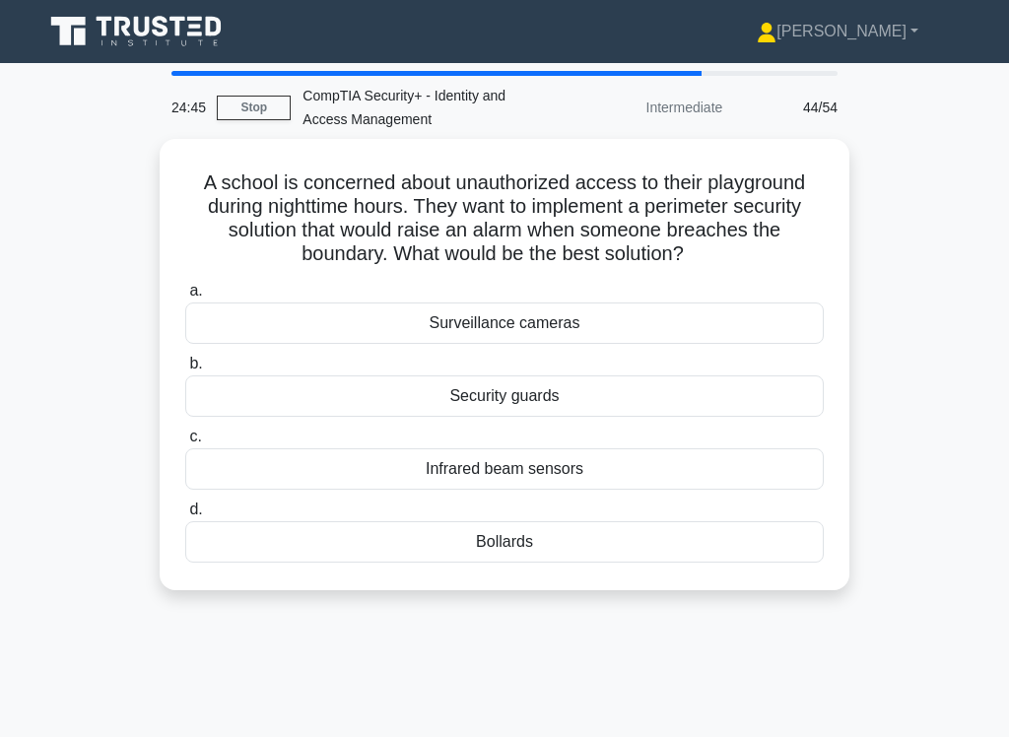
click at [685, 484] on div "Infrared beam sensors" at bounding box center [504, 469] width 639 height 41
click at [185, 444] on input "c. Infrared beam sensors" at bounding box center [185, 437] width 0 height 13
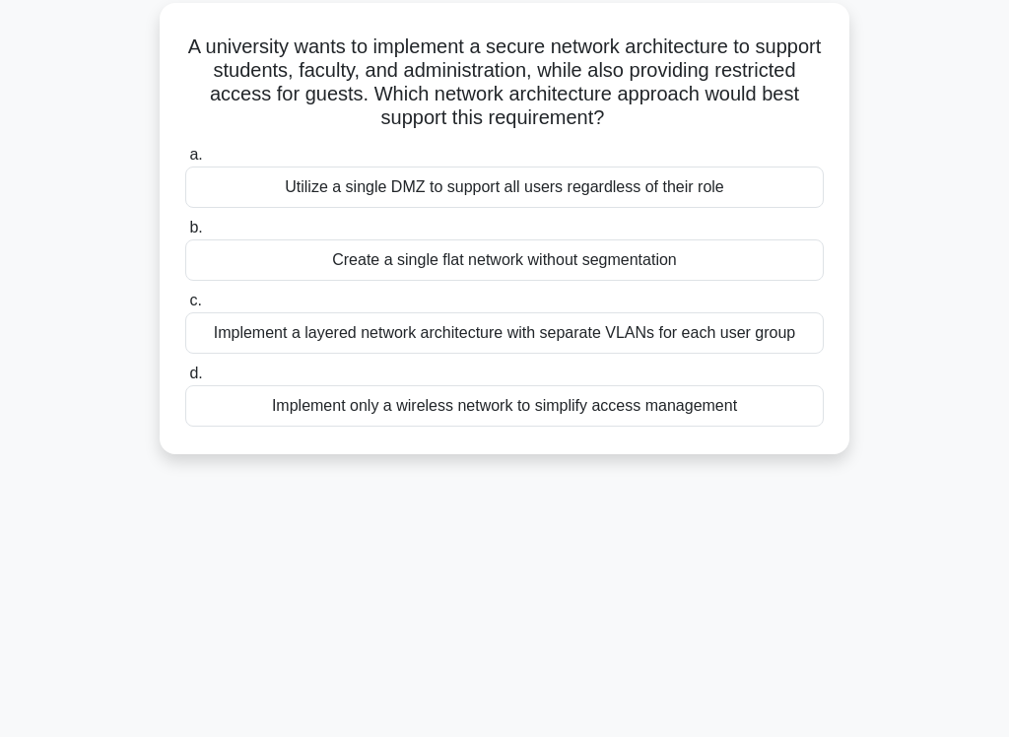
scroll to position [139, 0]
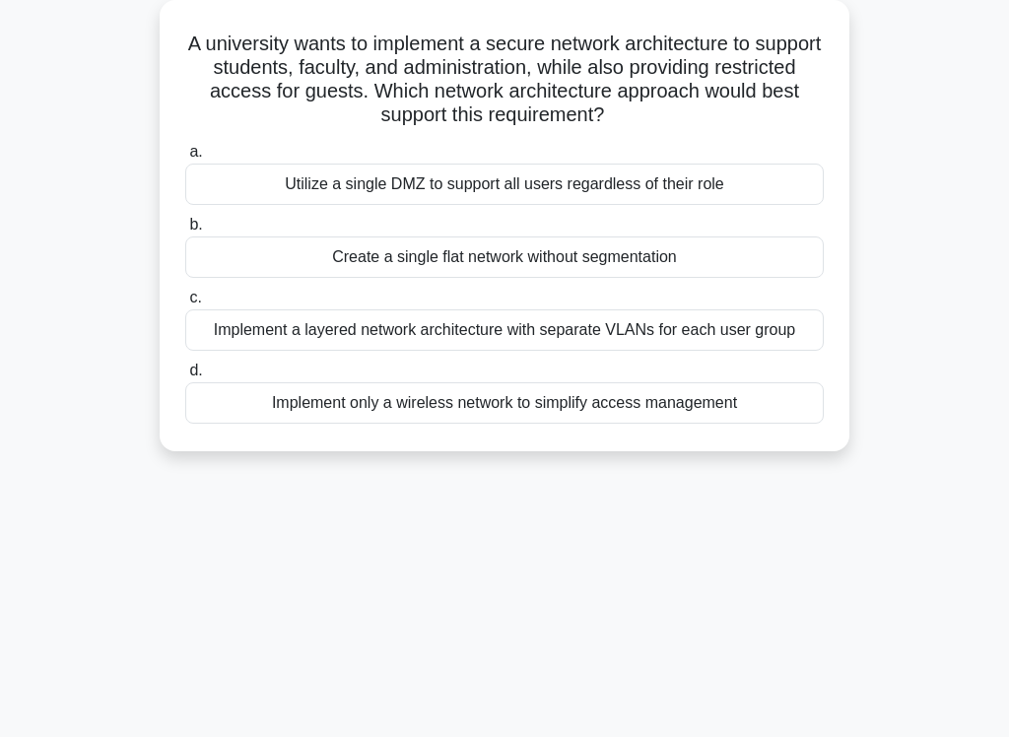
click at [784, 345] on div "Implement a layered network architecture with separate VLANs for each user group" at bounding box center [504, 330] width 639 height 41
click at [185, 305] on input "c. Implement a layered network architecture with separate VLANs for each user g…" at bounding box center [185, 298] width 0 height 13
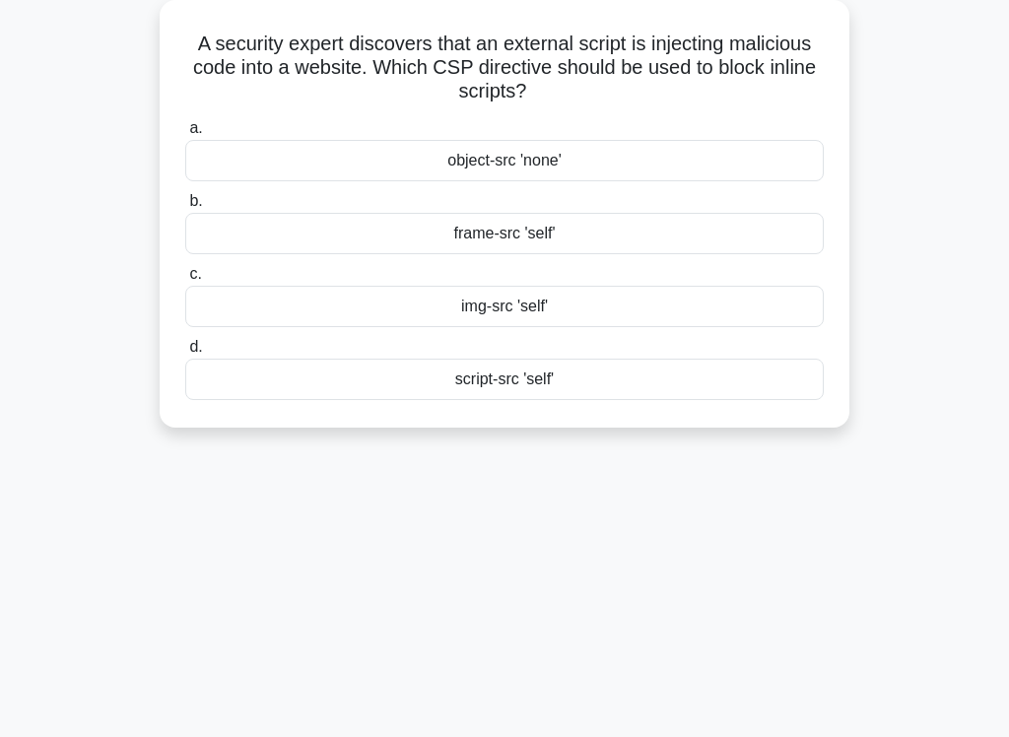
scroll to position [0, 0]
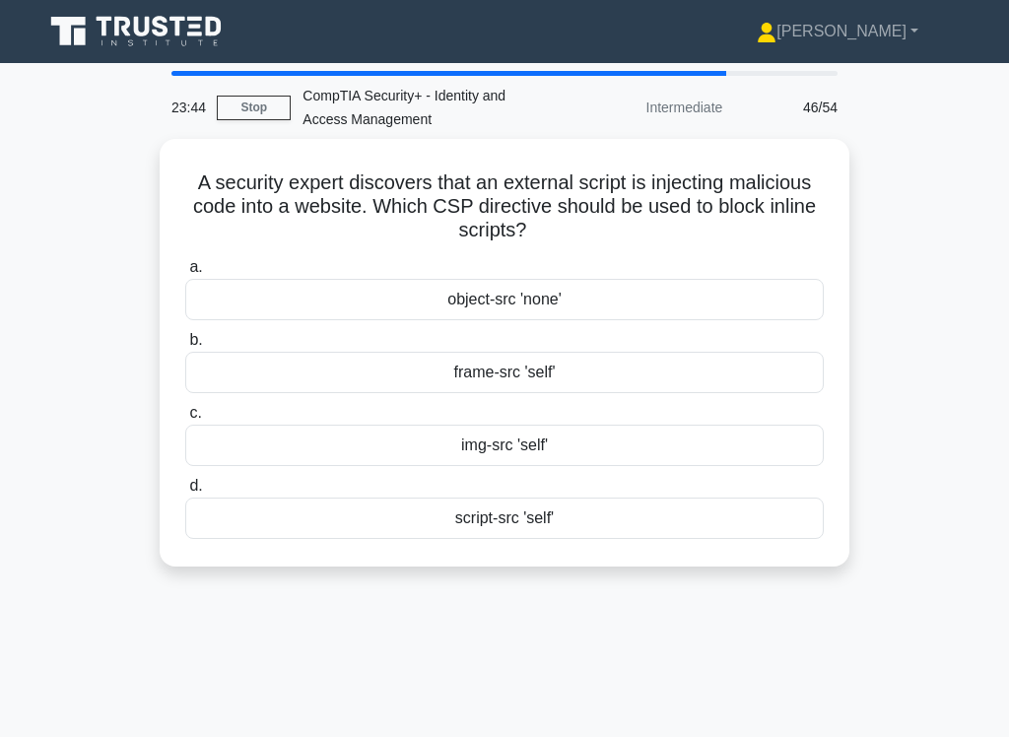
click at [628, 518] on div "script-src 'self'" at bounding box center [504, 518] width 639 height 41
click at [185, 493] on input "d. script-src 'self'" at bounding box center [185, 486] width 0 height 13
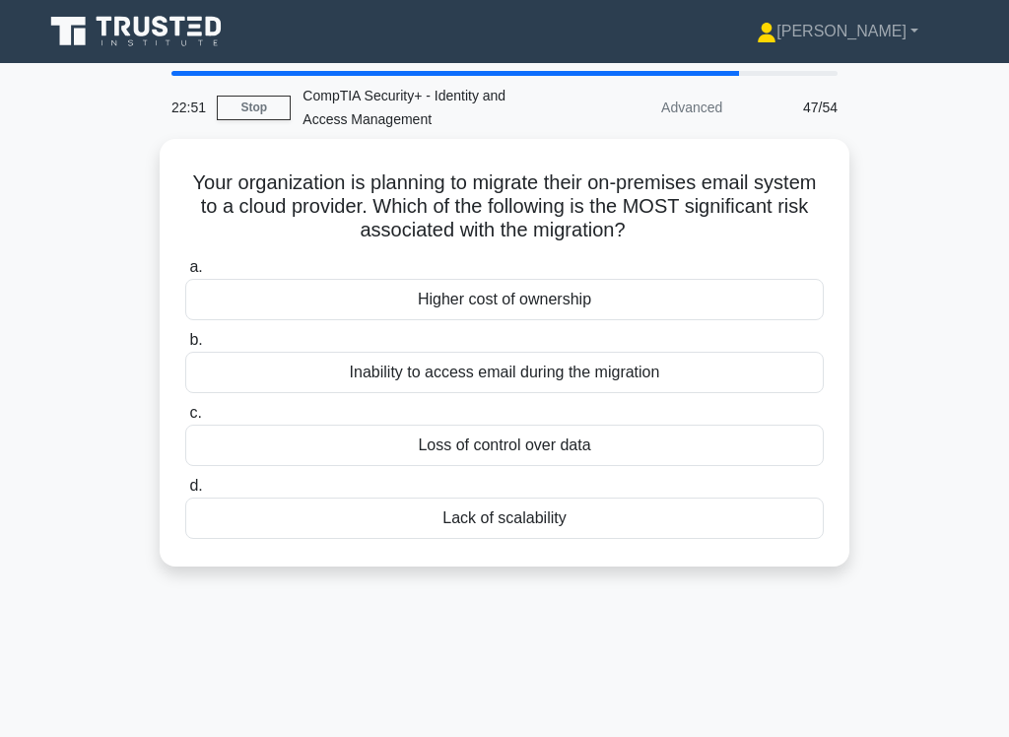
click at [712, 369] on div "Inability to access email during the migration" at bounding box center [504, 372] width 639 height 41
click at [185, 347] on input "b. Inability to access email during the migration" at bounding box center [185, 340] width 0 height 13
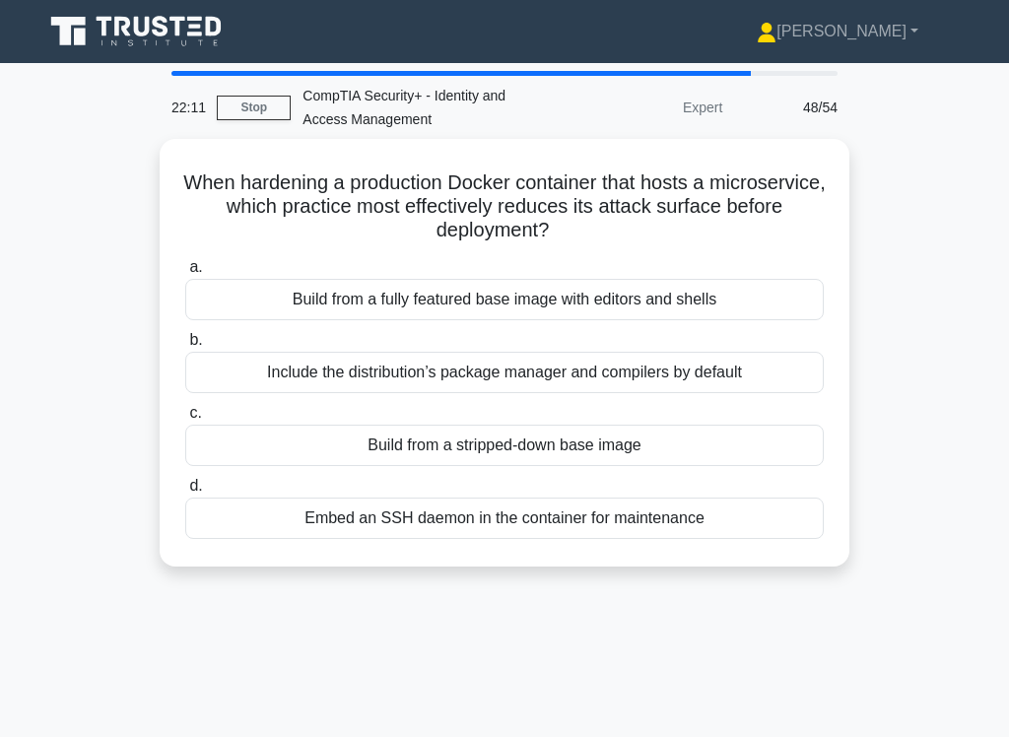
click at [612, 364] on div "Include the distribution’s package manager and compilers by default" at bounding box center [504, 372] width 639 height 41
click at [185, 347] on input "b. Include the distribution’s package manager and compilers by default" at bounding box center [185, 340] width 0 height 13
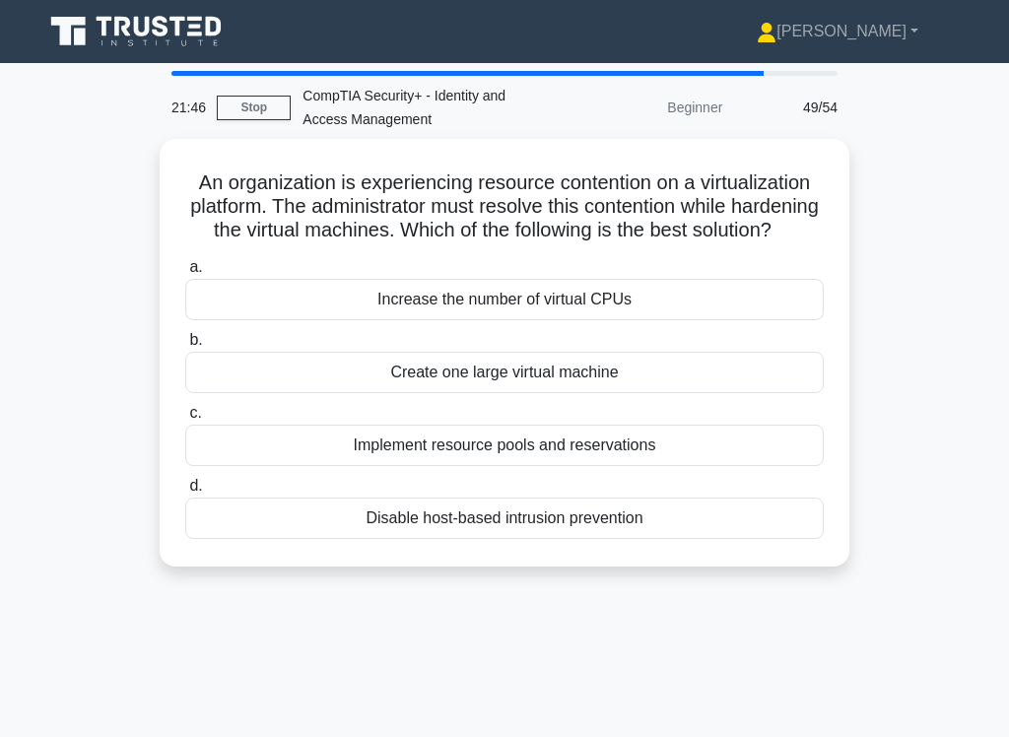
click at [598, 320] on div "Increase the number of virtual CPUs" at bounding box center [504, 299] width 639 height 41
click at [185, 274] on input "a. Increase the number of virtual CPUs" at bounding box center [185, 267] width 0 height 13
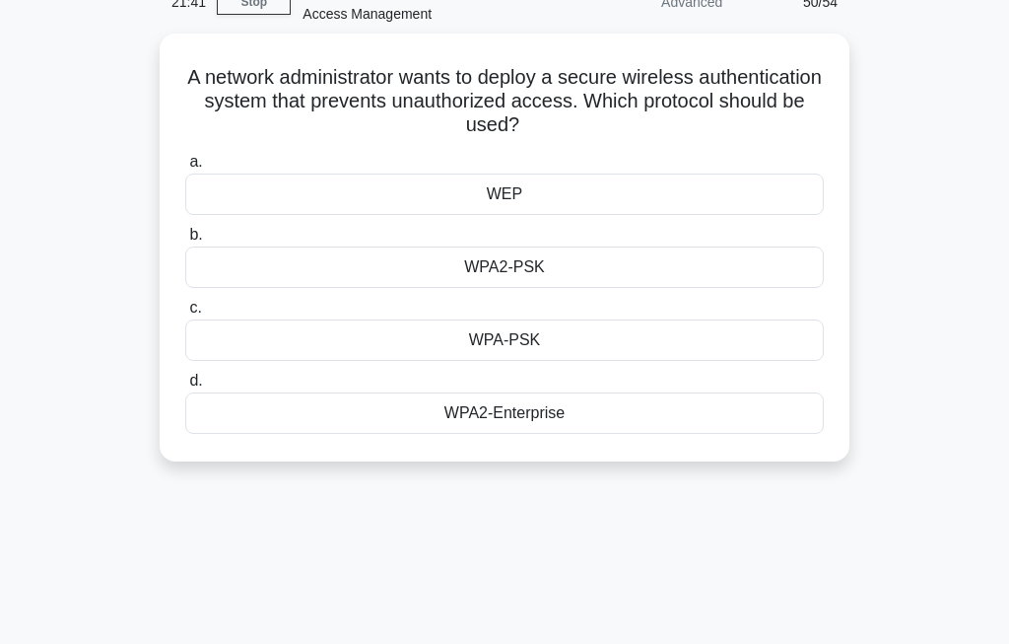
scroll to position [104, 0]
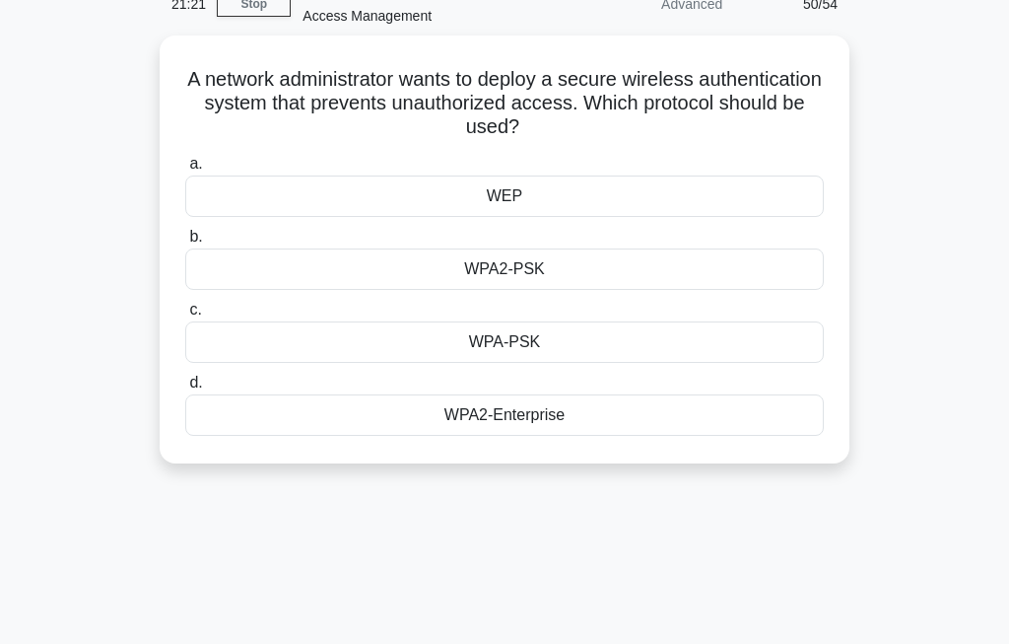
click at [609, 403] on div "WPA2-Enterprise" at bounding box center [504, 414] width 639 height 41
click at [185, 389] on input "d. WPA2-Enterprise" at bounding box center [185, 383] width 0 height 13
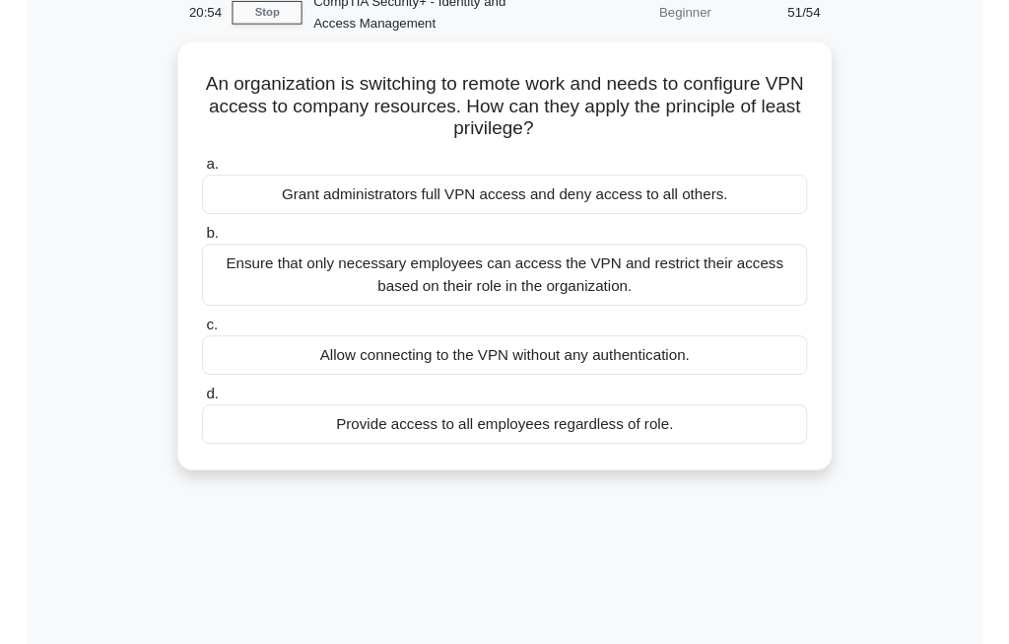
scroll to position [130, 0]
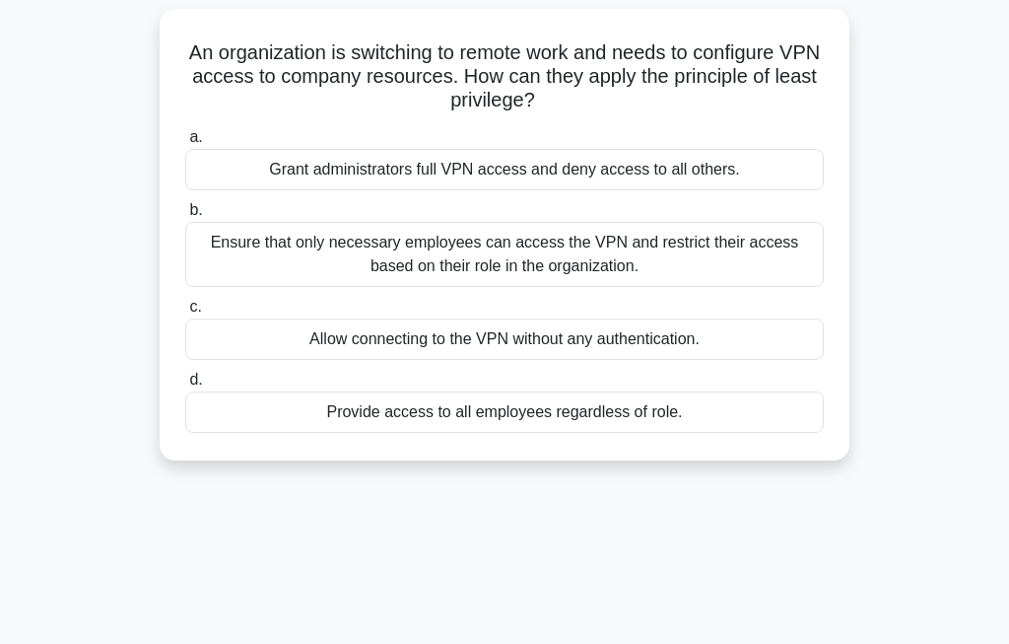
click at [764, 238] on div "Ensure that only necessary employees can access the VPN and restrict their acce…" at bounding box center [504, 254] width 639 height 65
click at [185, 217] on input "b. Ensure that only necessary employees can access the VPN and restrict their a…" at bounding box center [185, 210] width 0 height 13
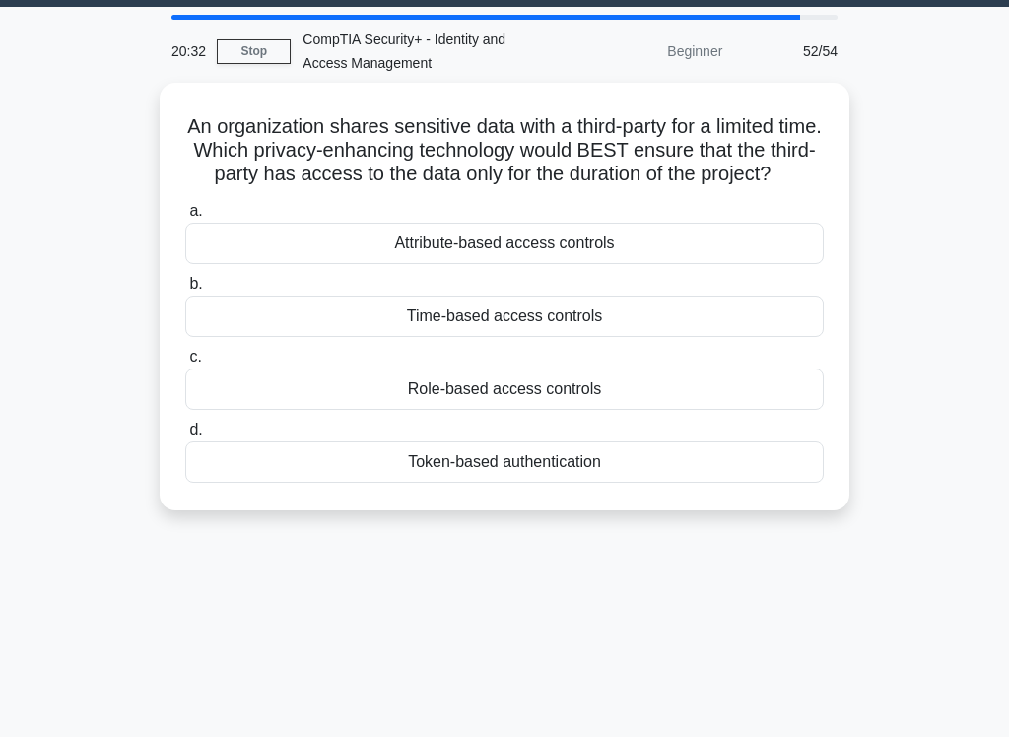
scroll to position [55, 0]
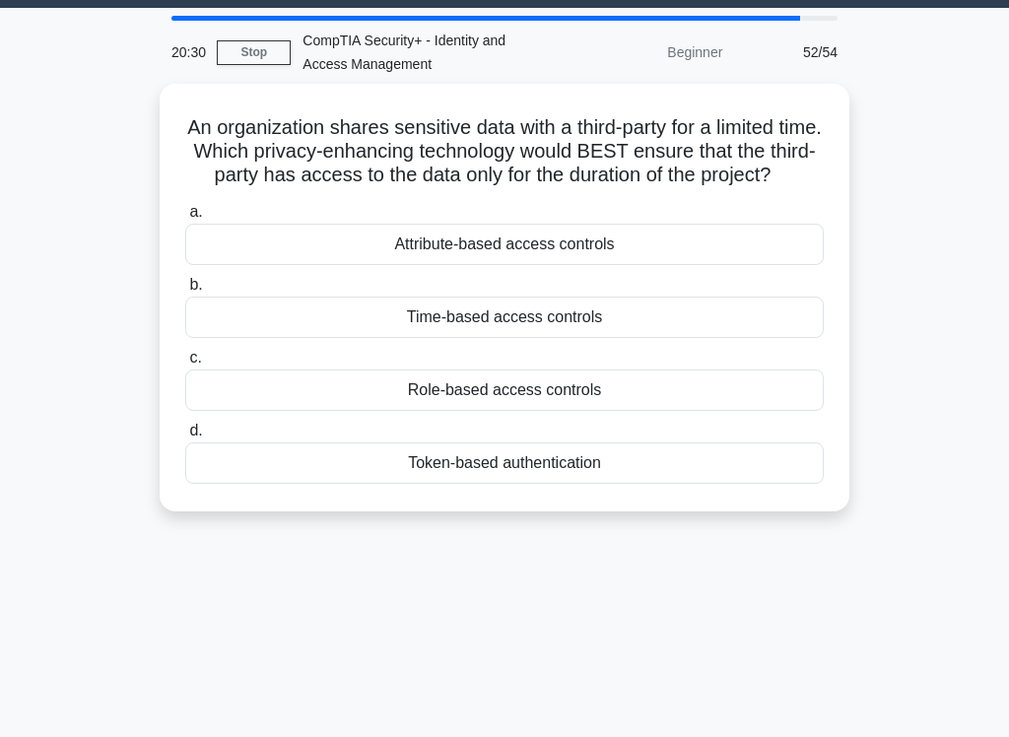
click at [614, 338] on div "Time-based access controls" at bounding box center [504, 317] width 639 height 41
click at [185, 292] on input "b. Time-based access controls" at bounding box center [185, 285] width 0 height 13
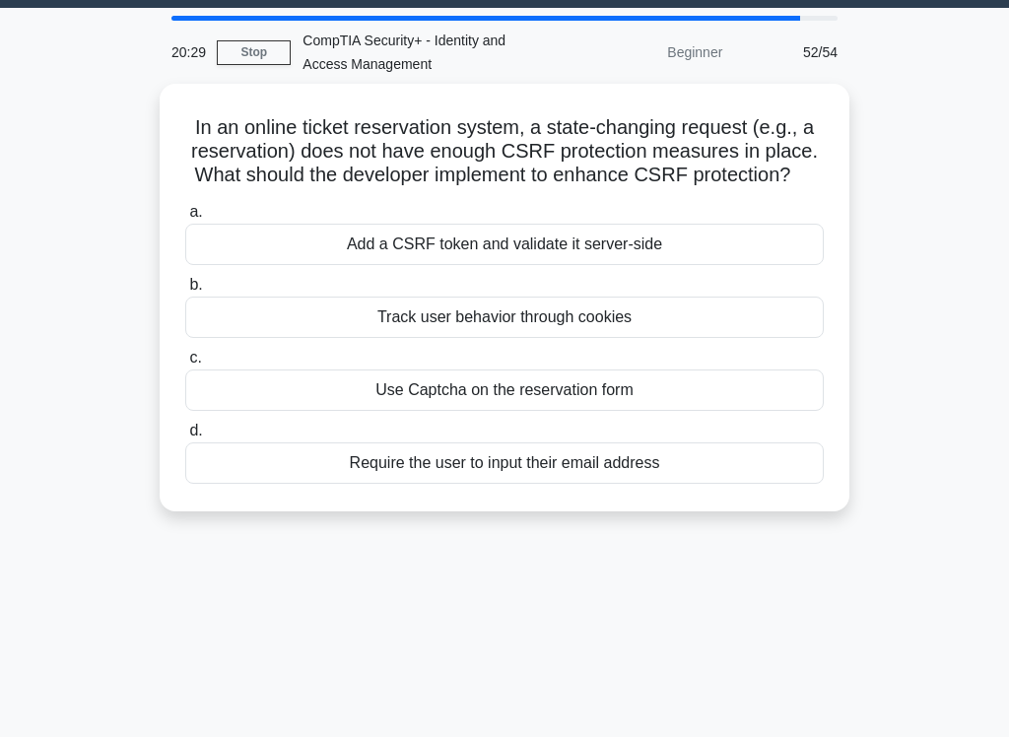
scroll to position [0, 0]
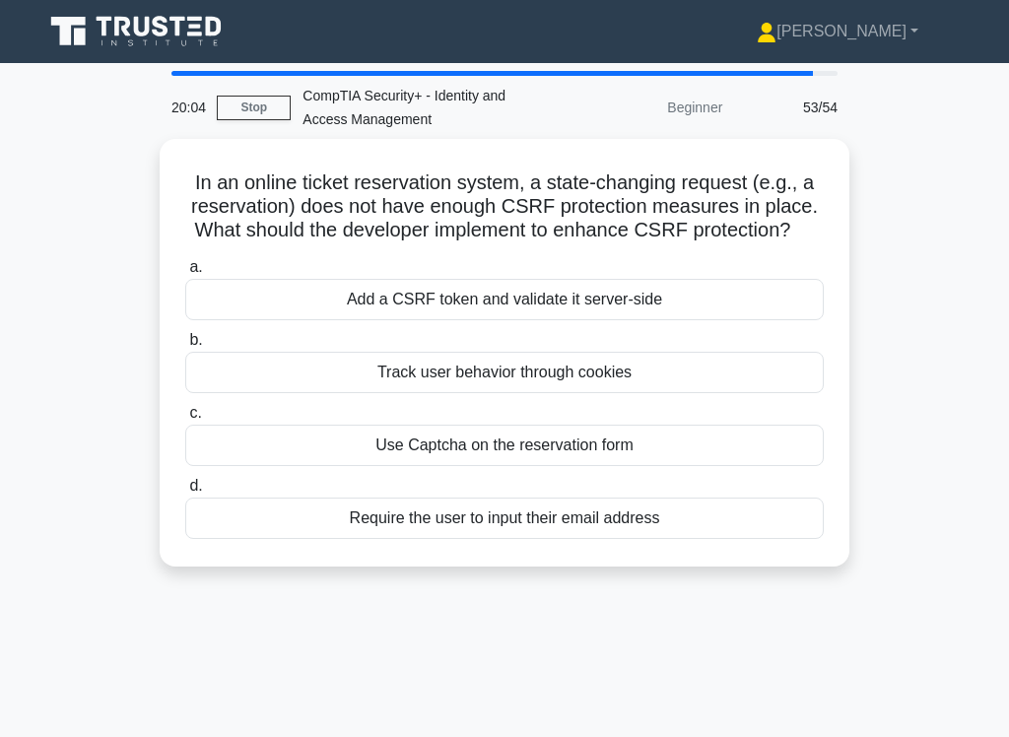
click at [641, 318] on div "Add a CSRF token and validate it server-side" at bounding box center [504, 299] width 639 height 41
click at [185, 274] on input "a. Add a CSRF token and validate it server-side" at bounding box center [185, 267] width 0 height 13
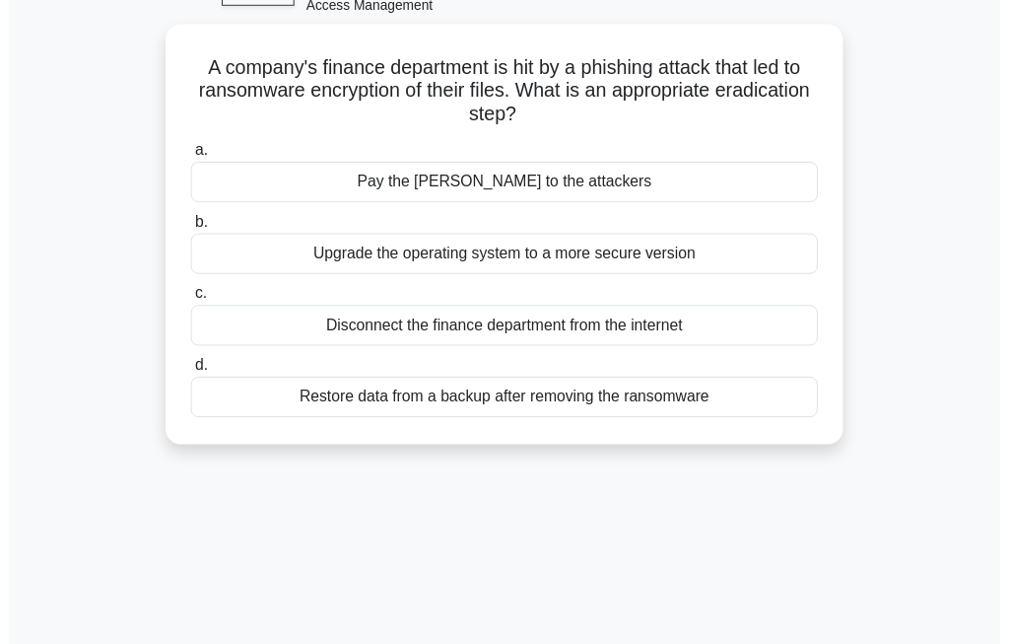
scroll to position [126, 0]
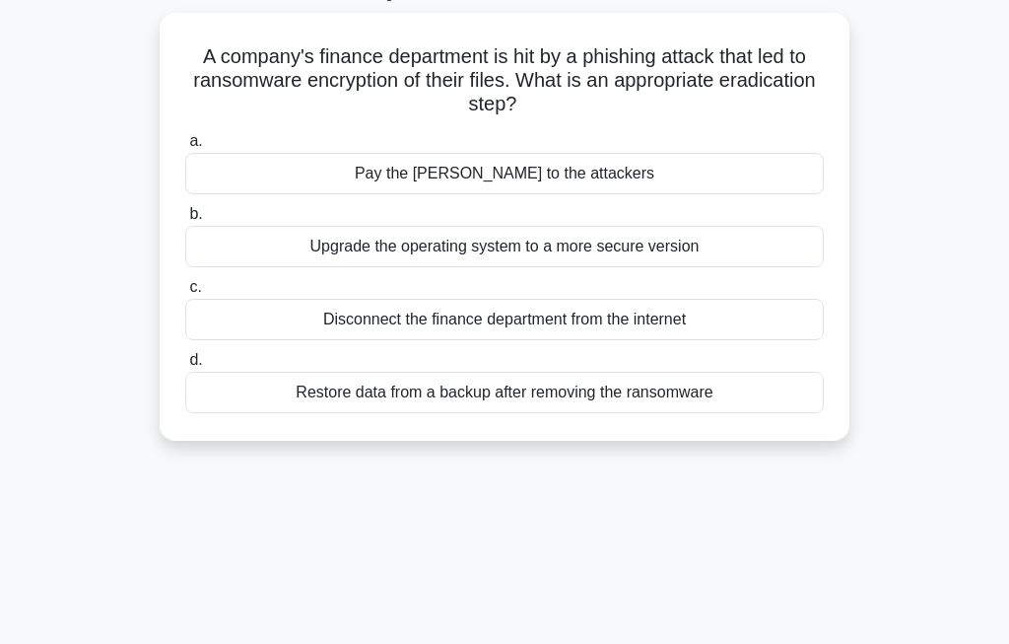
click at [633, 157] on div "Pay the ransom to the attackers" at bounding box center [504, 173] width 639 height 41
click at [185, 148] on input "a. Pay the ransom to the attackers" at bounding box center [185, 141] width 0 height 13
radio input "true"
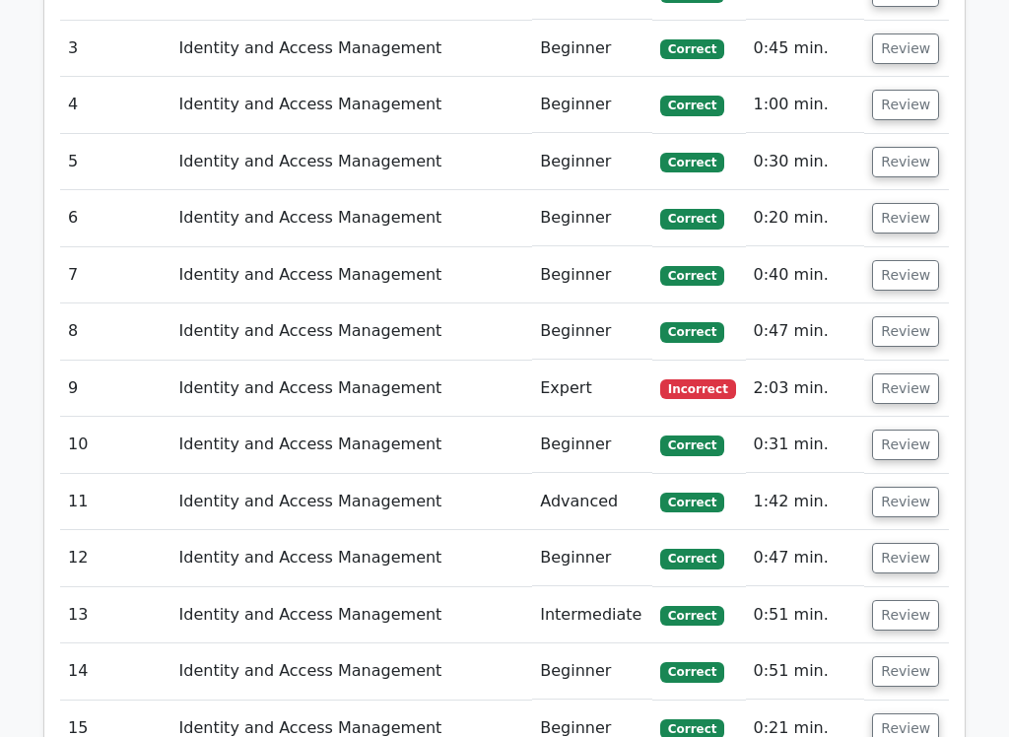
scroll to position [2610, 0]
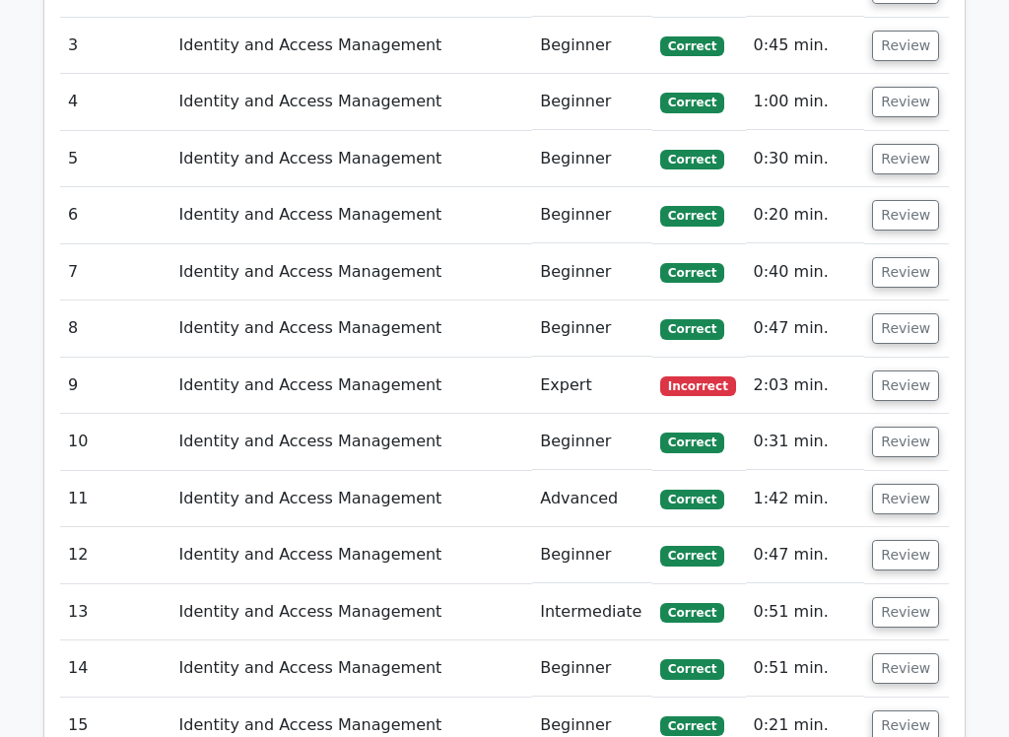
click at [913, 373] on button "Review" at bounding box center [905, 386] width 67 height 31
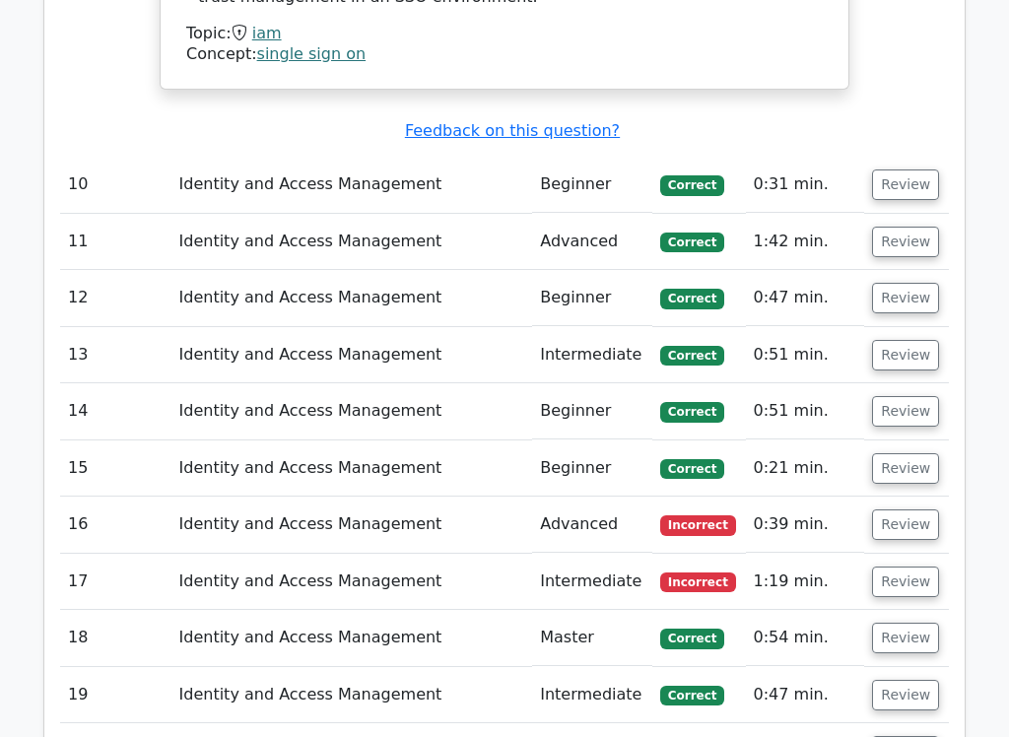
scroll to position [3586, 0]
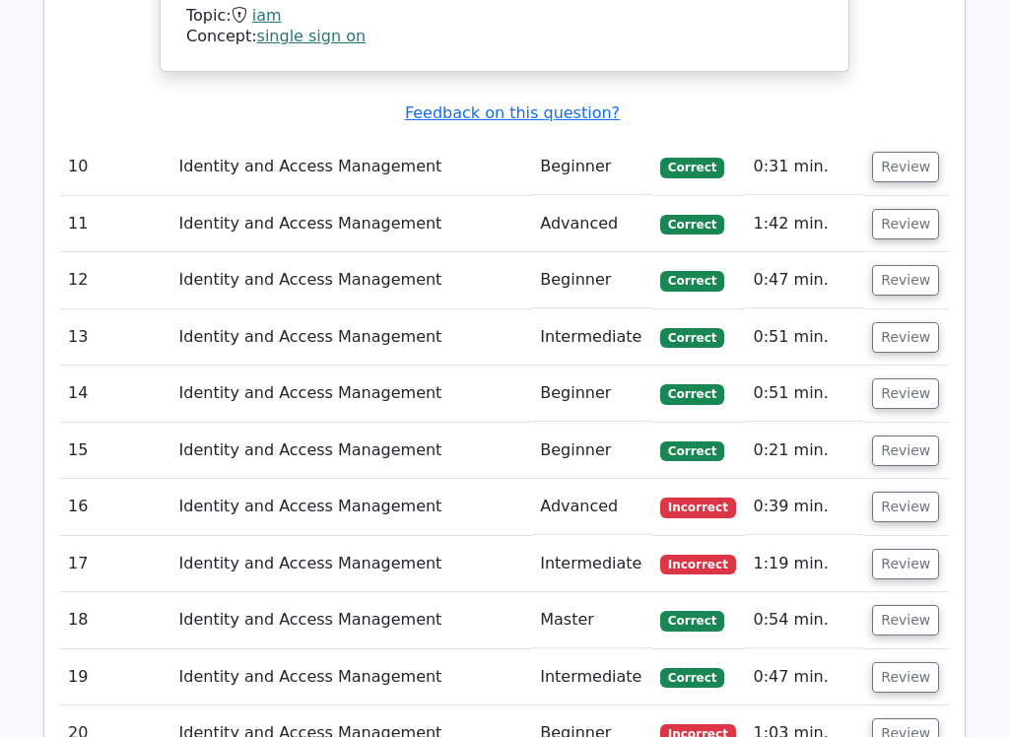
click at [913, 492] on button "Review" at bounding box center [905, 507] width 67 height 31
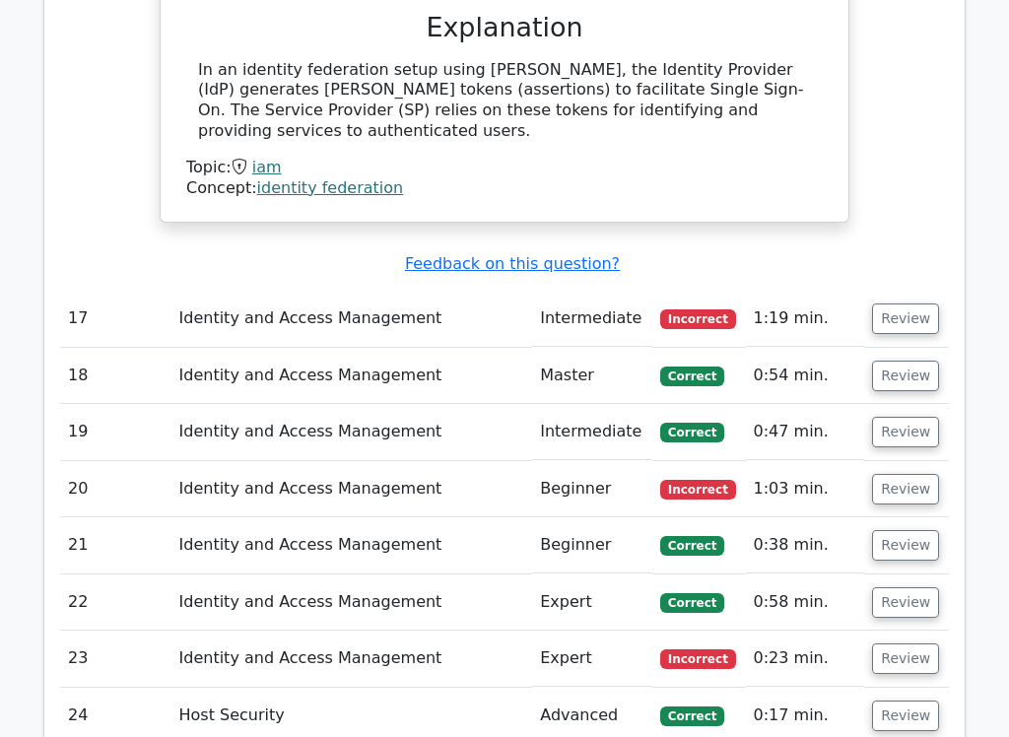
scroll to position [4513, 0]
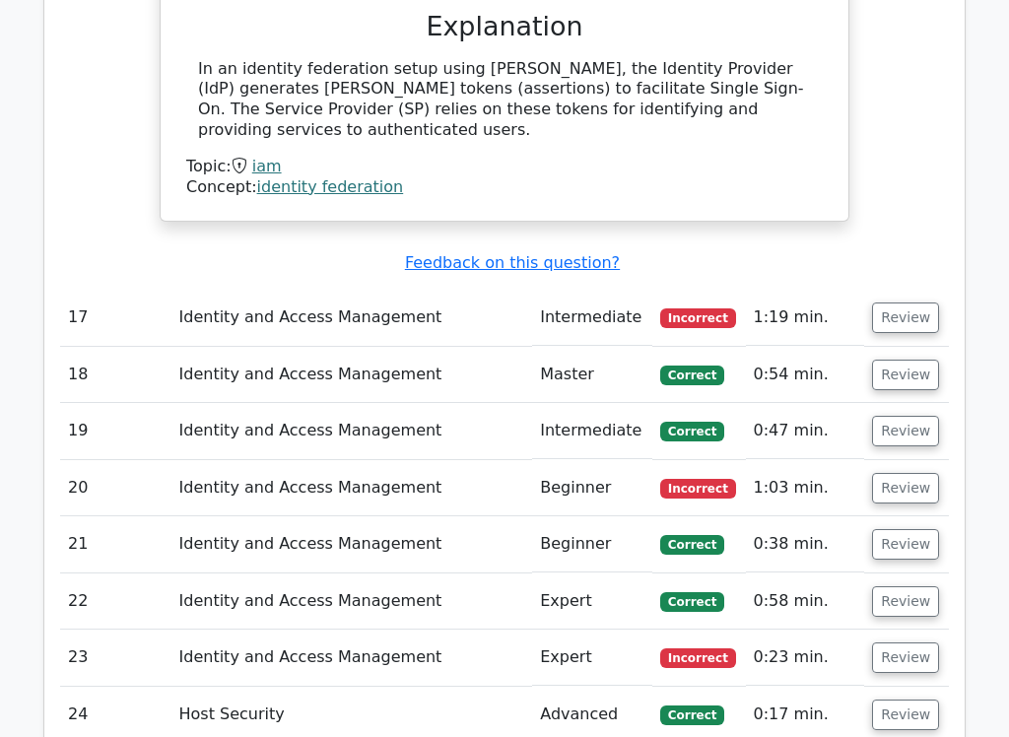
click at [920, 303] on button "Review" at bounding box center [905, 318] width 67 height 31
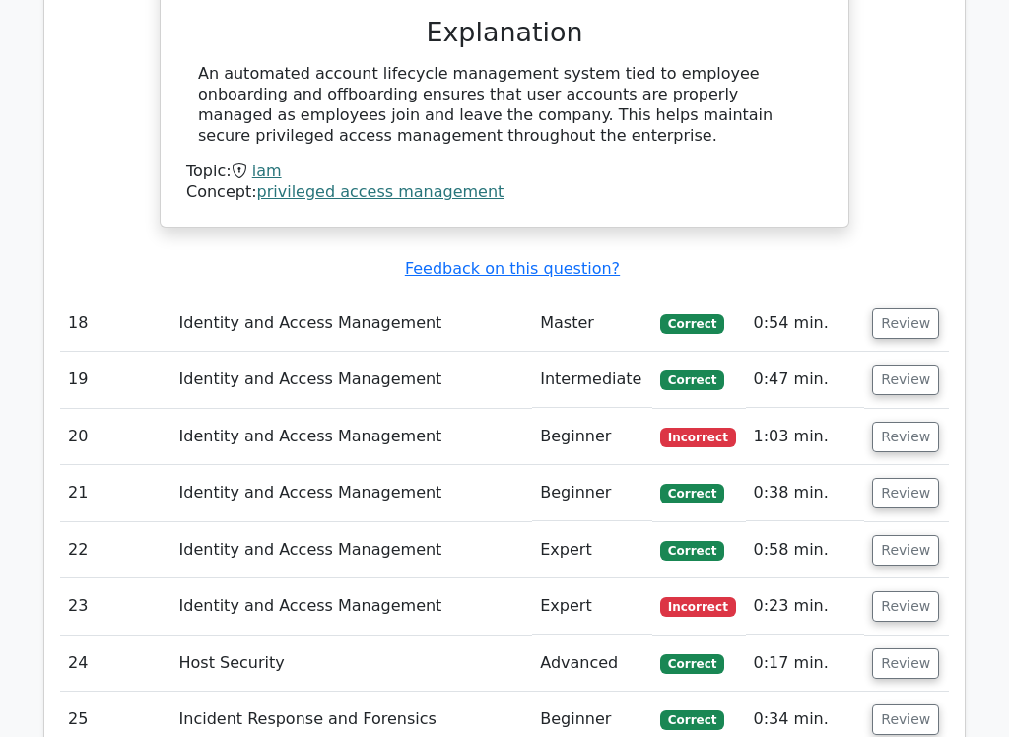
scroll to position [5290, 0]
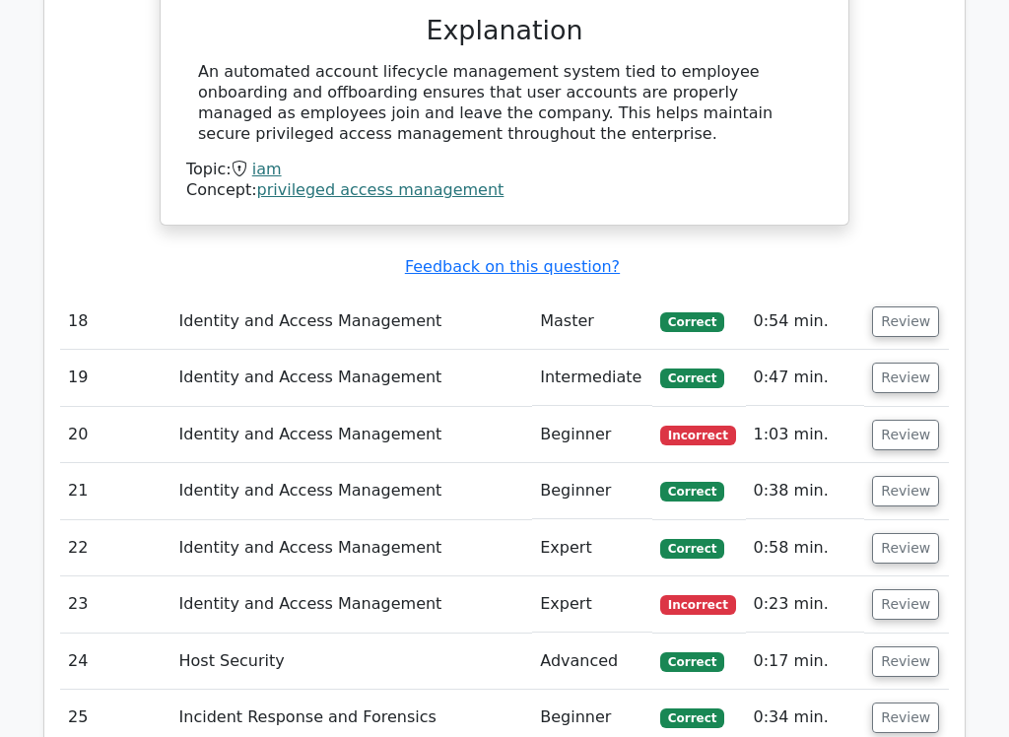
click at [906, 420] on button "Review" at bounding box center [905, 435] width 67 height 31
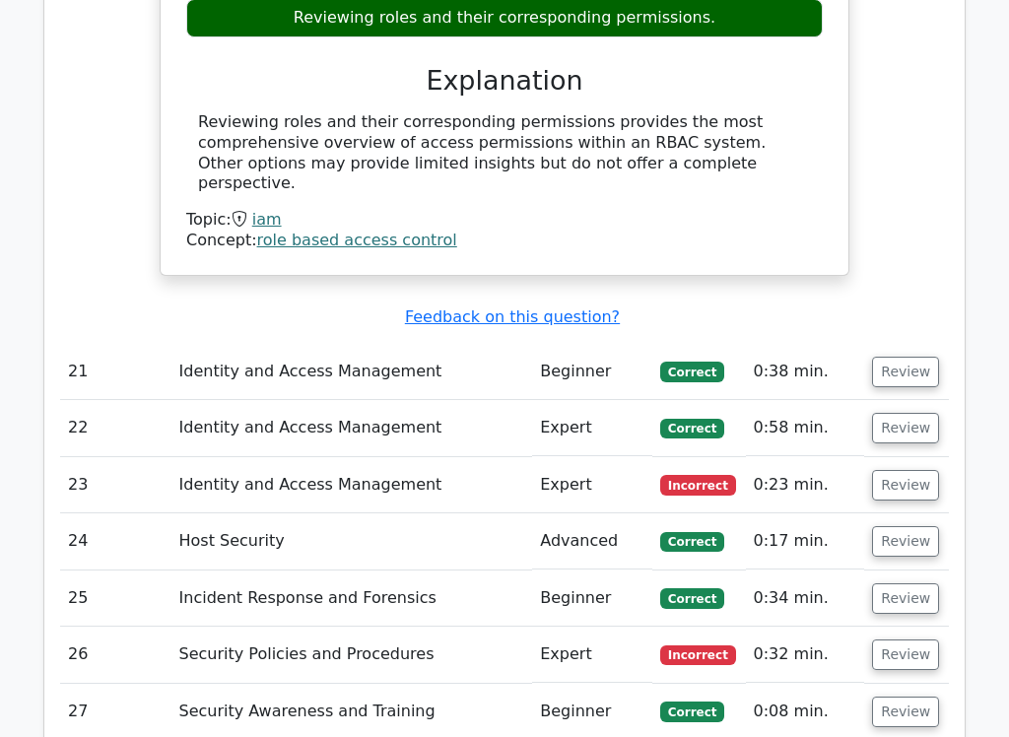
scroll to position [6138, 0]
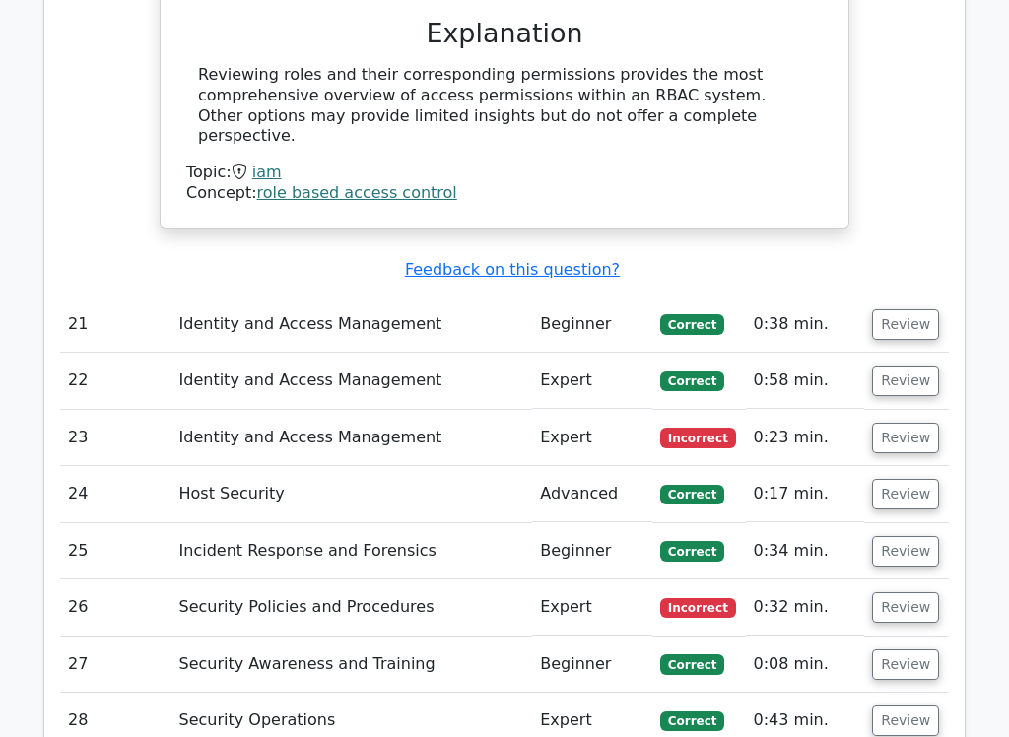
click at [903, 423] on button "Review" at bounding box center [905, 438] width 67 height 31
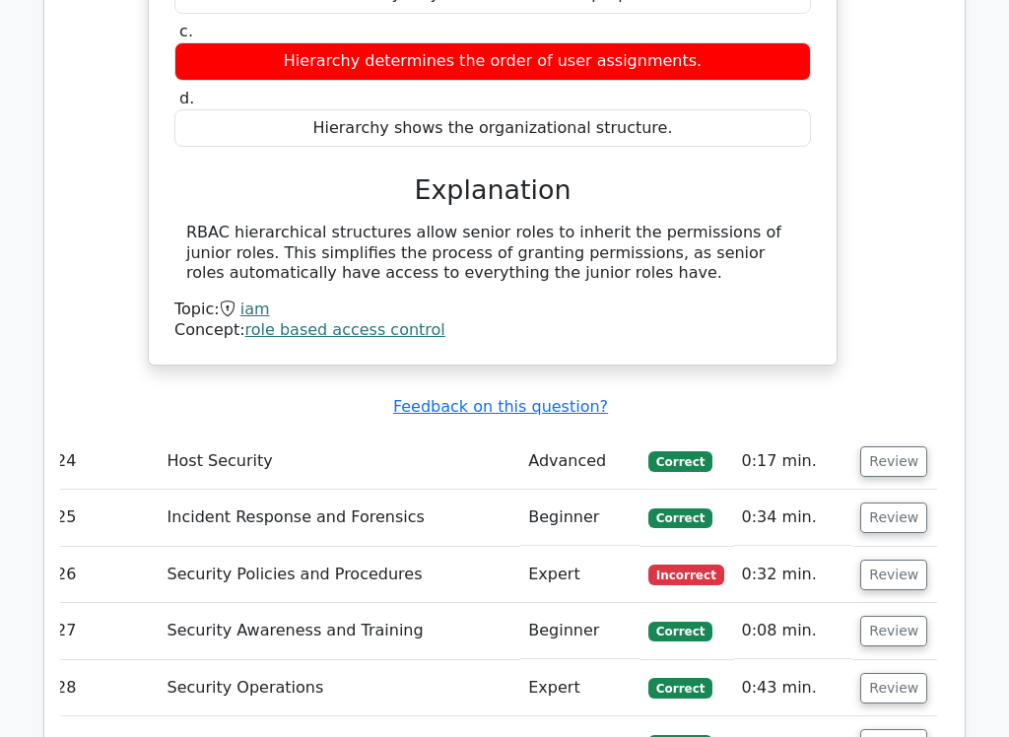
scroll to position [6832, 0]
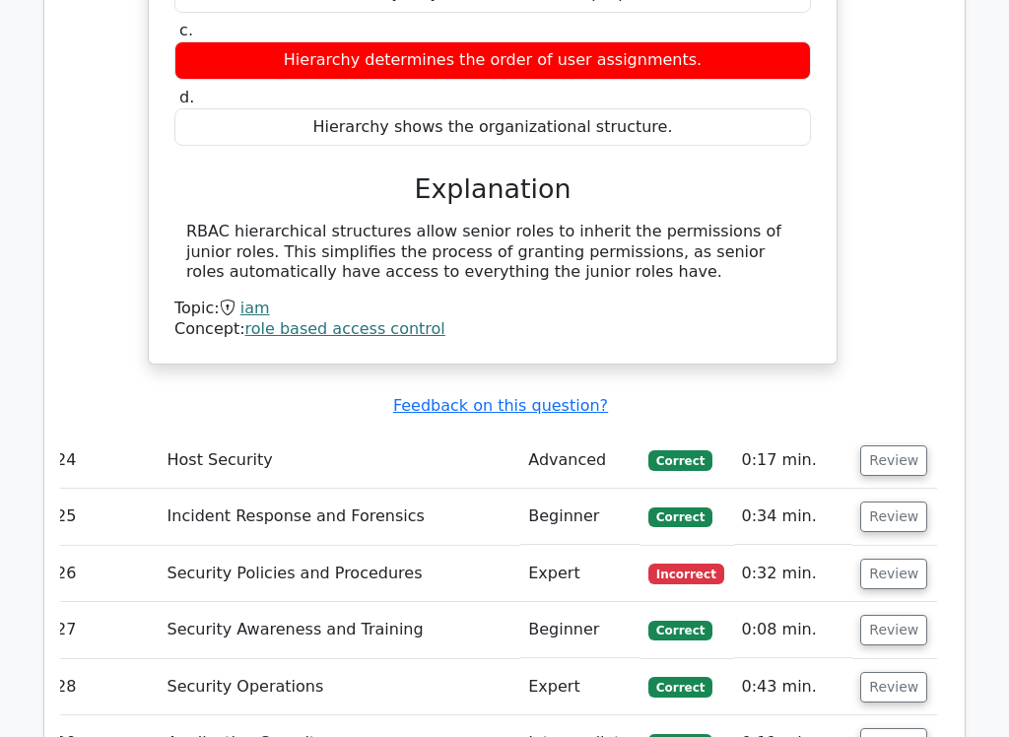
click at [910, 559] on button "Review" at bounding box center [894, 574] width 67 height 31
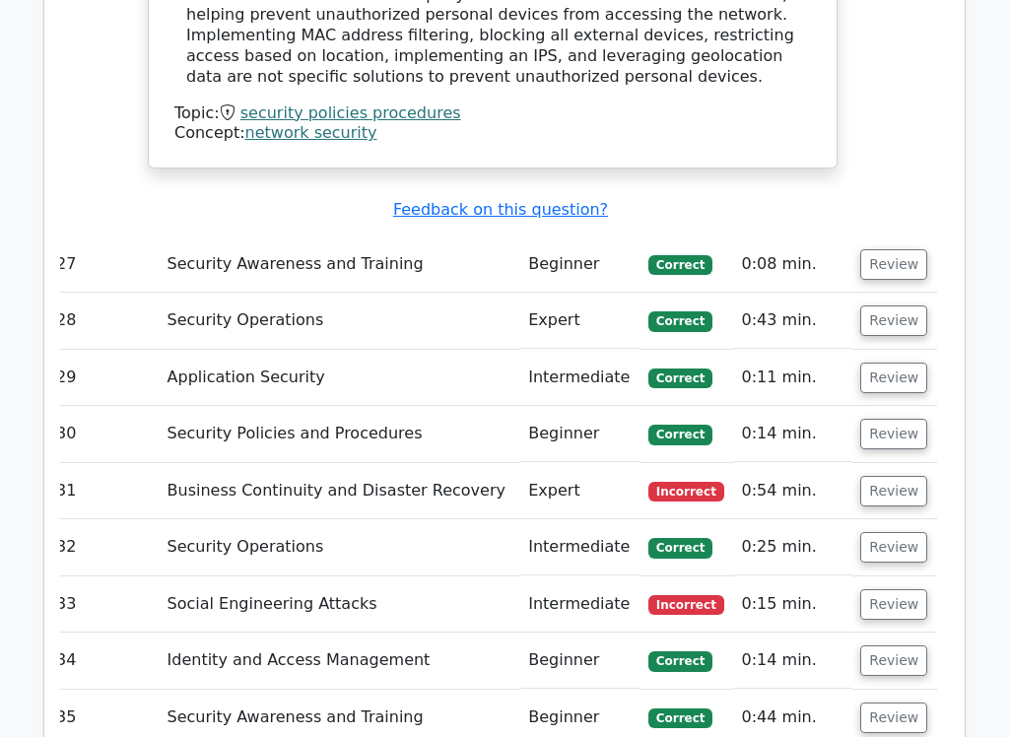
scroll to position [7920, 0]
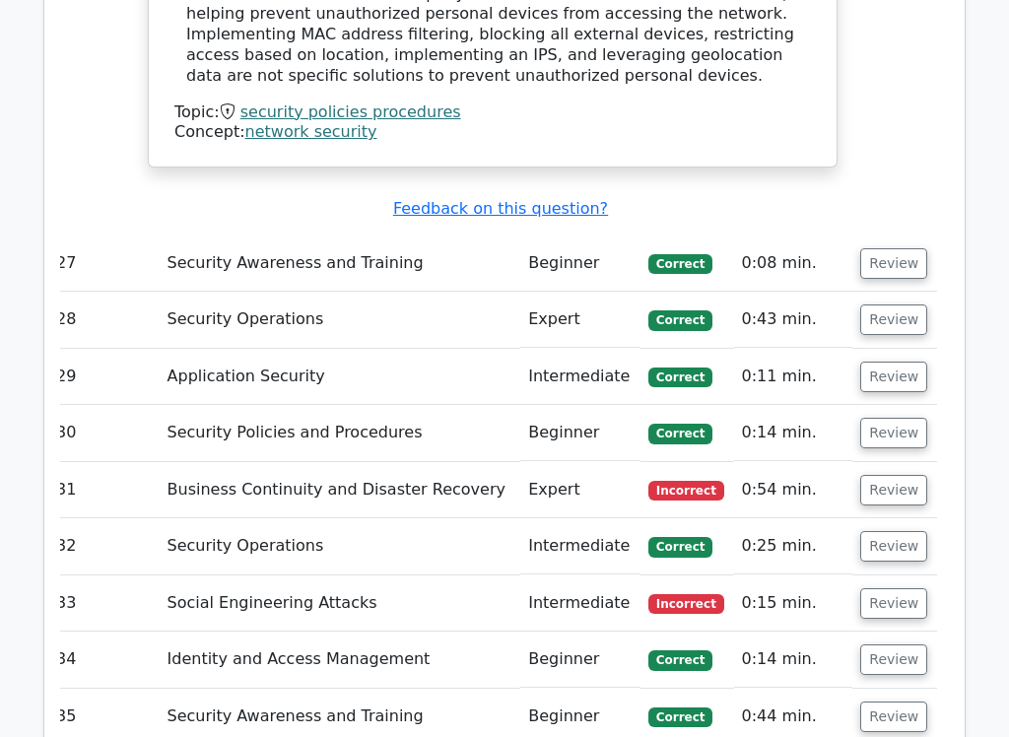
click at [908, 305] on button "Review" at bounding box center [894, 320] width 67 height 31
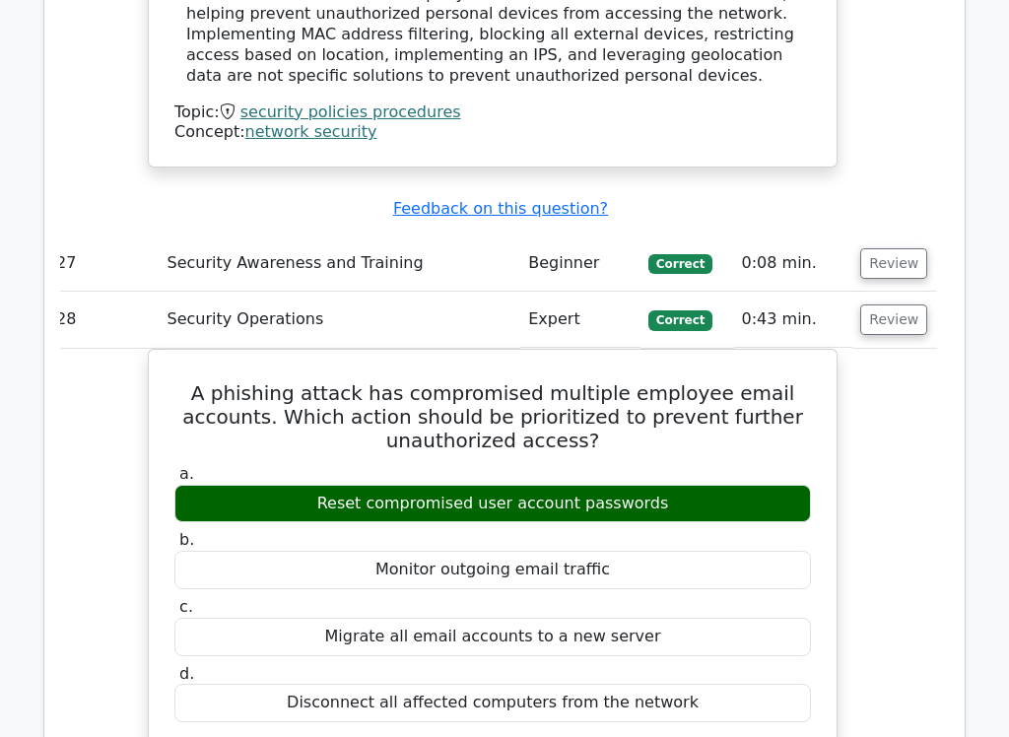
click at [912, 305] on button "Review" at bounding box center [894, 320] width 67 height 31
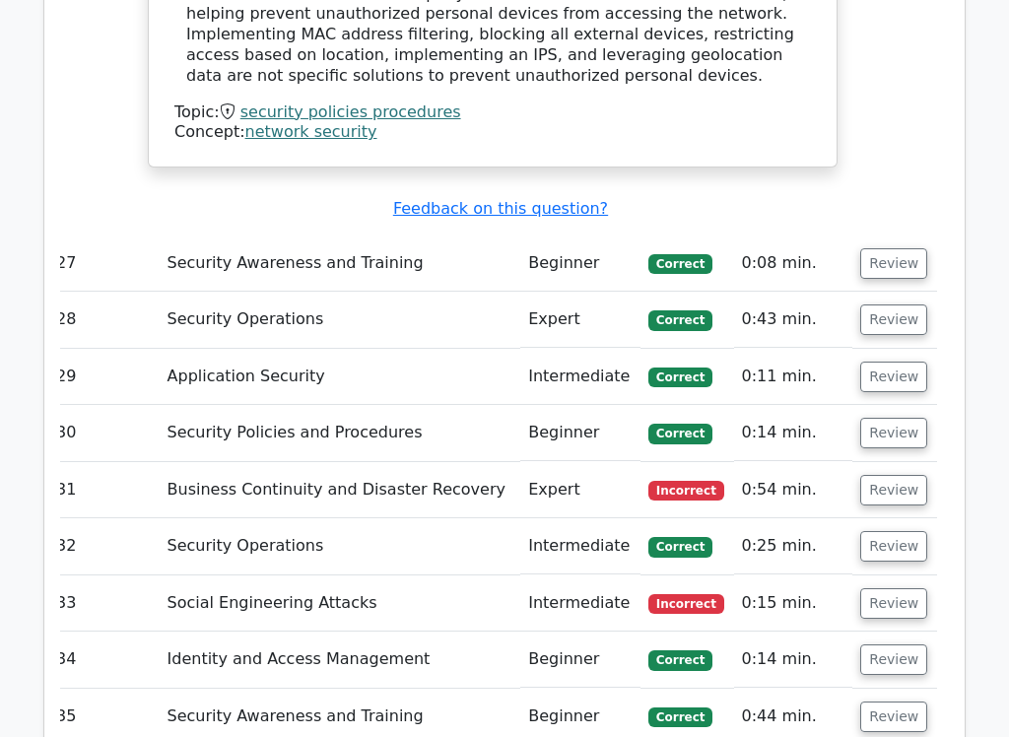
click at [900, 475] on button "Review" at bounding box center [894, 490] width 67 height 31
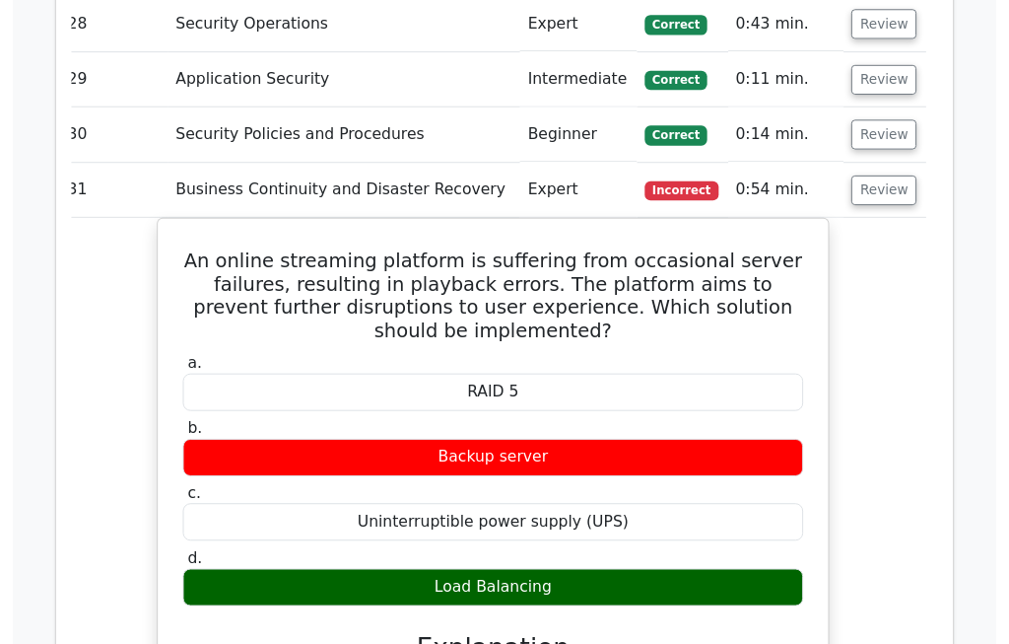
scroll to position [8232, 0]
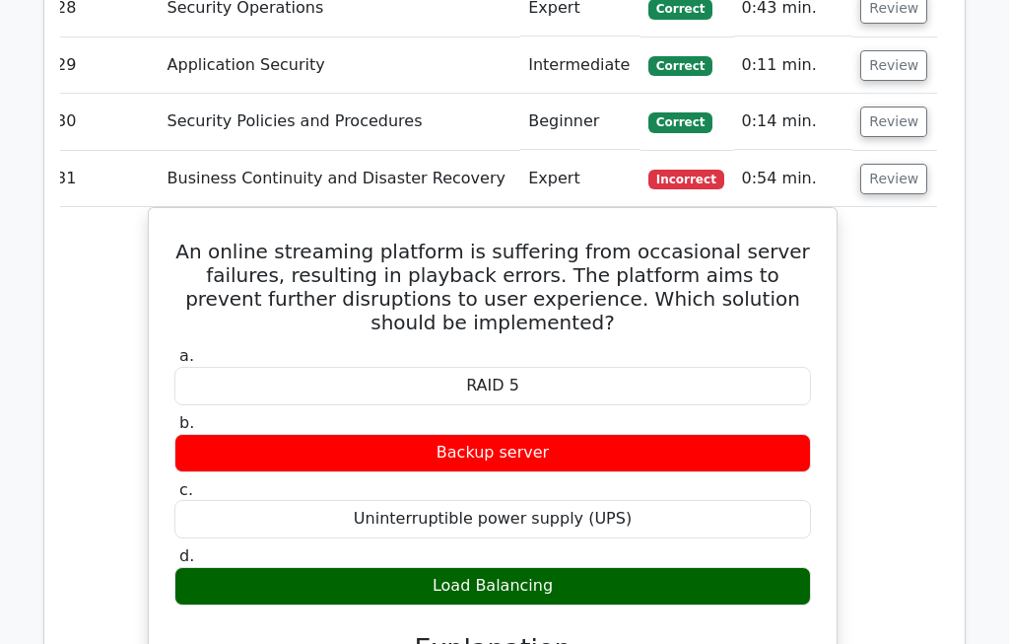
click at [893, 164] on button "Review" at bounding box center [894, 179] width 67 height 31
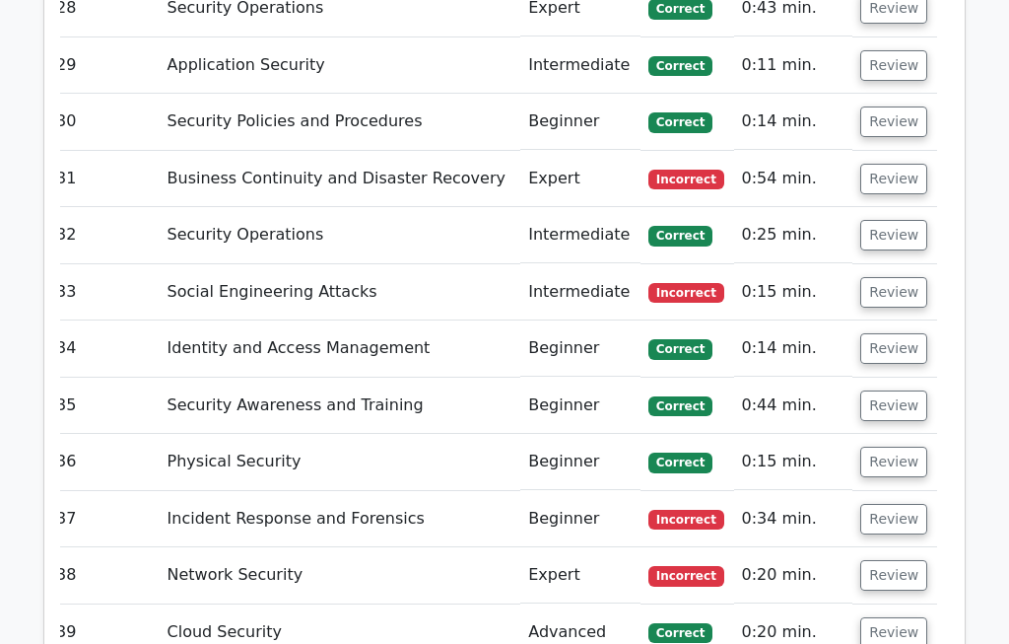
click at [909, 277] on button "Review" at bounding box center [894, 292] width 67 height 31
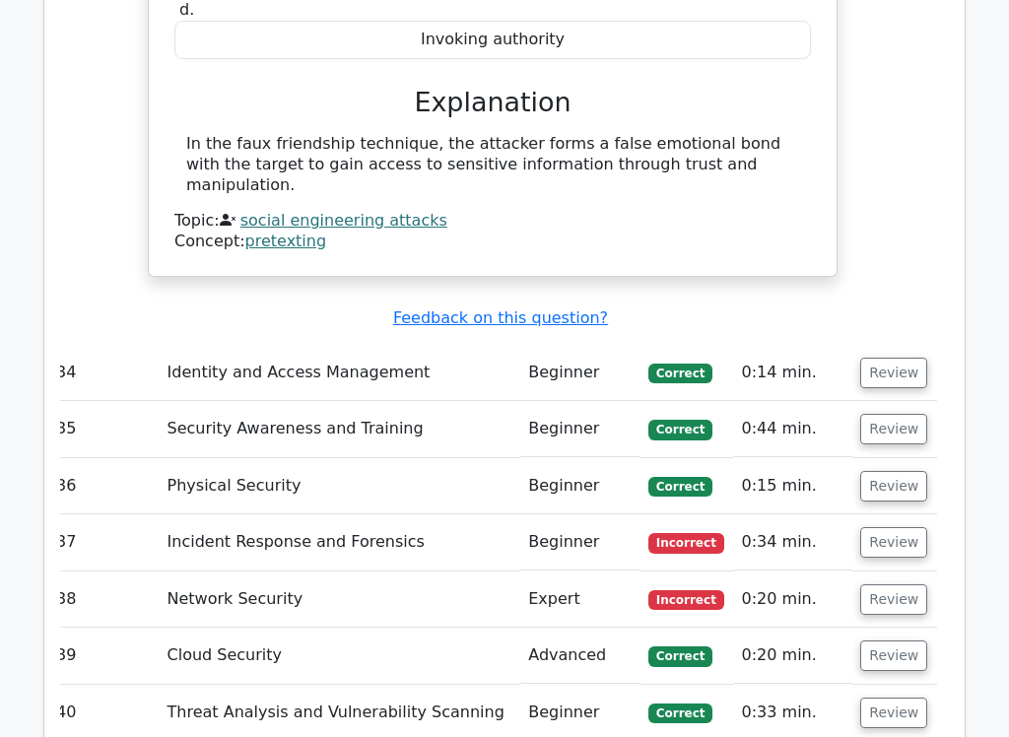
scroll to position [8866, 0]
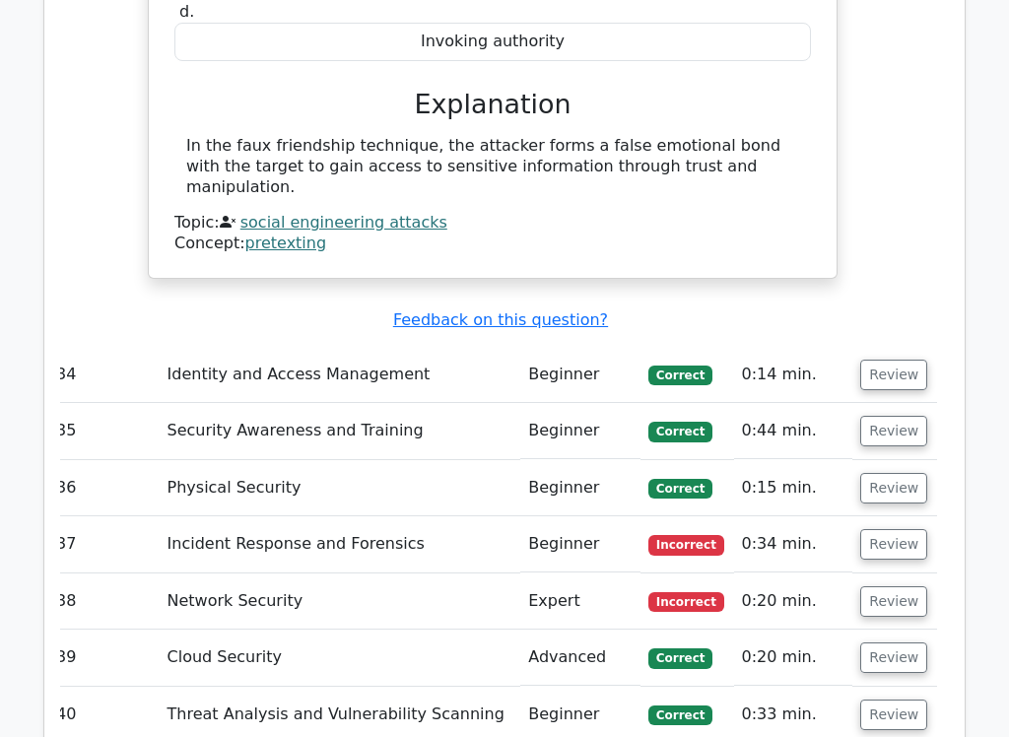
click at [888, 529] on button "Review" at bounding box center [894, 544] width 67 height 31
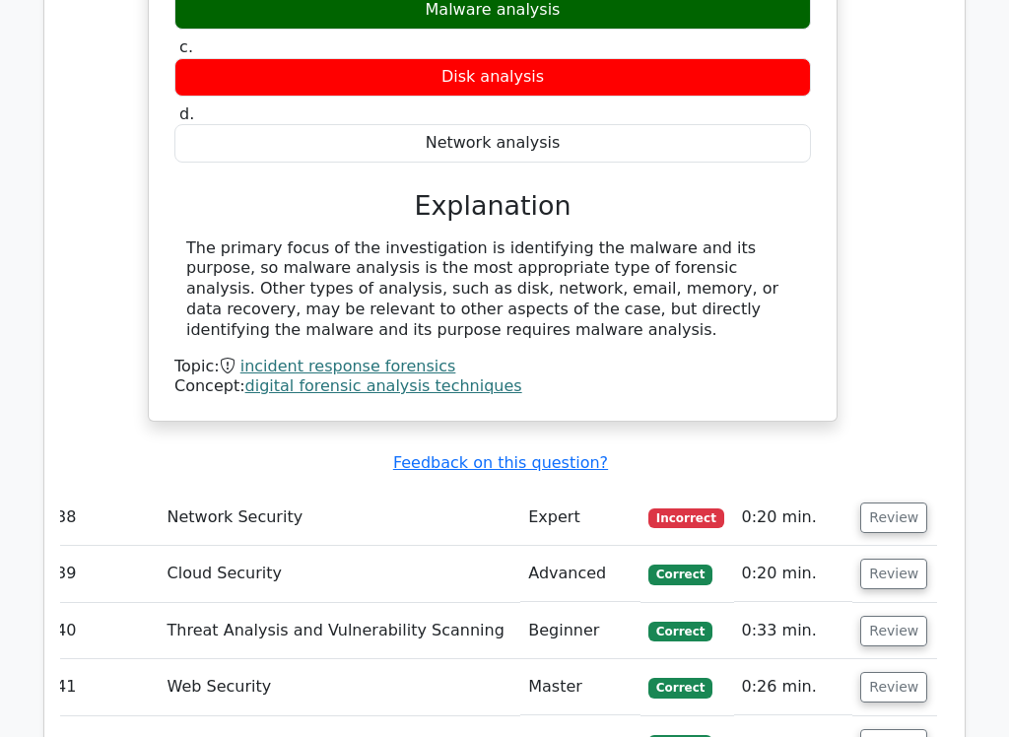
scroll to position [9689, 0]
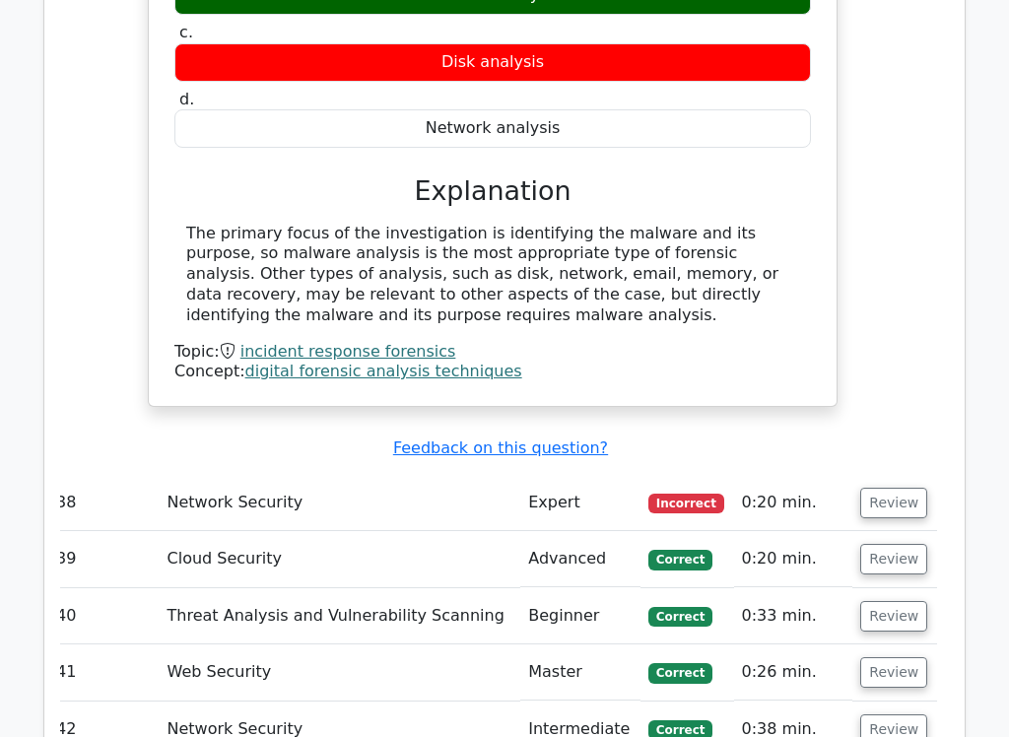
click at [906, 488] on button "Review" at bounding box center [894, 503] width 67 height 31
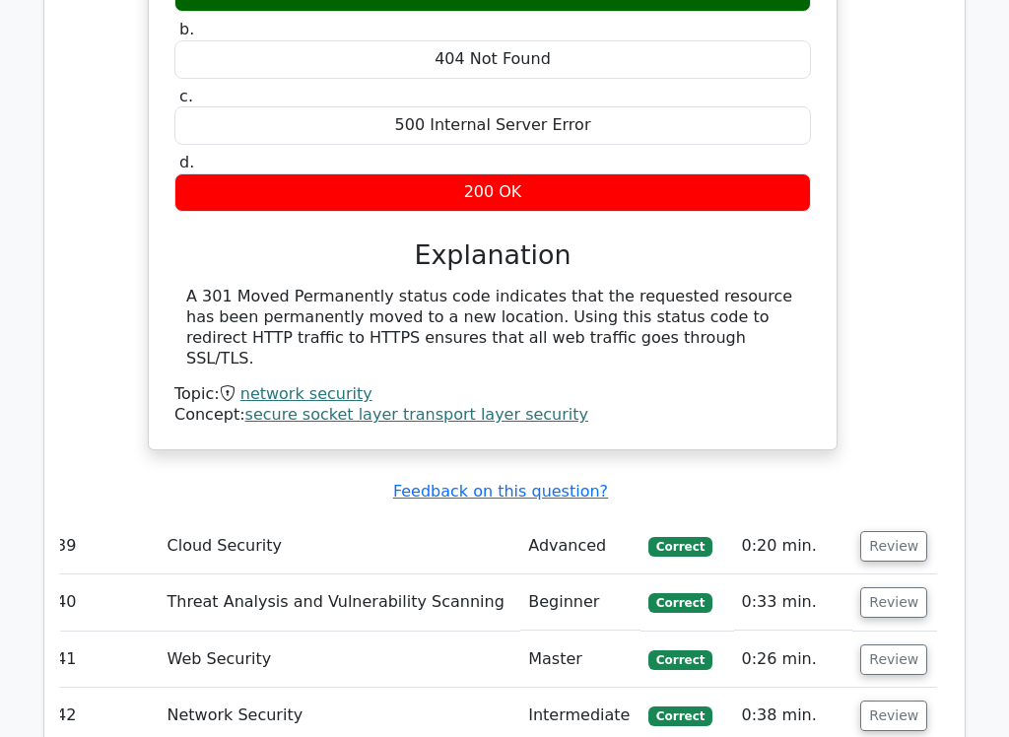
scroll to position [10394, 0]
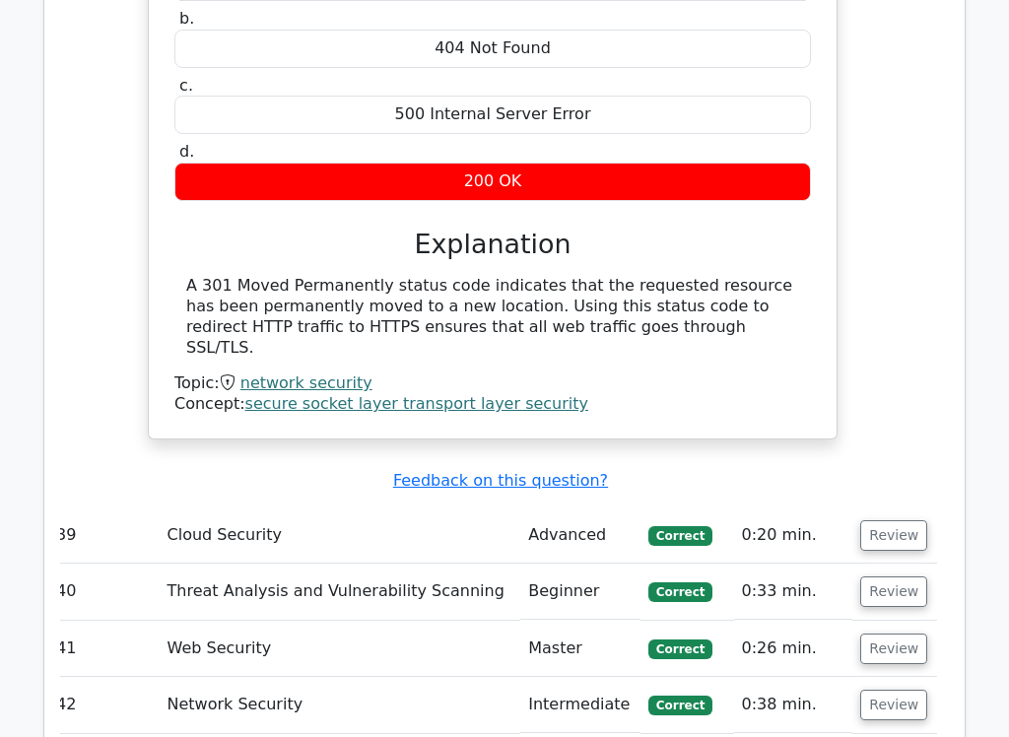
click at [902, 520] on button "Review" at bounding box center [894, 535] width 67 height 31
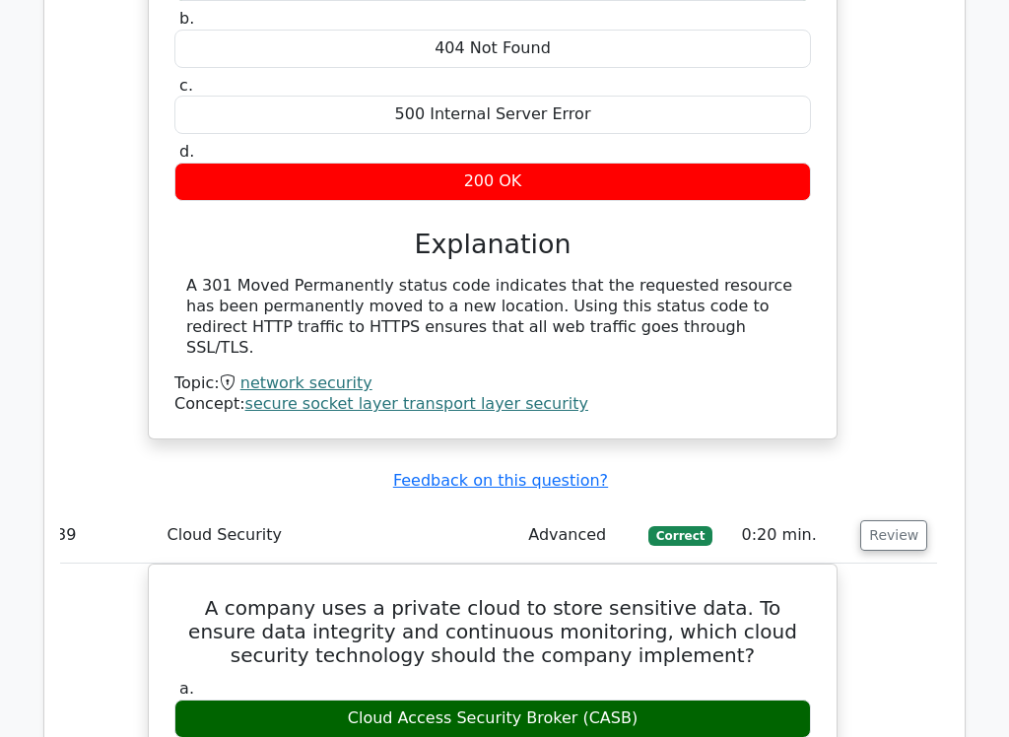
click at [904, 520] on button "Review" at bounding box center [894, 535] width 67 height 31
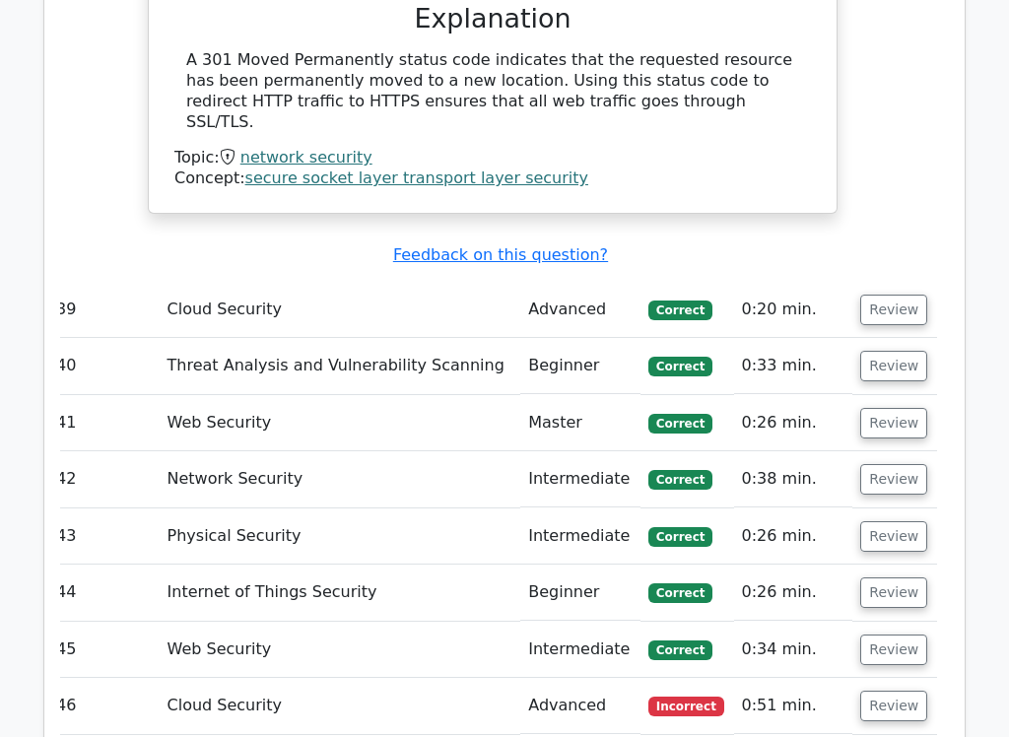
scroll to position [10661, 0]
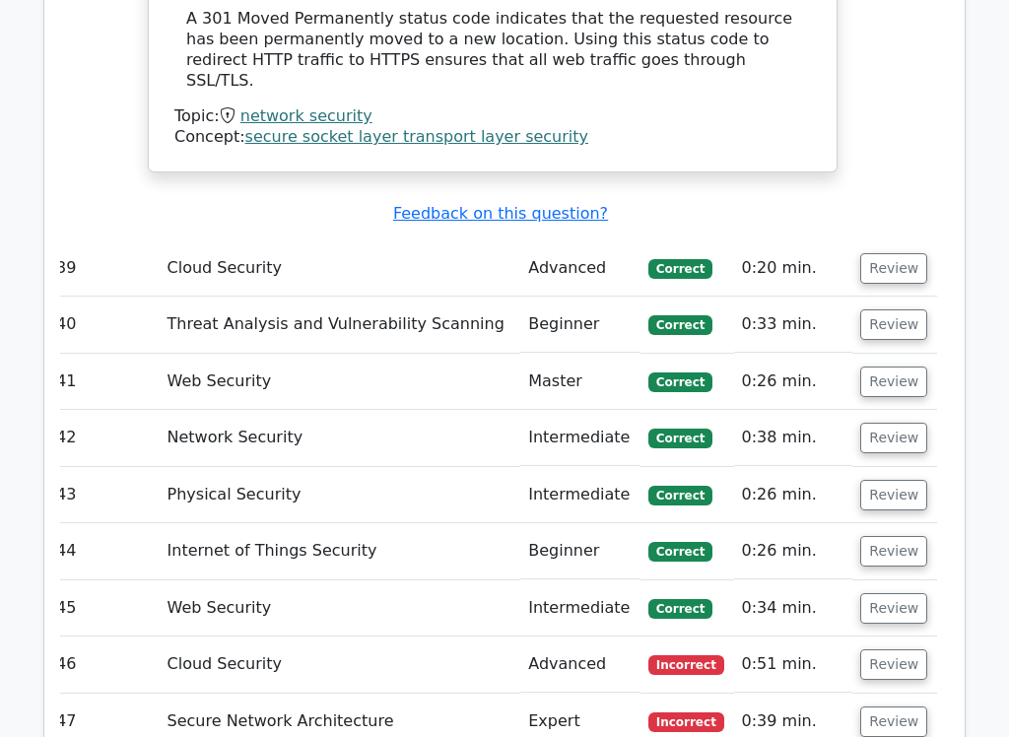
click at [901, 643] on button "Review" at bounding box center [894, 665] width 67 height 31
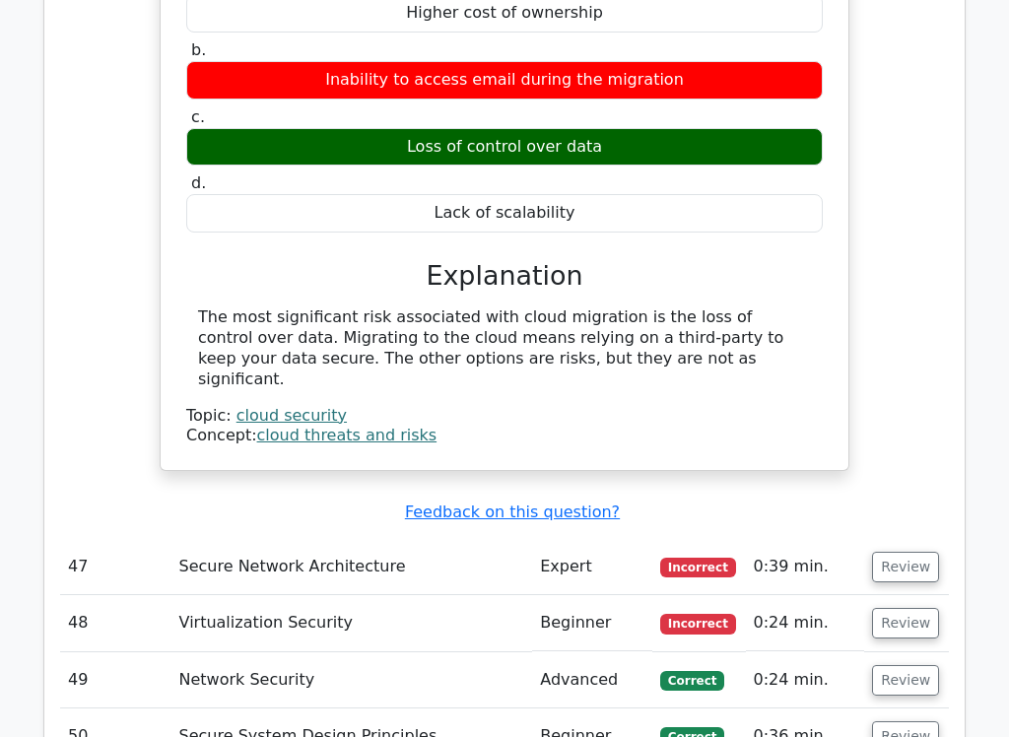
scroll to position [11497, 0]
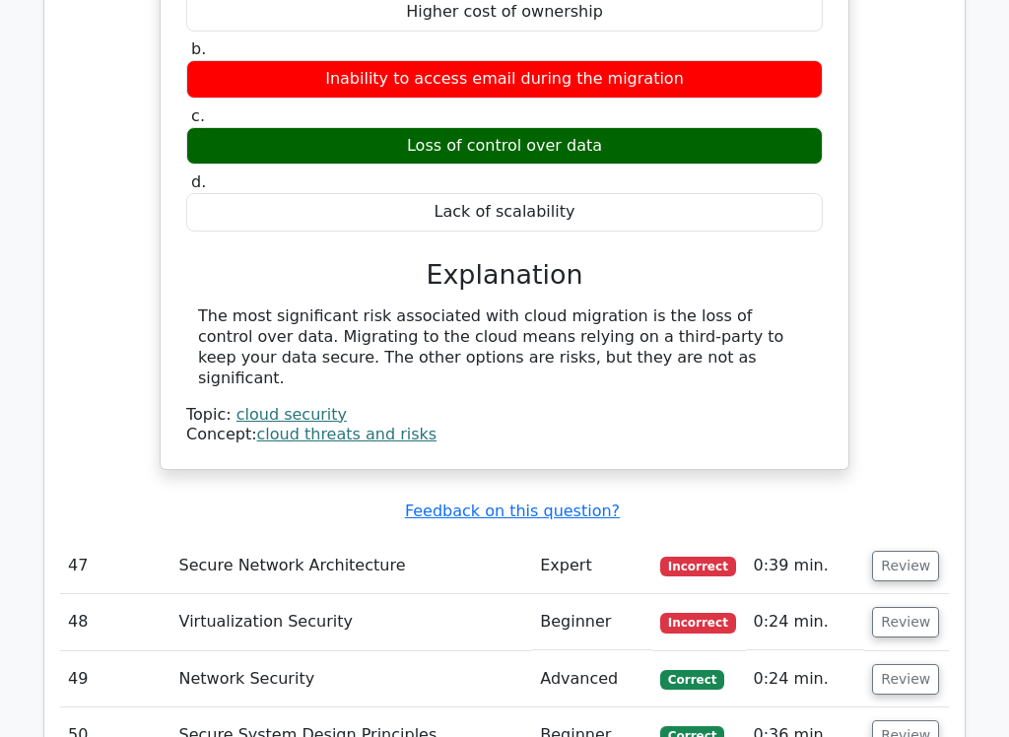
click at [926, 551] on button "Review" at bounding box center [905, 566] width 67 height 31
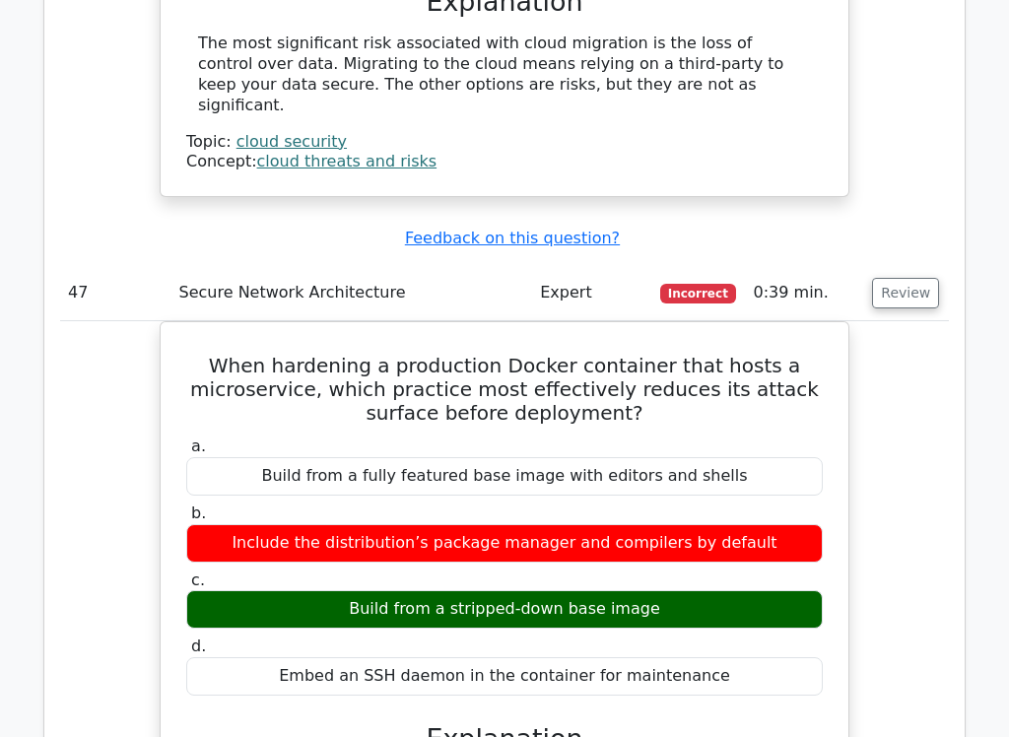
scroll to position [12461, 0]
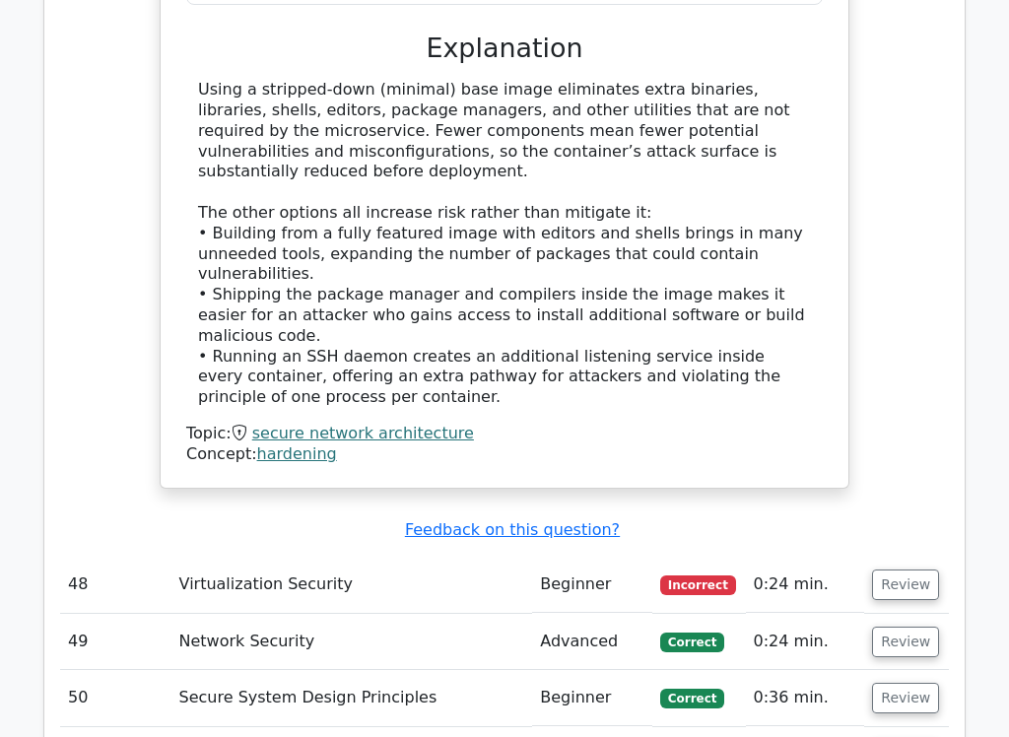
click at [909, 570] on button "Review" at bounding box center [905, 585] width 67 height 31
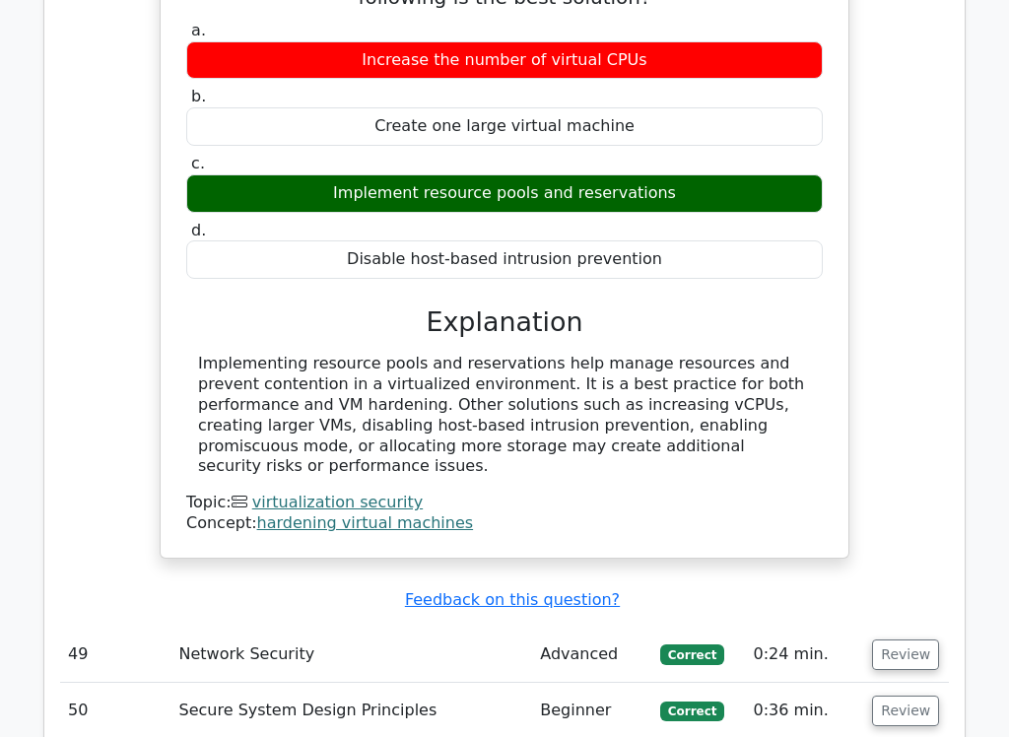
scroll to position [13262, 0]
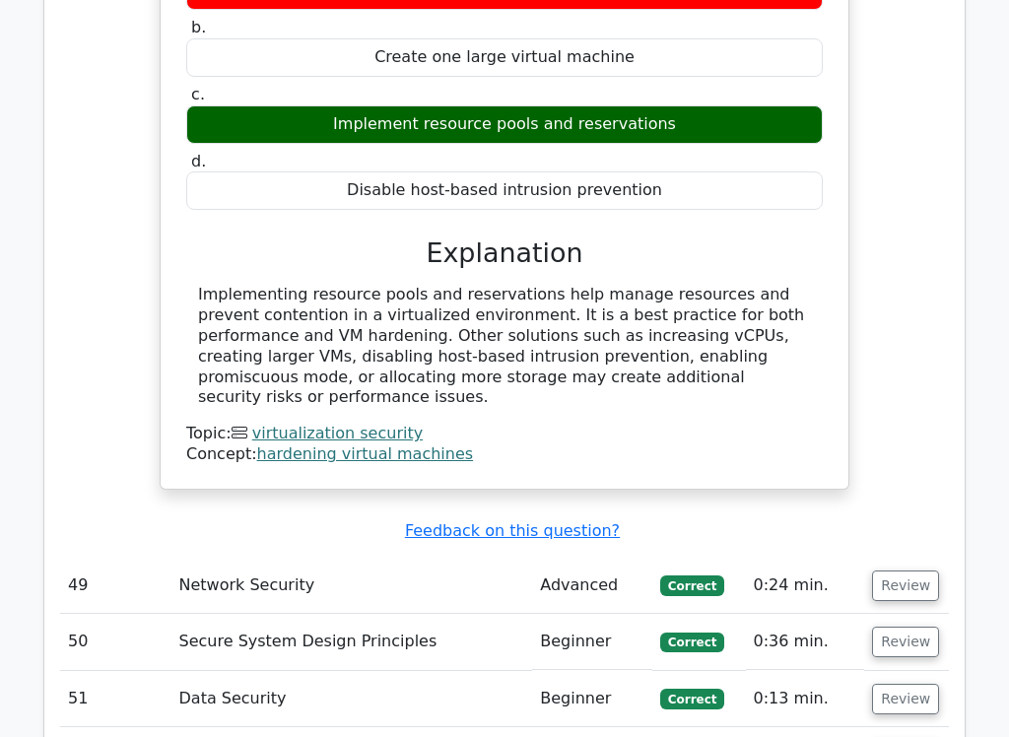
click at [929, 571] on button "Review" at bounding box center [905, 586] width 67 height 31
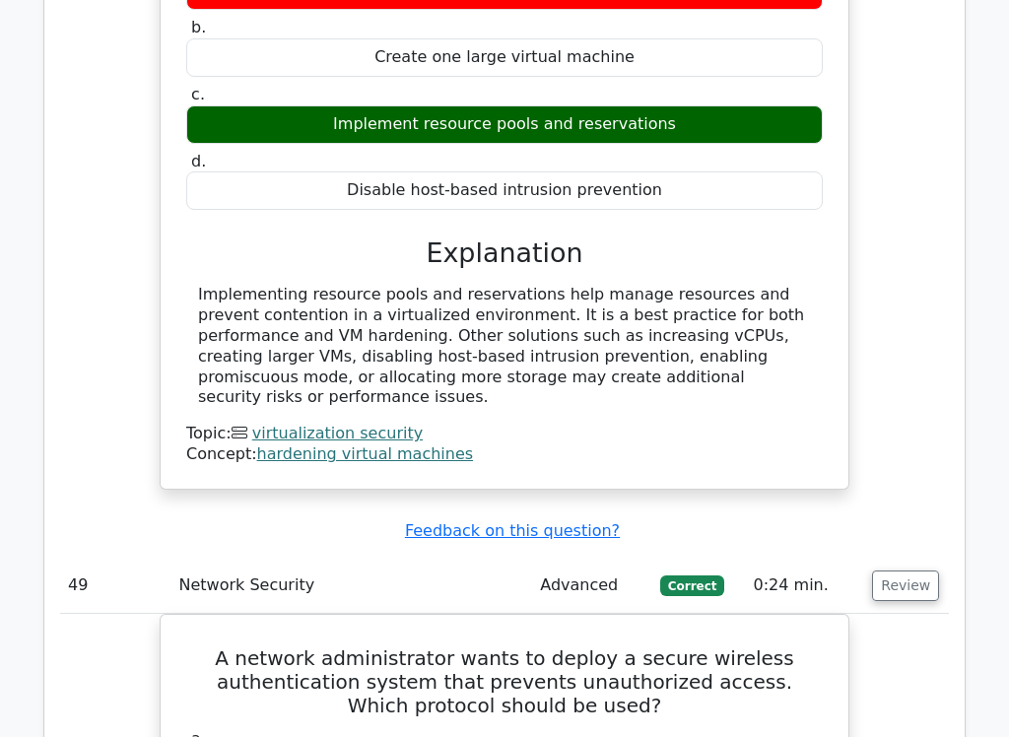
click at [917, 571] on button "Review" at bounding box center [905, 586] width 67 height 31
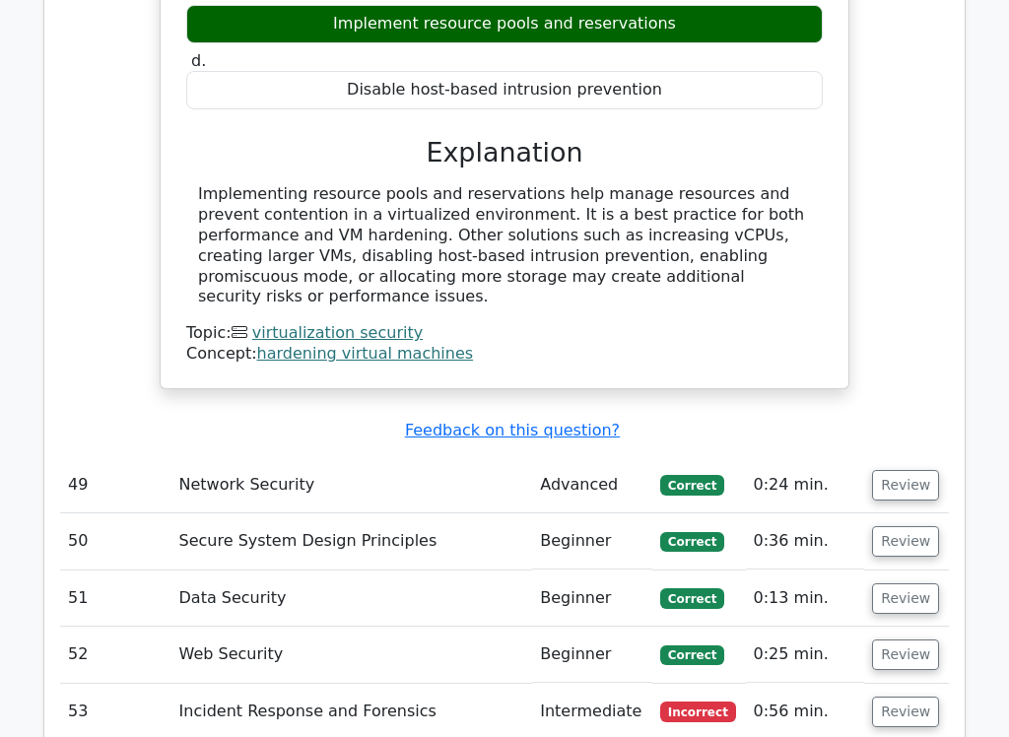
scroll to position [13366, 0]
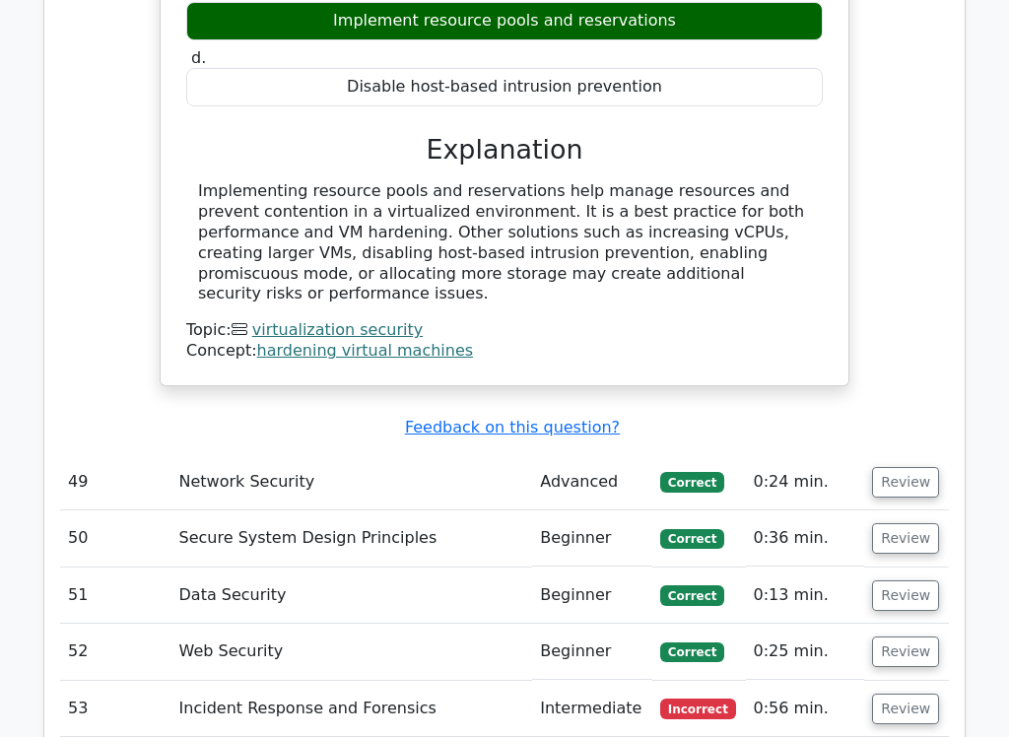
click at [917, 643] on button "Review" at bounding box center [905, 709] width 67 height 31
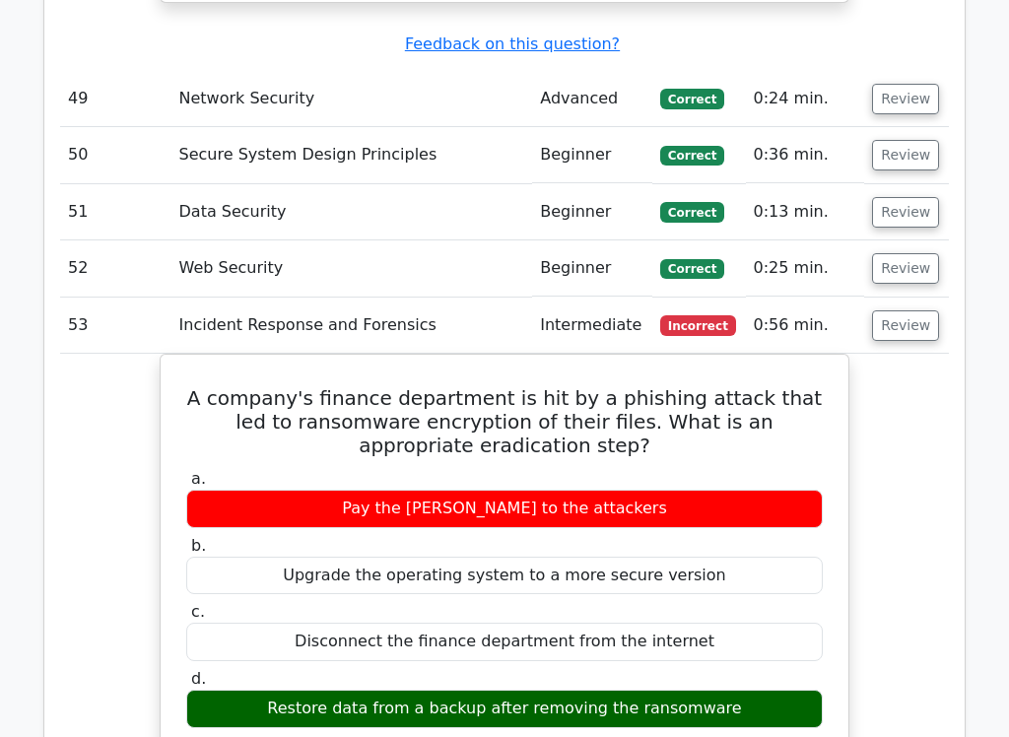
scroll to position [13750, 0]
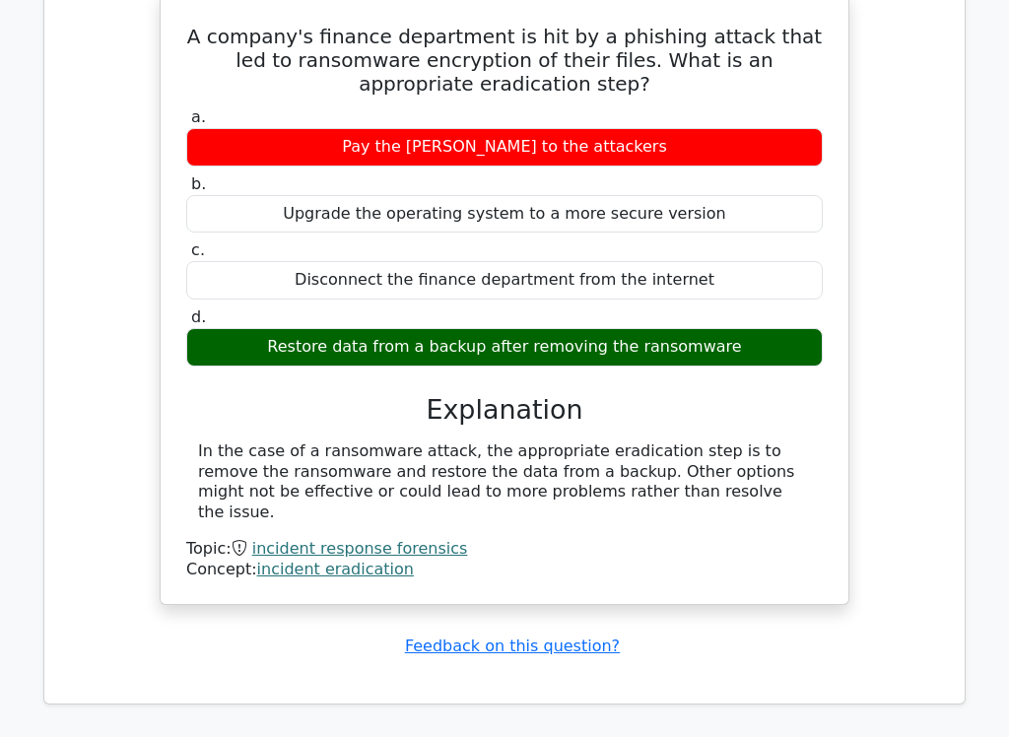
scroll to position [14110, 0]
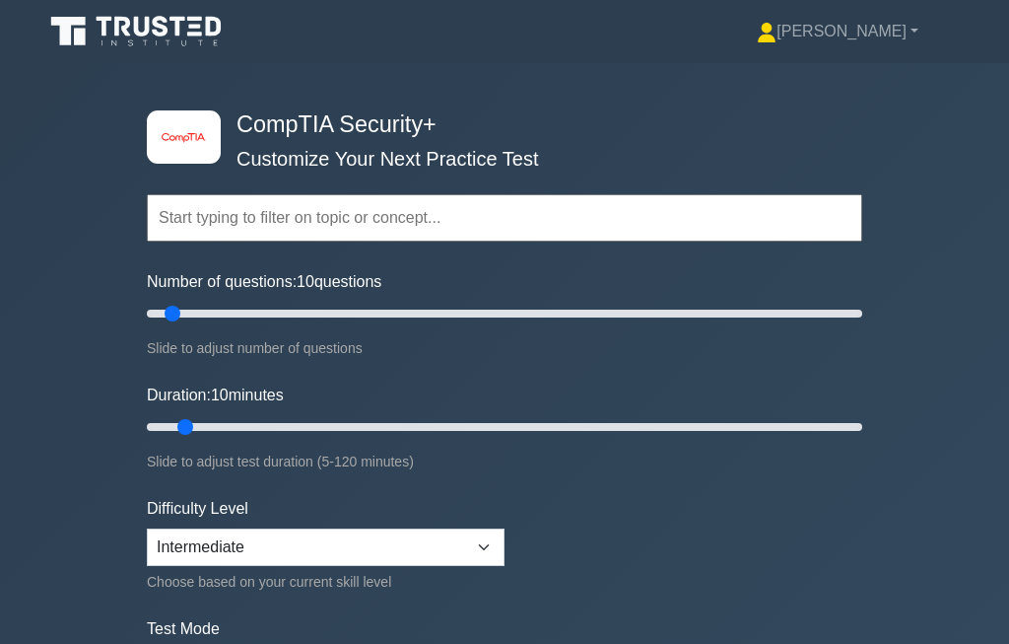
click at [906, 28] on link "[PERSON_NAME]" at bounding box center [838, 31] width 256 height 39
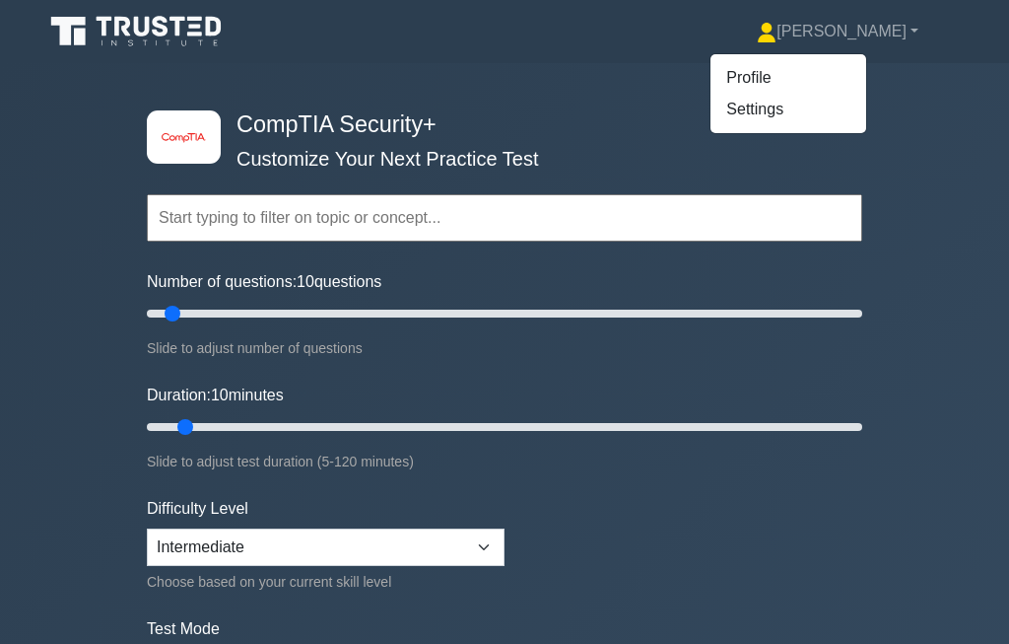
click at [816, 71] on link "Profile" at bounding box center [789, 78] width 156 height 32
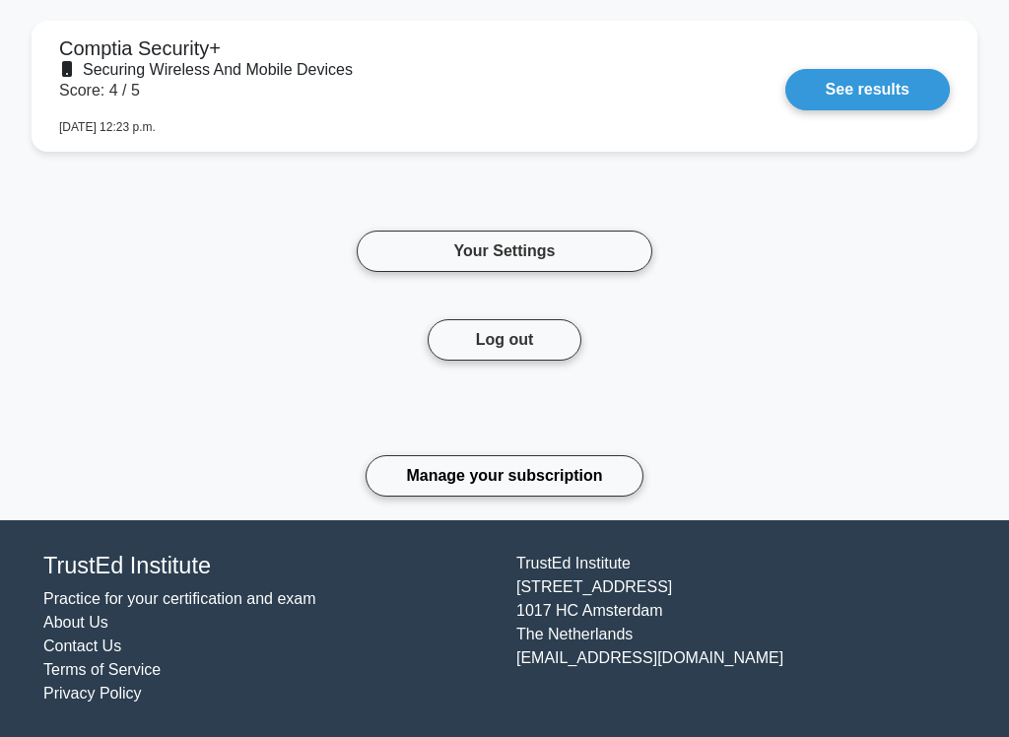
scroll to position [3722, 0]
click at [600, 480] on link "Manage your subscription" at bounding box center [504, 475] width 277 height 41
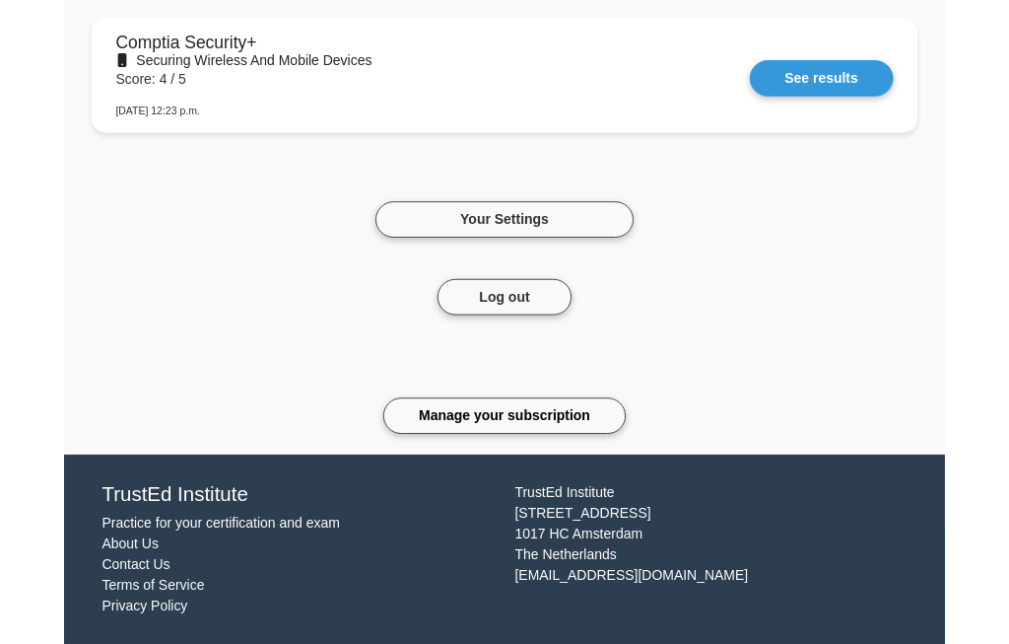
scroll to position [3816, 0]
